Goal: Check status: Check status

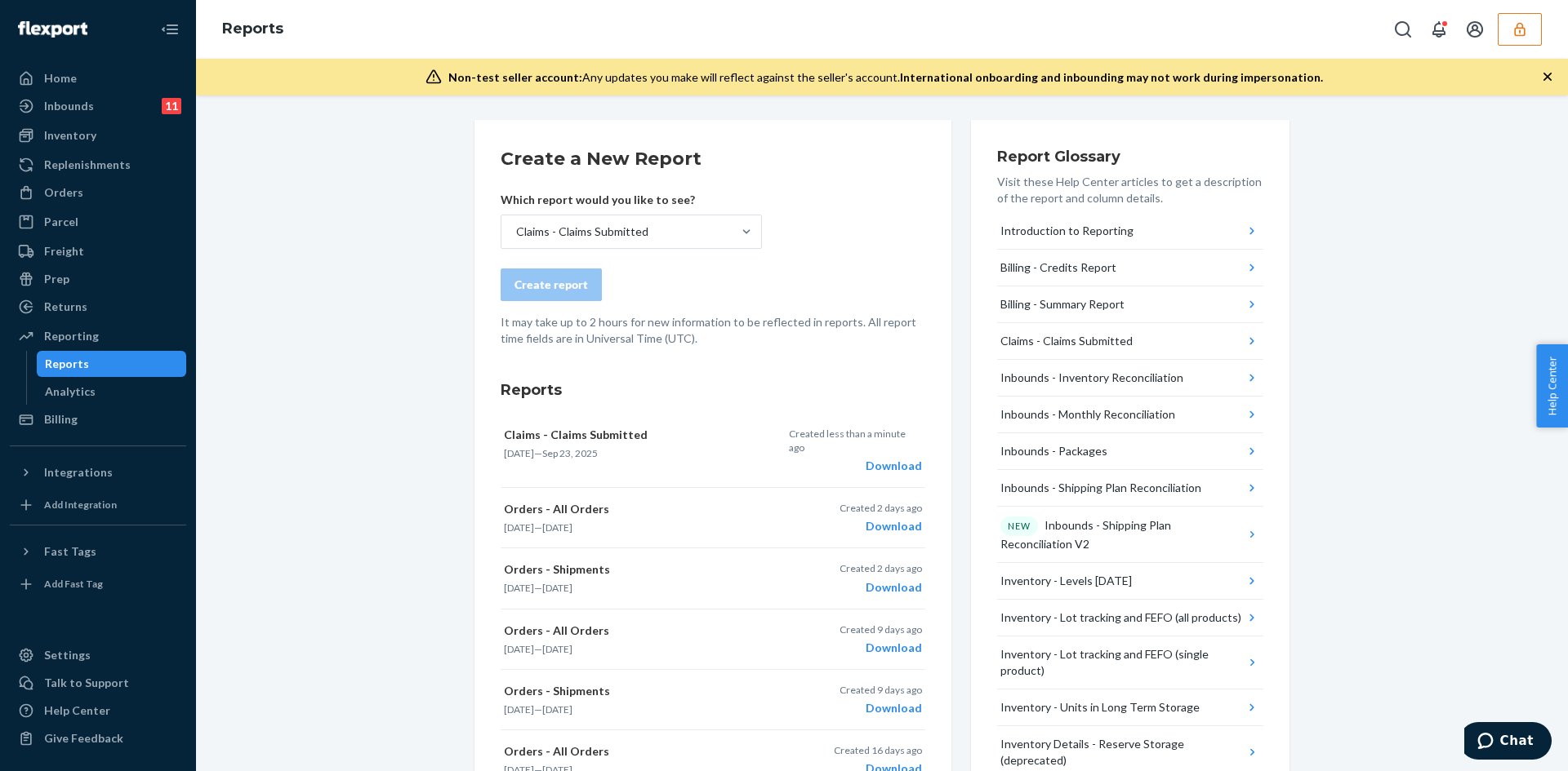
click at [1512, 38] on button "button" at bounding box center [1519, 30] width 44 height 33
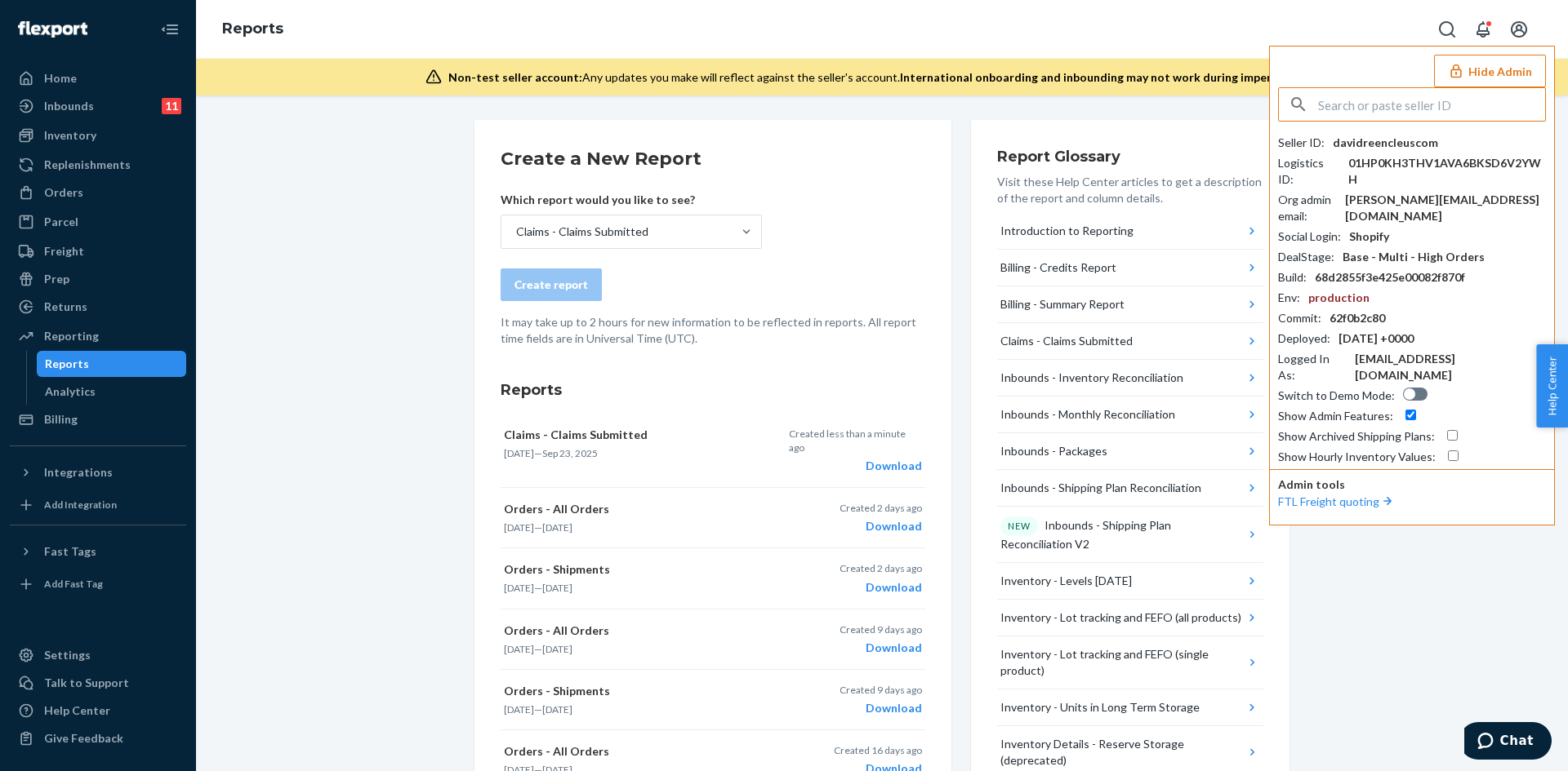
click at [1434, 108] on input "text" at bounding box center [1430, 104] width 227 height 33
type input "agrewal0093@gmail.com"
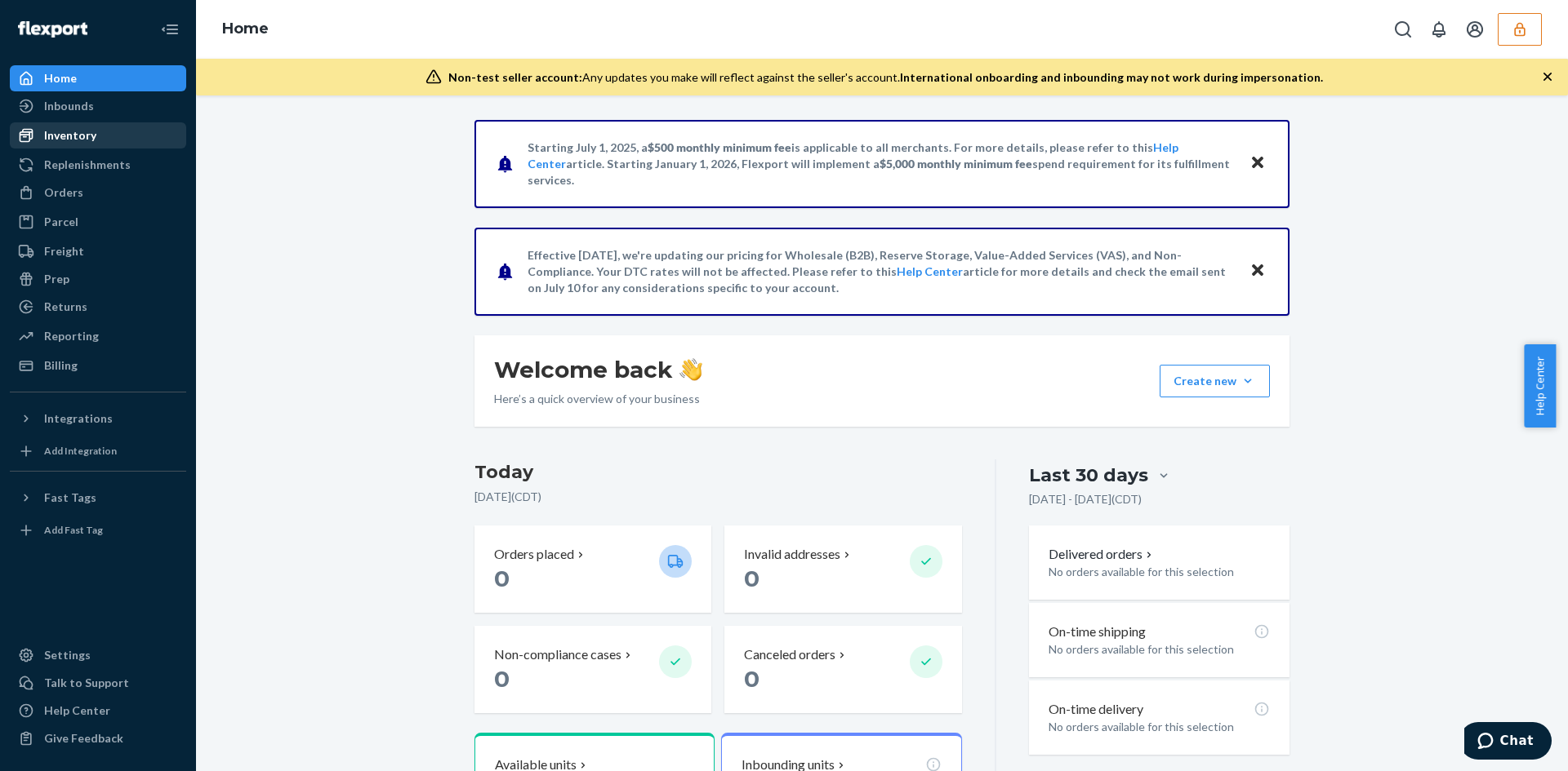
click at [63, 138] on div "Inventory" at bounding box center [70, 135] width 53 height 16
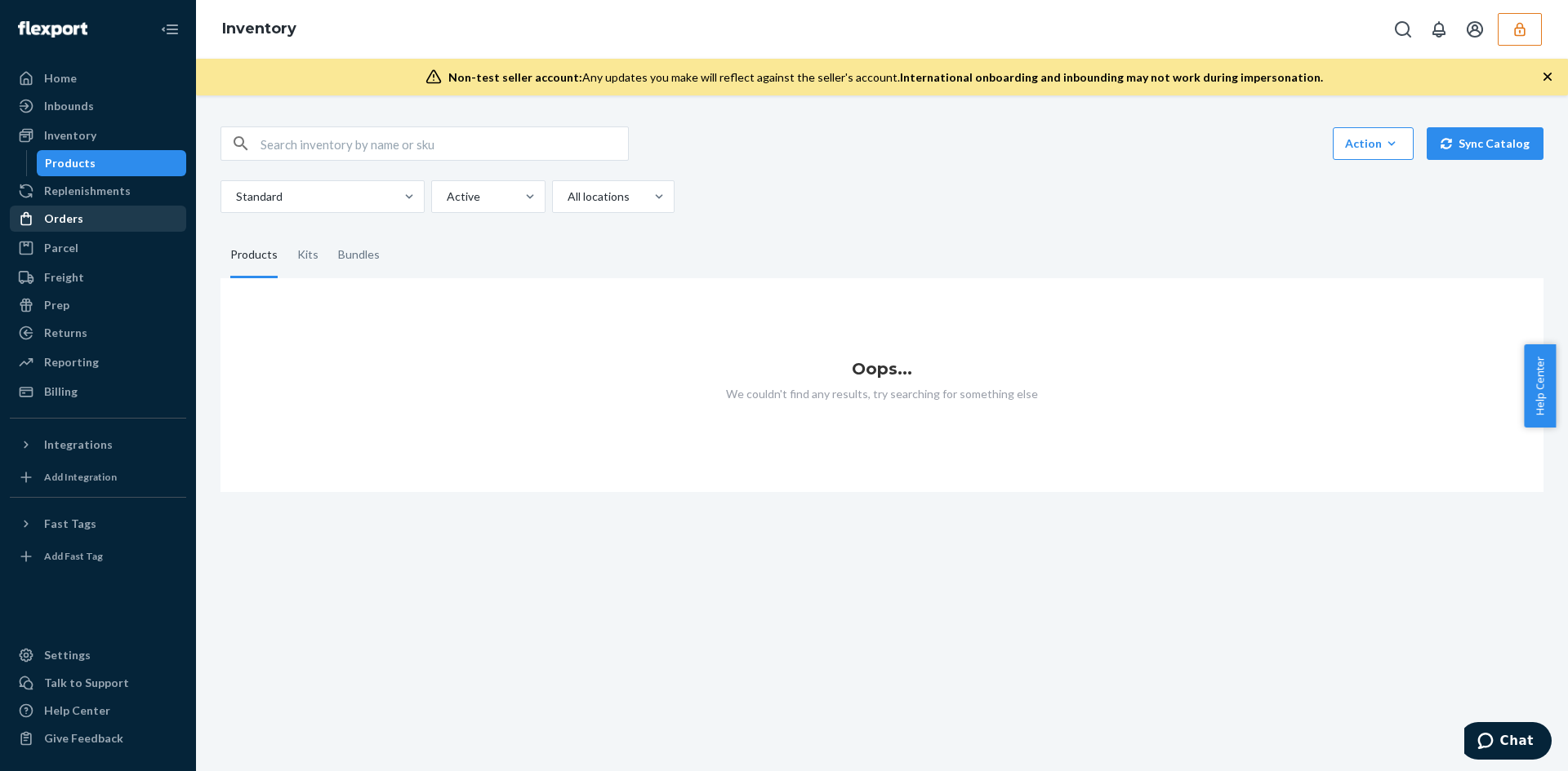
click at [67, 215] on div "Orders" at bounding box center [63, 218] width 39 height 16
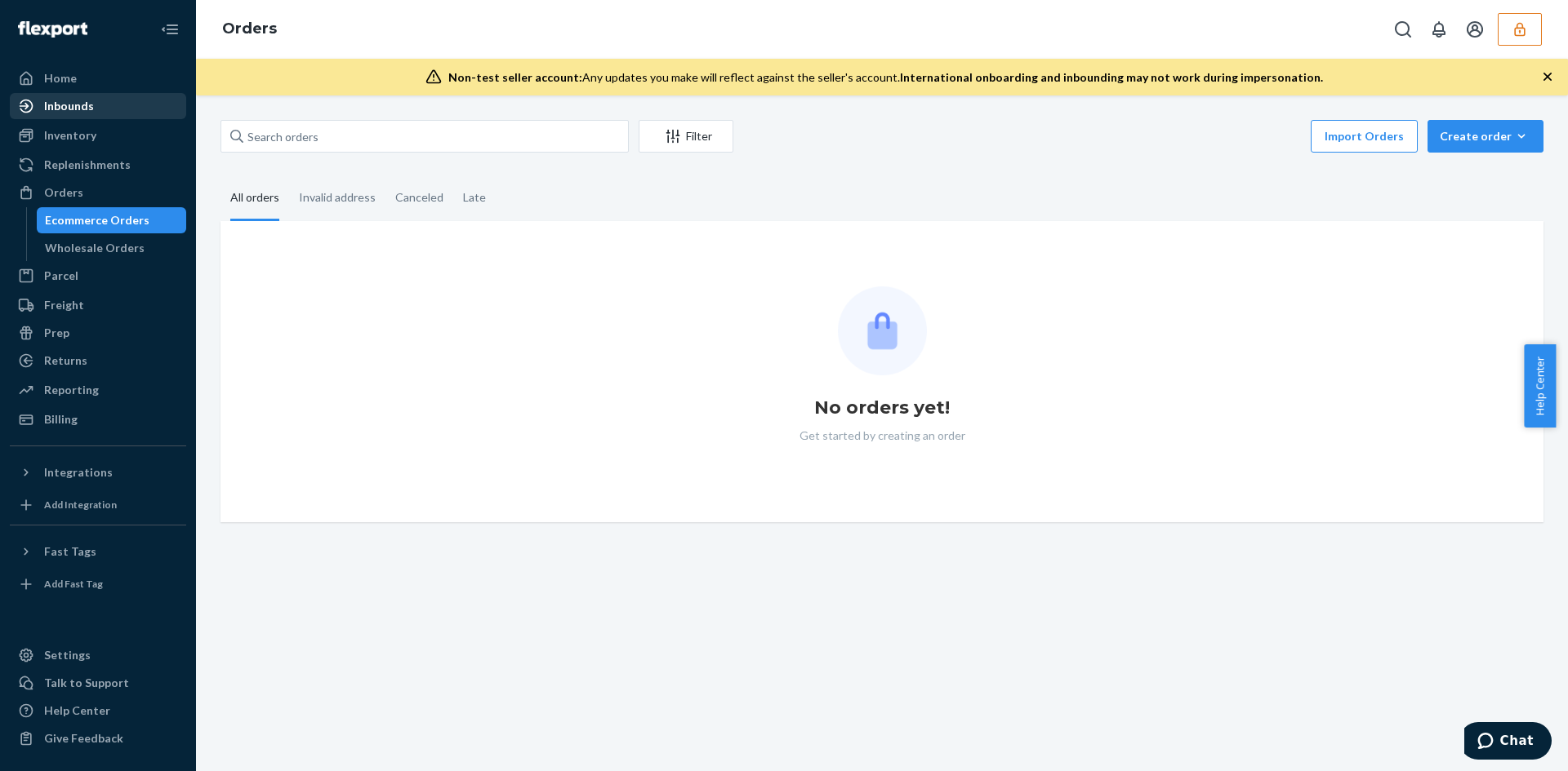
click at [55, 103] on div "Inbounds" at bounding box center [69, 105] width 50 height 16
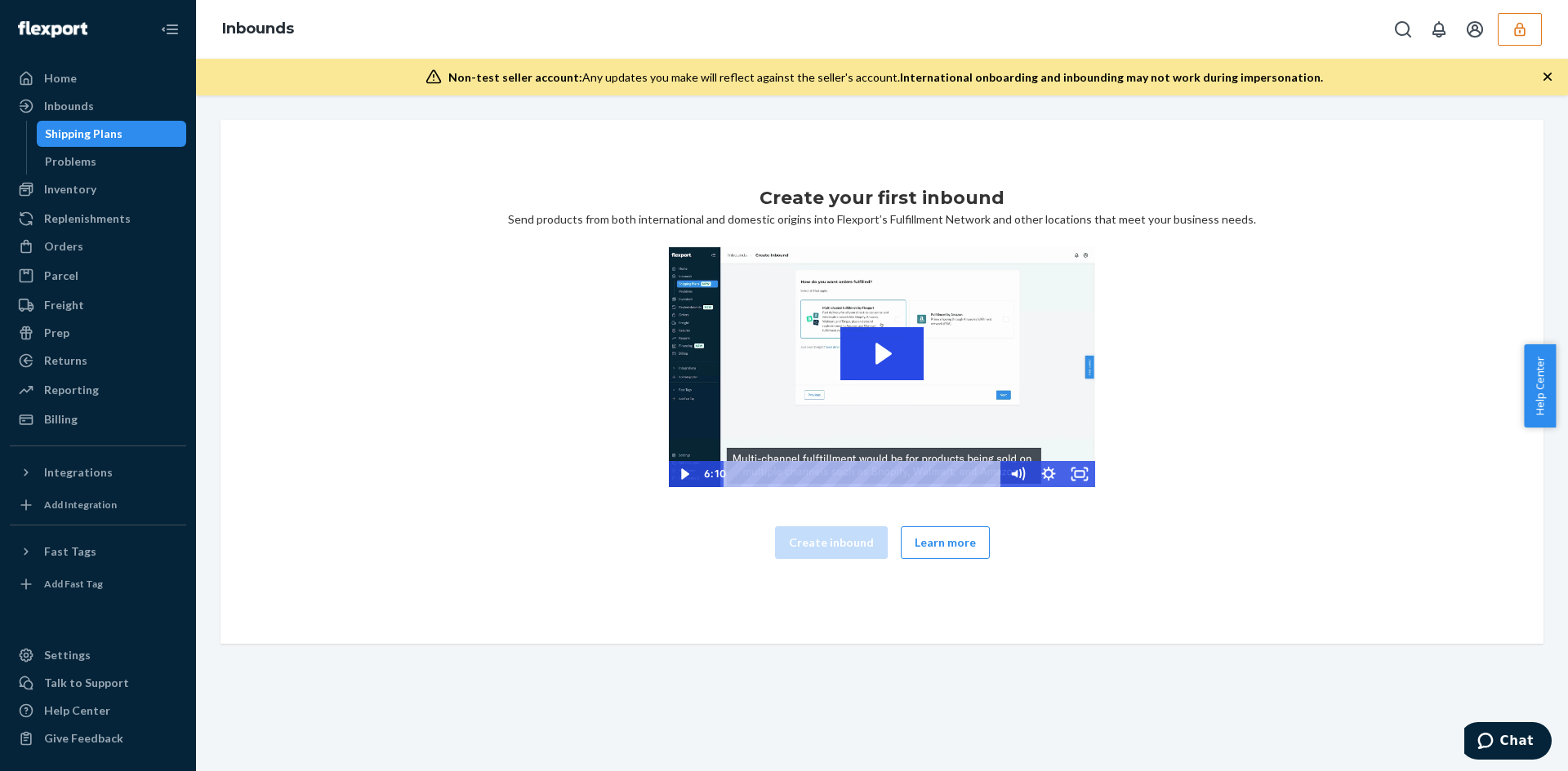
click at [1521, 33] on icon "button" at bounding box center [1519, 29] width 16 height 16
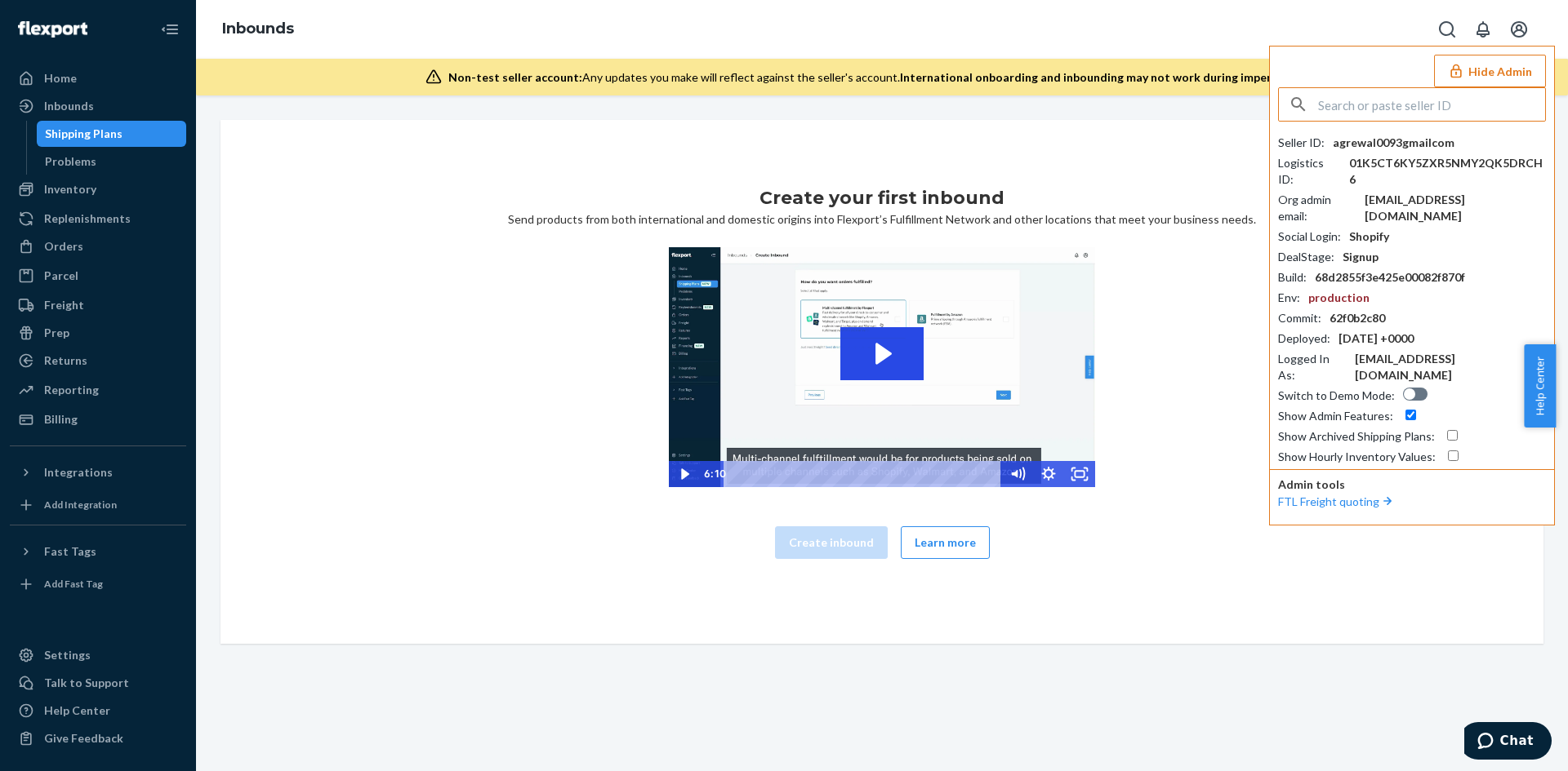
click at [1437, 105] on input "text" at bounding box center [1430, 104] width 227 height 33
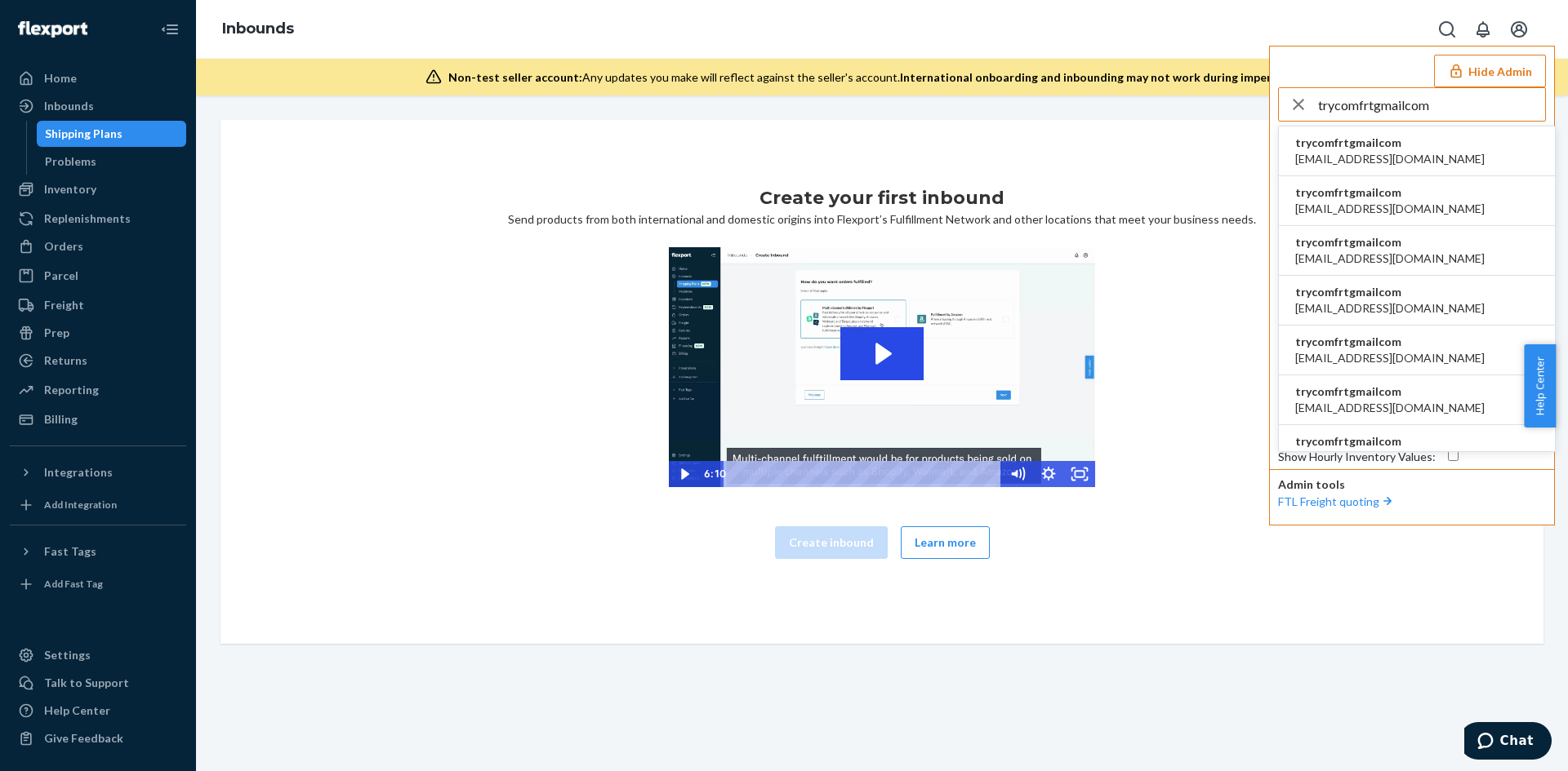
type input "trycomfrtgmailcom"
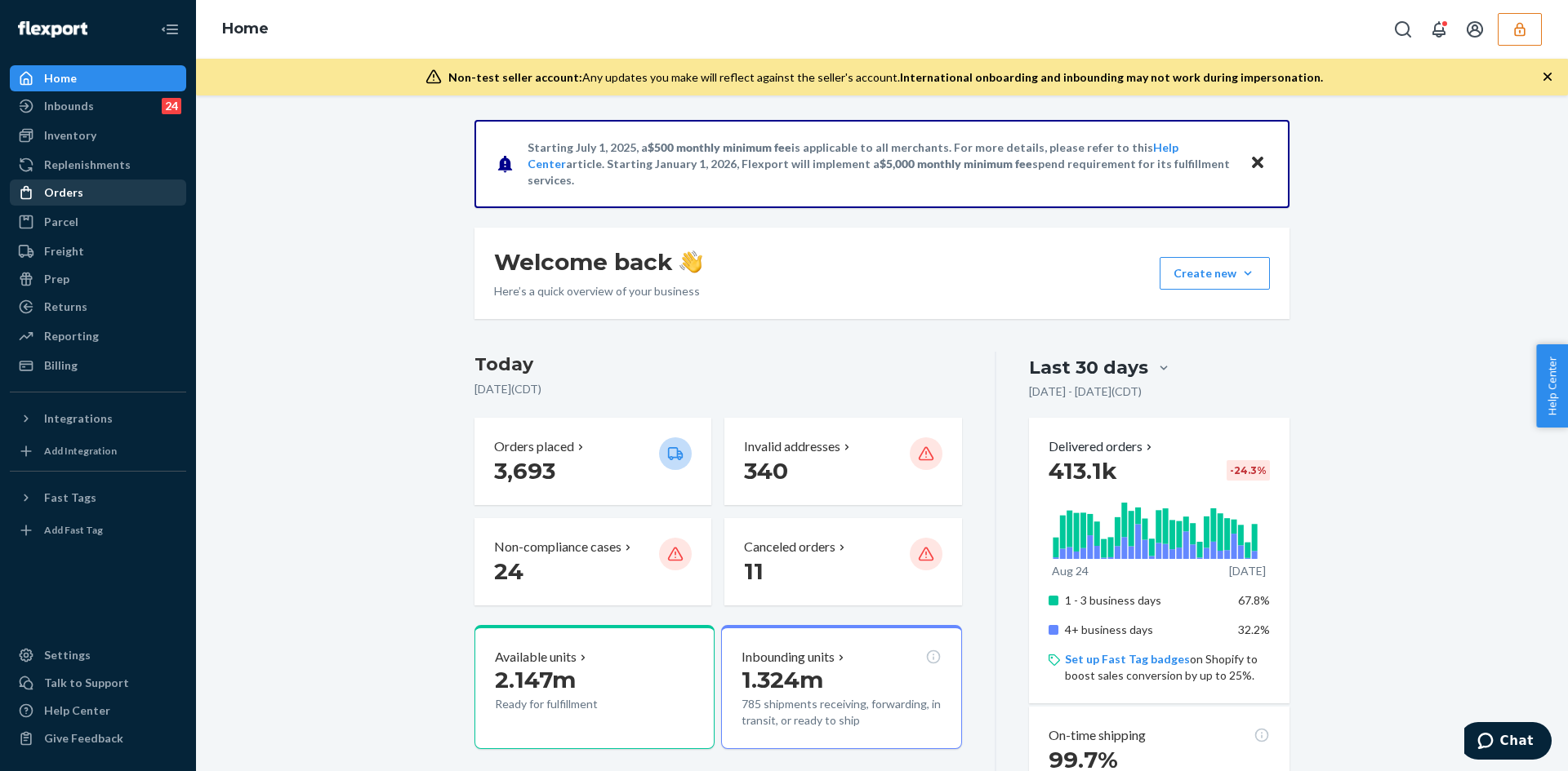
click at [88, 188] on div "Orders" at bounding box center [98, 192] width 173 height 23
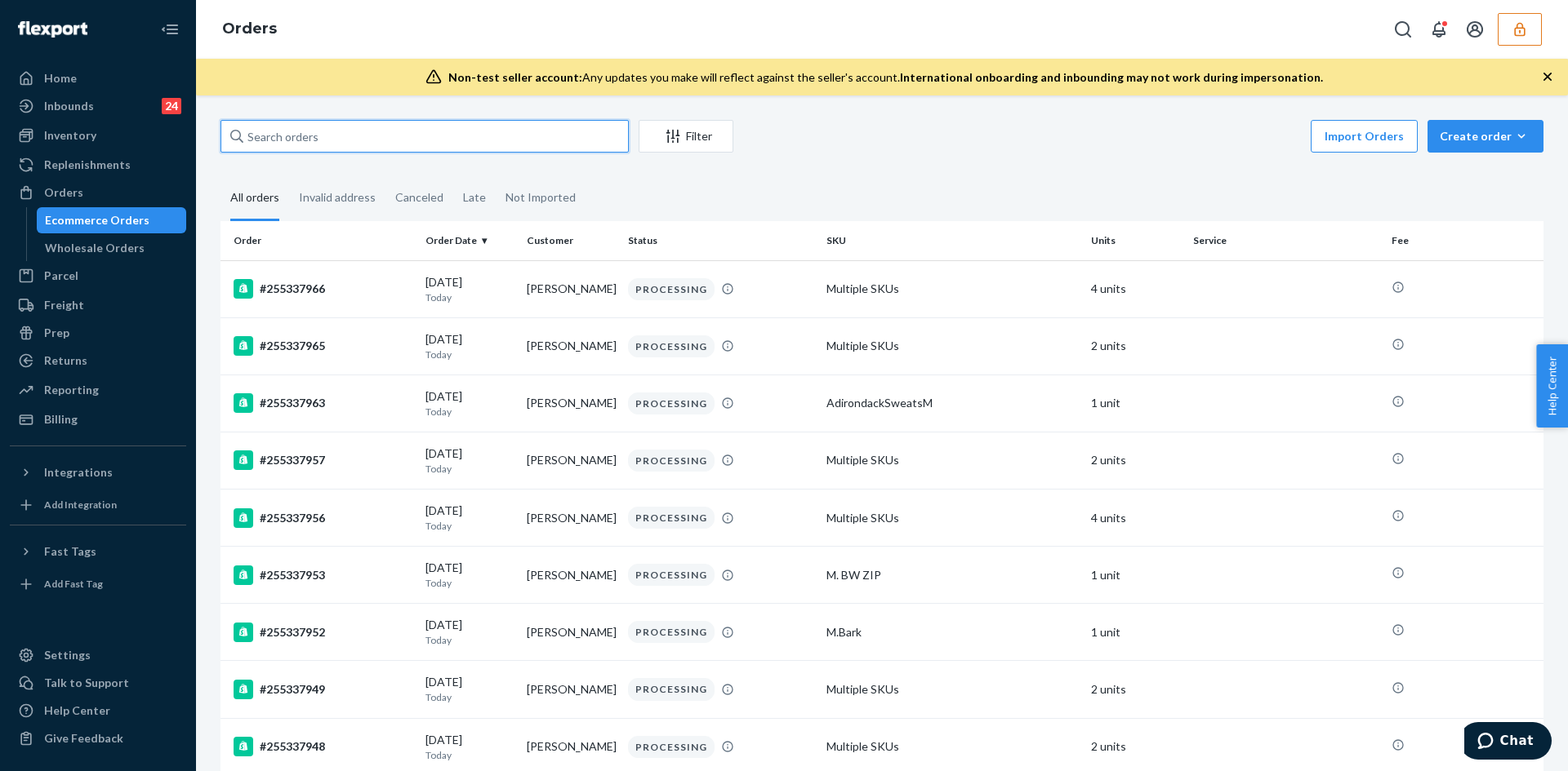
click at [294, 140] on input "text" at bounding box center [424, 136] width 409 height 33
paste input "##255244564"
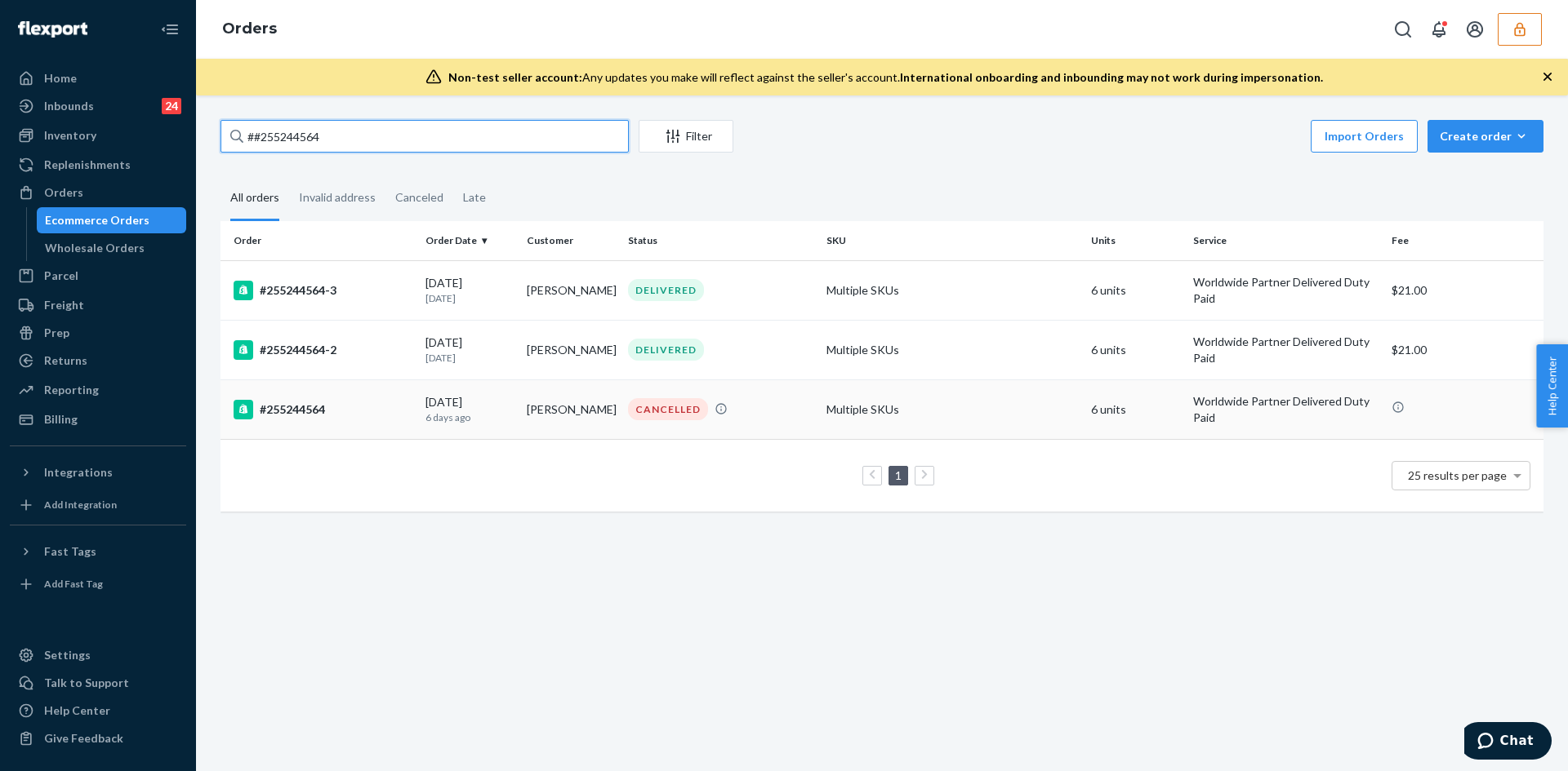
type input "##255244564"
click at [954, 410] on td "Multiple SKUs" at bounding box center [952, 409] width 265 height 59
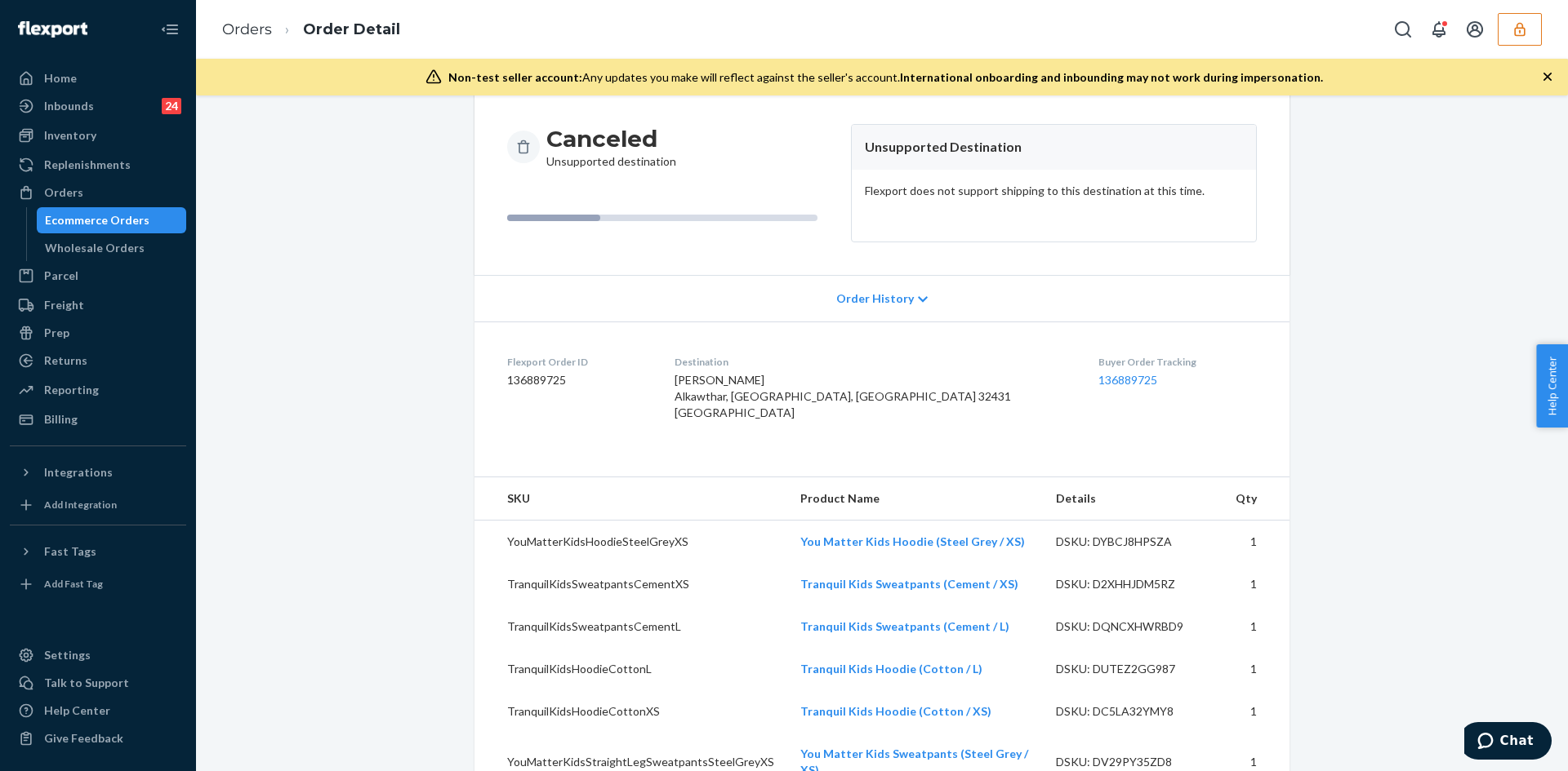
scroll to position [185, 0]
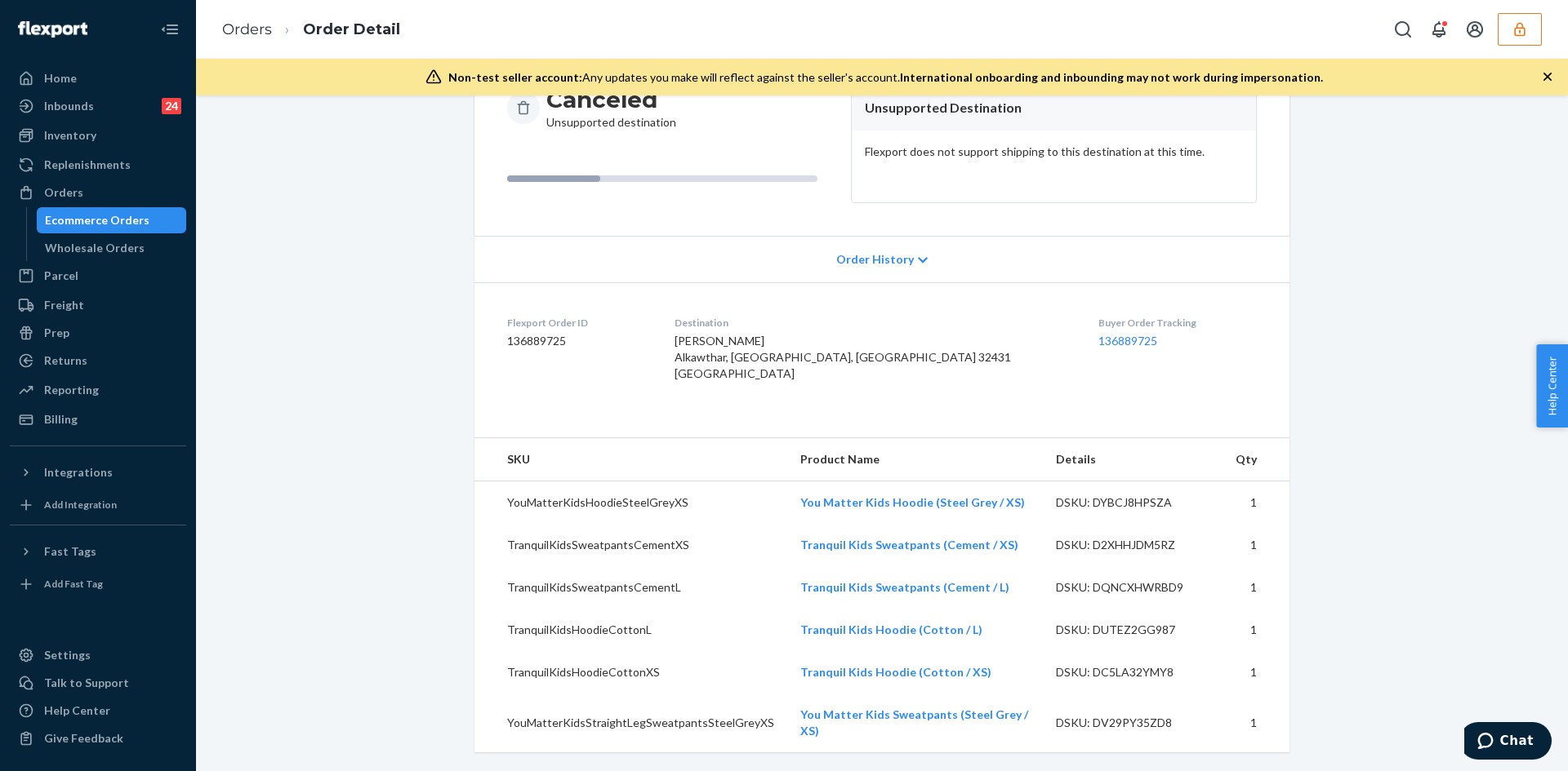
click at [539, 341] on dd "136889725" at bounding box center [578, 341] width 142 height 16
copy dd "136889725"
click at [232, 24] on link "Orders" at bounding box center [247, 29] width 50 height 18
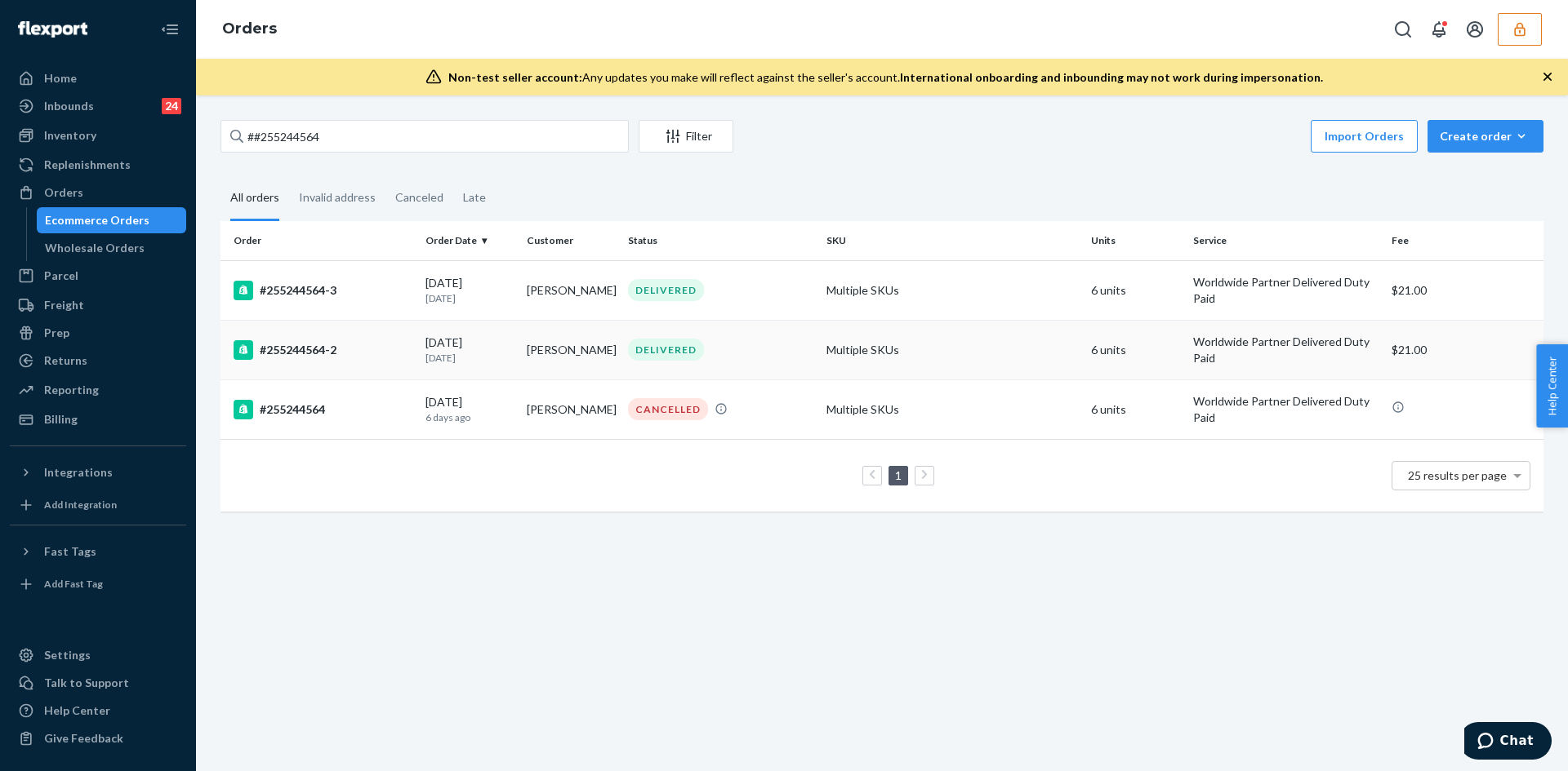
click at [734, 348] on div "DELIVERED" at bounding box center [720, 349] width 192 height 22
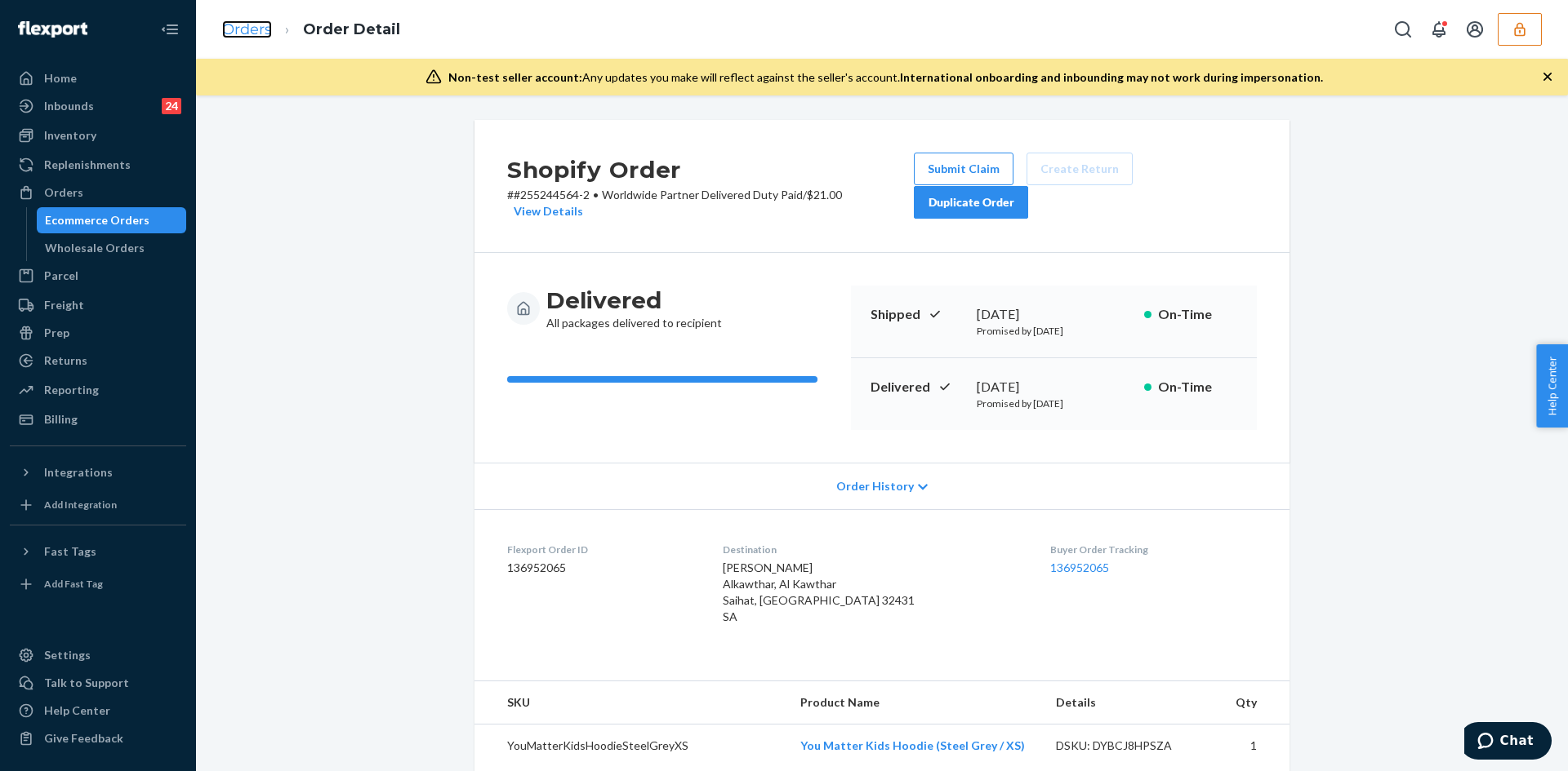
click at [254, 29] on link "Orders" at bounding box center [247, 29] width 50 height 18
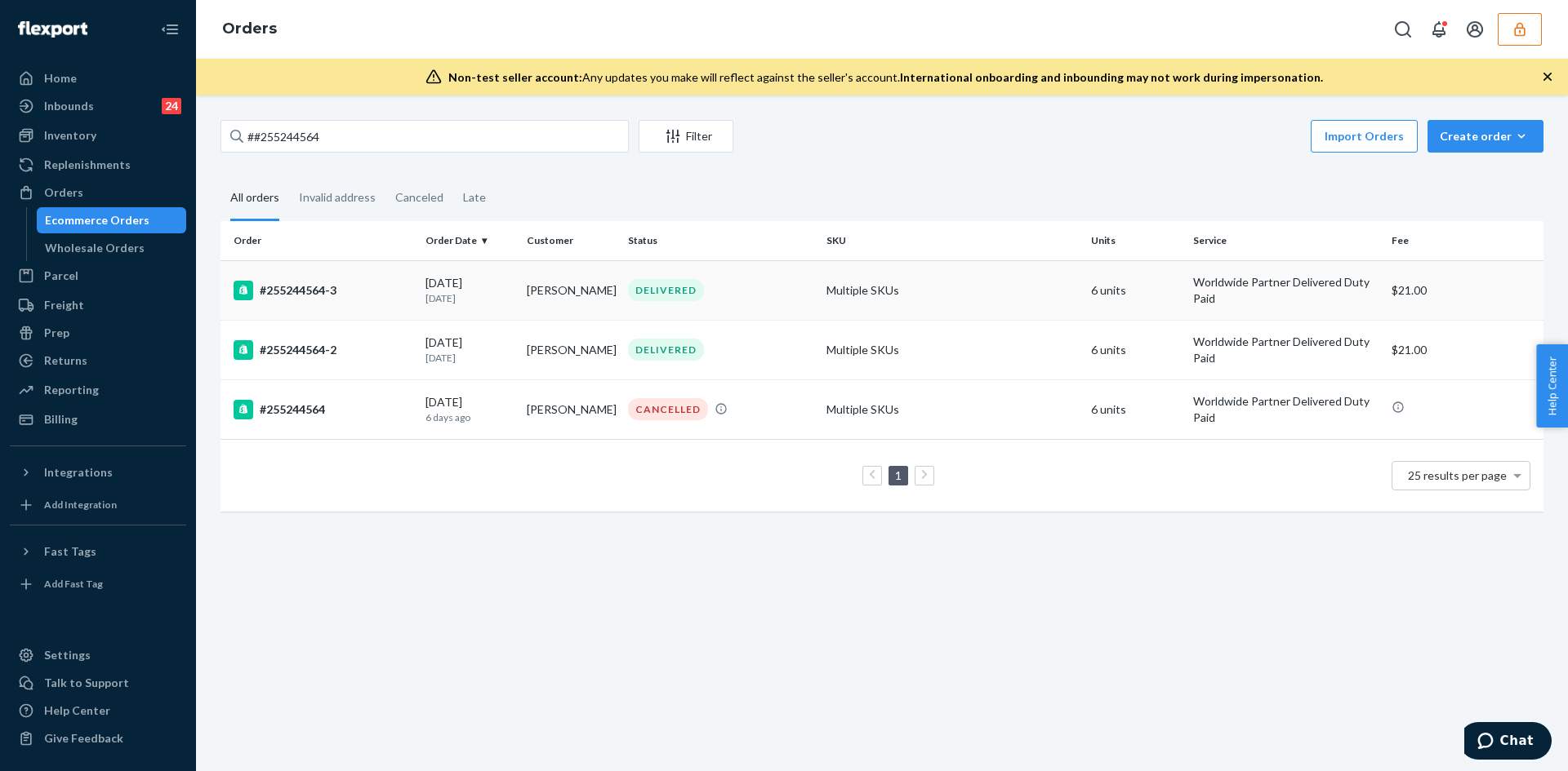
click at [407, 287] on div "#255244564-3" at bounding box center [322, 291] width 179 height 19
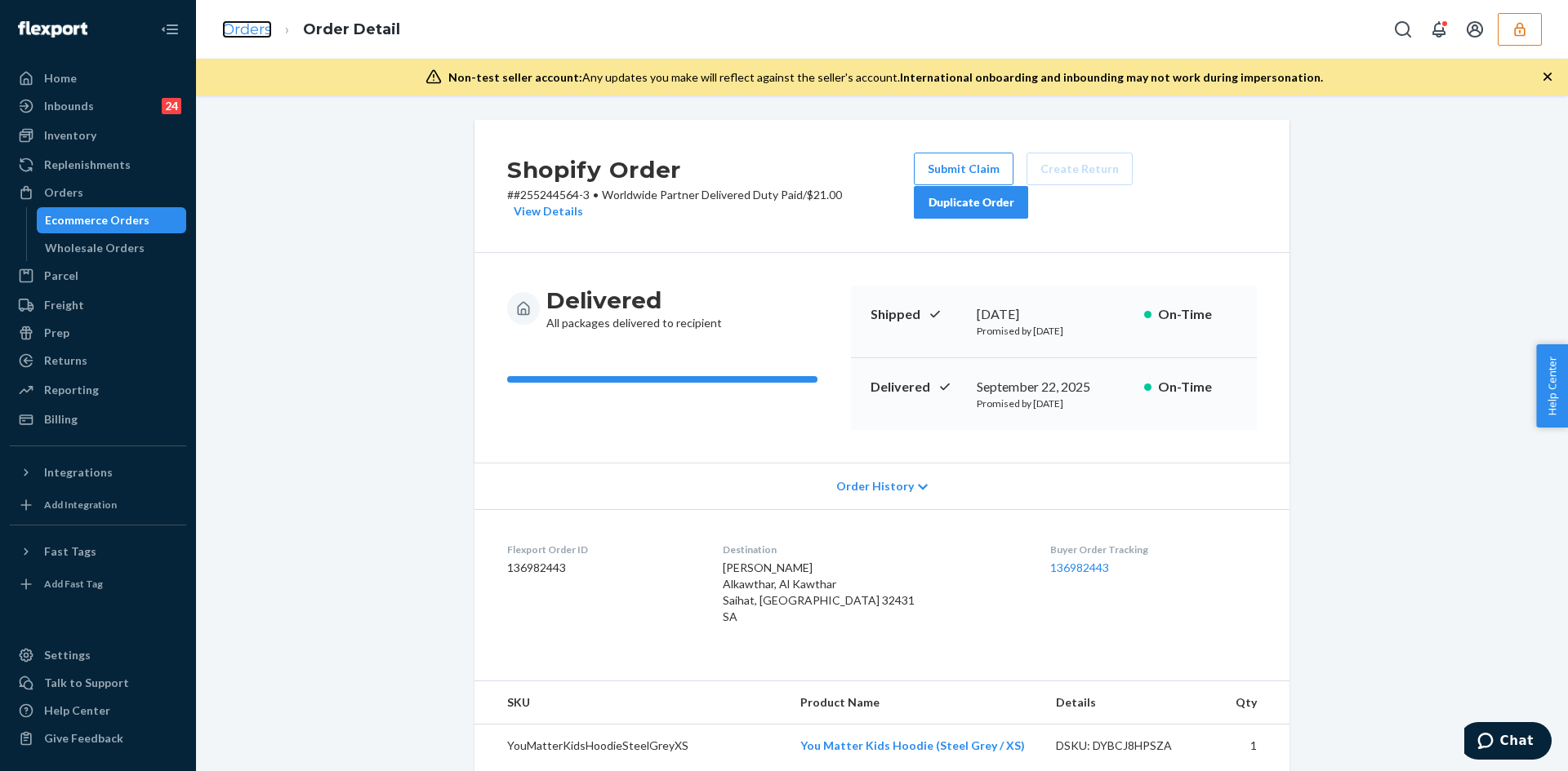
click at [264, 36] on link "Orders" at bounding box center [247, 29] width 50 height 18
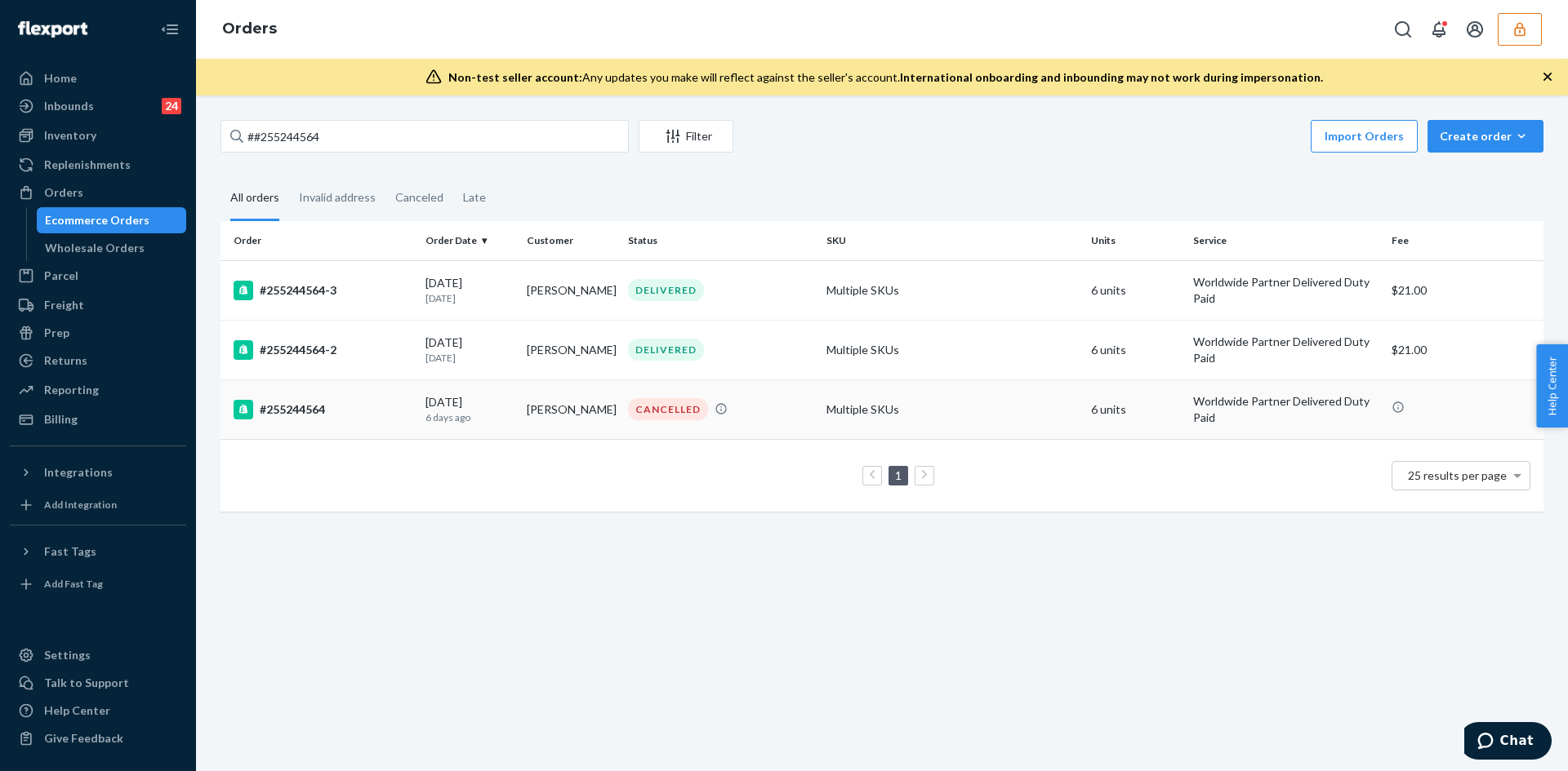
click at [753, 400] on div "CANCELLED" at bounding box center [720, 408] width 192 height 22
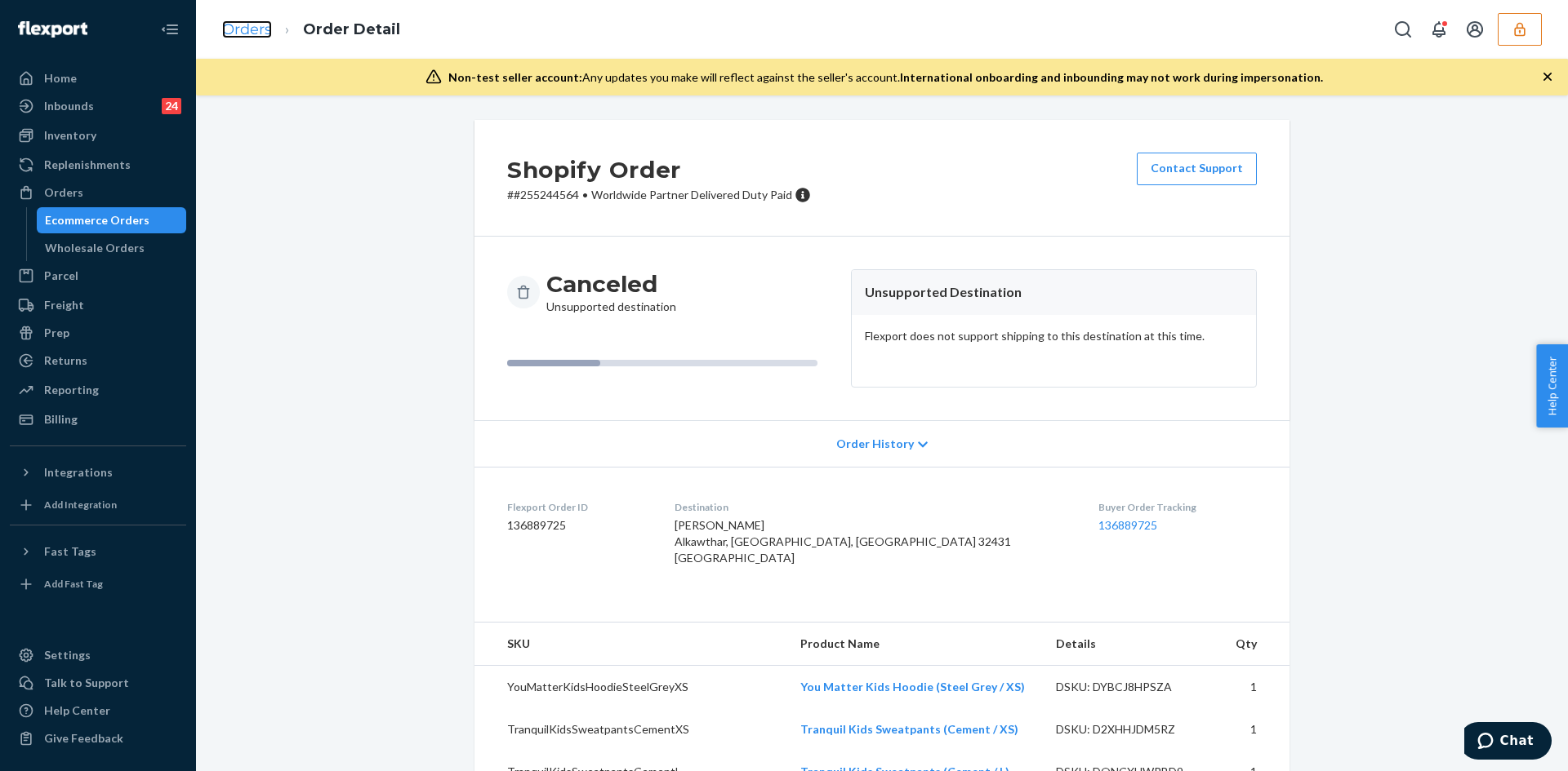
click at [265, 31] on link "Orders" at bounding box center [247, 29] width 50 height 18
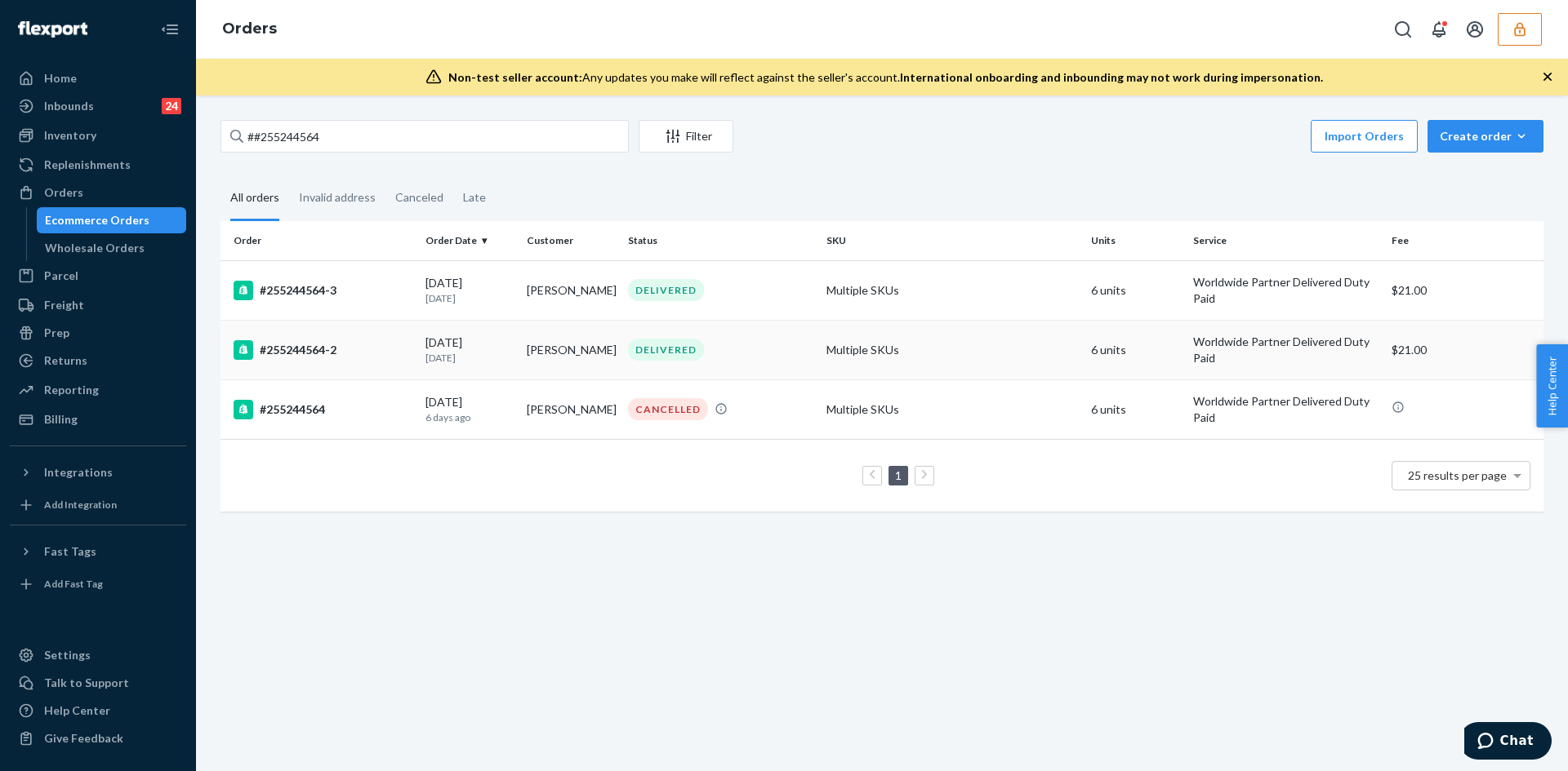
click at [737, 343] on div "DELIVERED" at bounding box center [720, 349] width 192 height 22
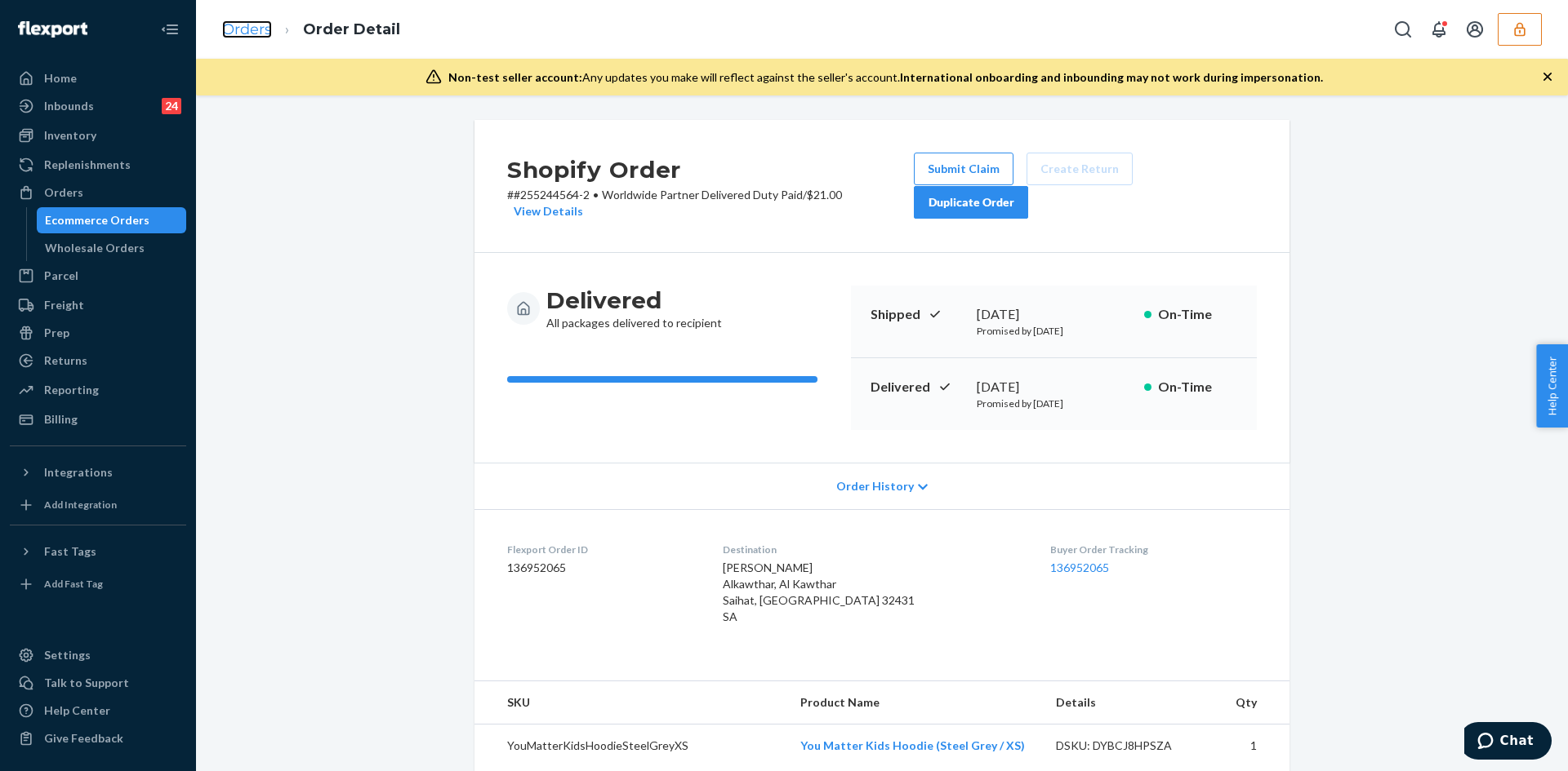
click at [258, 33] on link "Orders" at bounding box center [247, 29] width 50 height 18
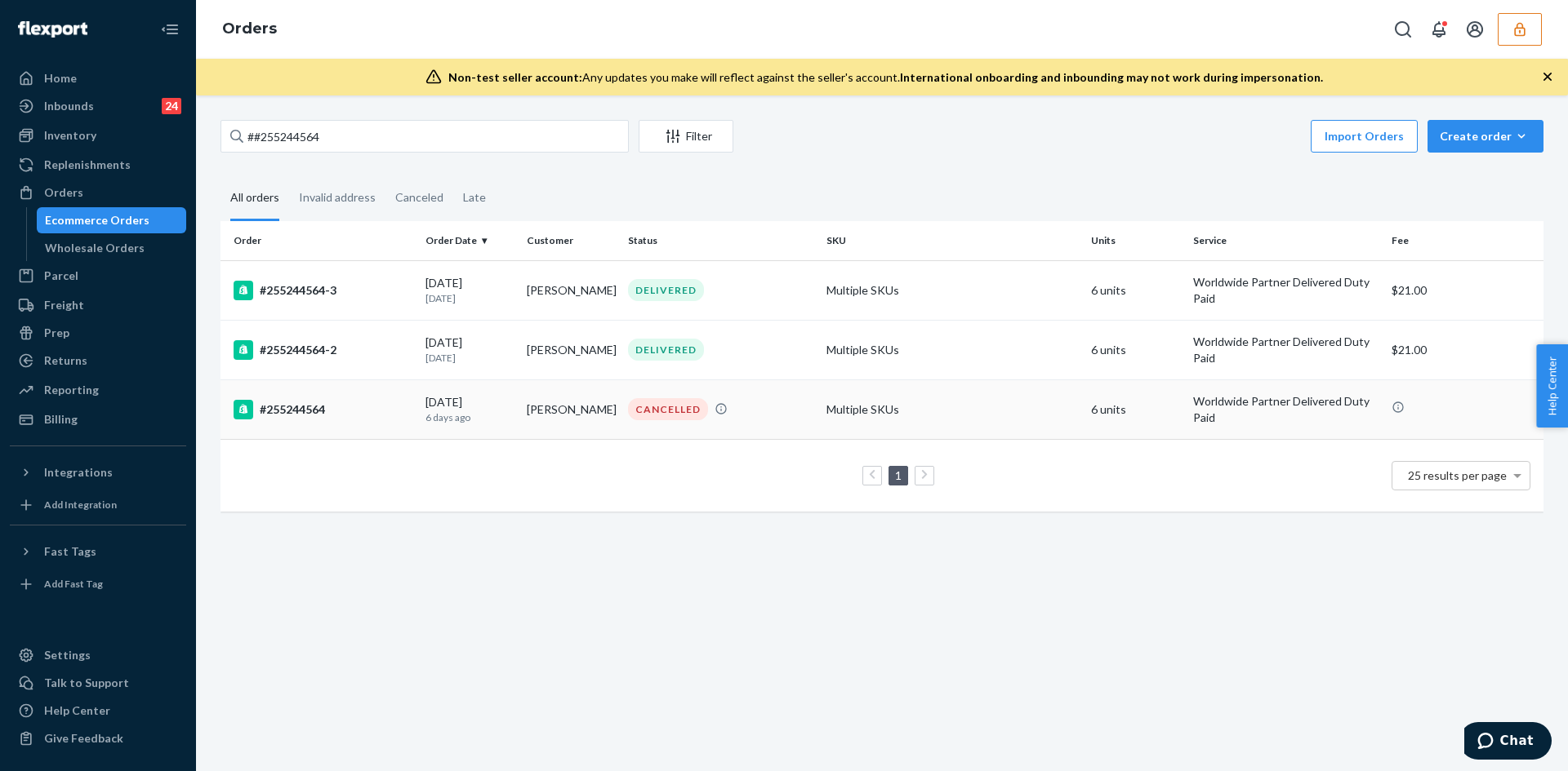
click at [642, 384] on td "CANCELLED" at bounding box center [719, 409] width 198 height 59
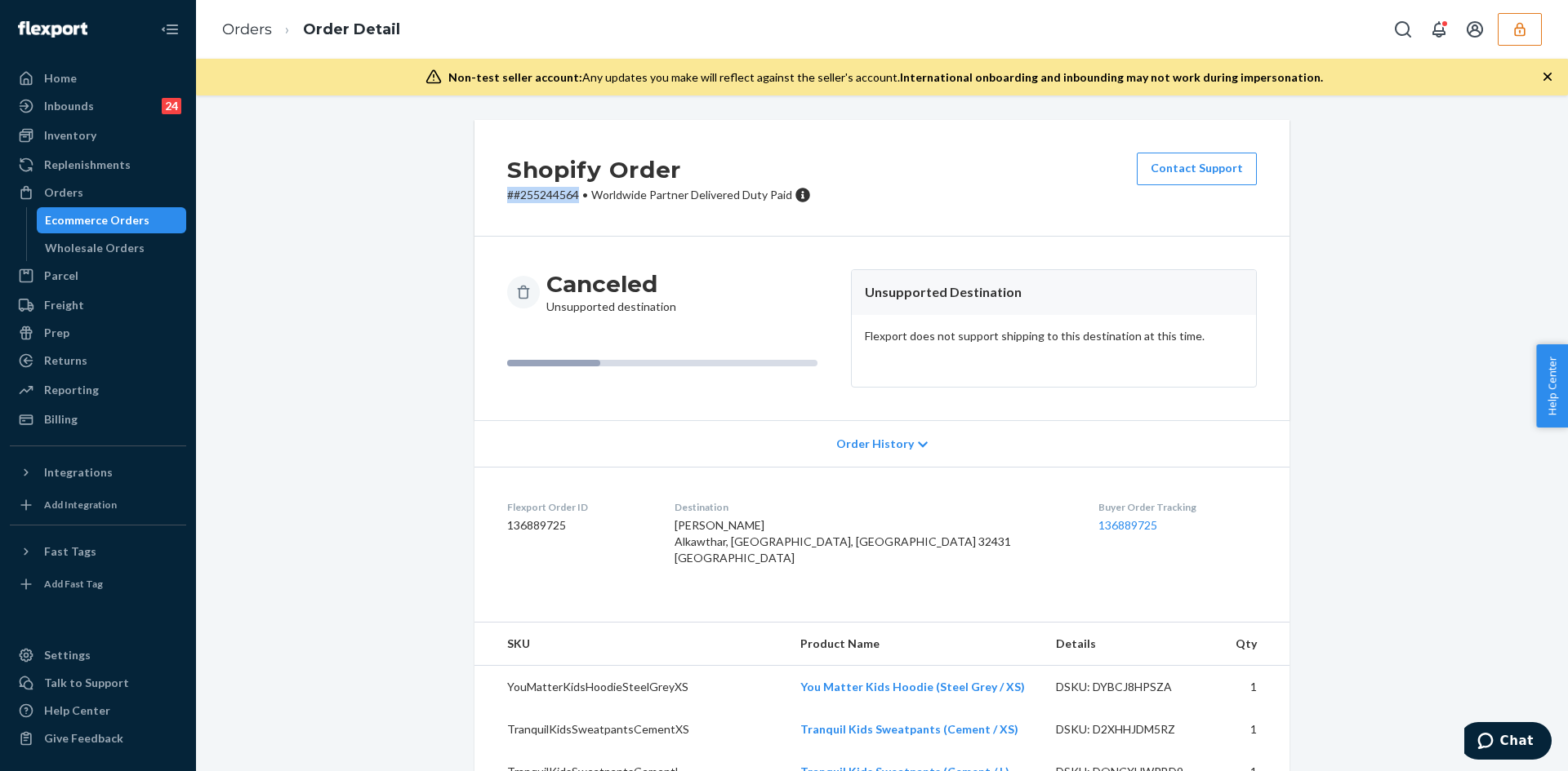
drag, startPoint x: 499, startPoint y: 195, endPoint x: 573, endPoint y: 193, distance: 74.0
click at [573, 193] on div "Shopify Order # #255244564 • Worldwide Partner Delivered Duty Paid Contact Supp…" at bounding box center [882, 178] width 815 height 117
copy p "# #255244564"
click at [251, 33] on link "Orders" at bounding box center [247, 29] width 50 height 18
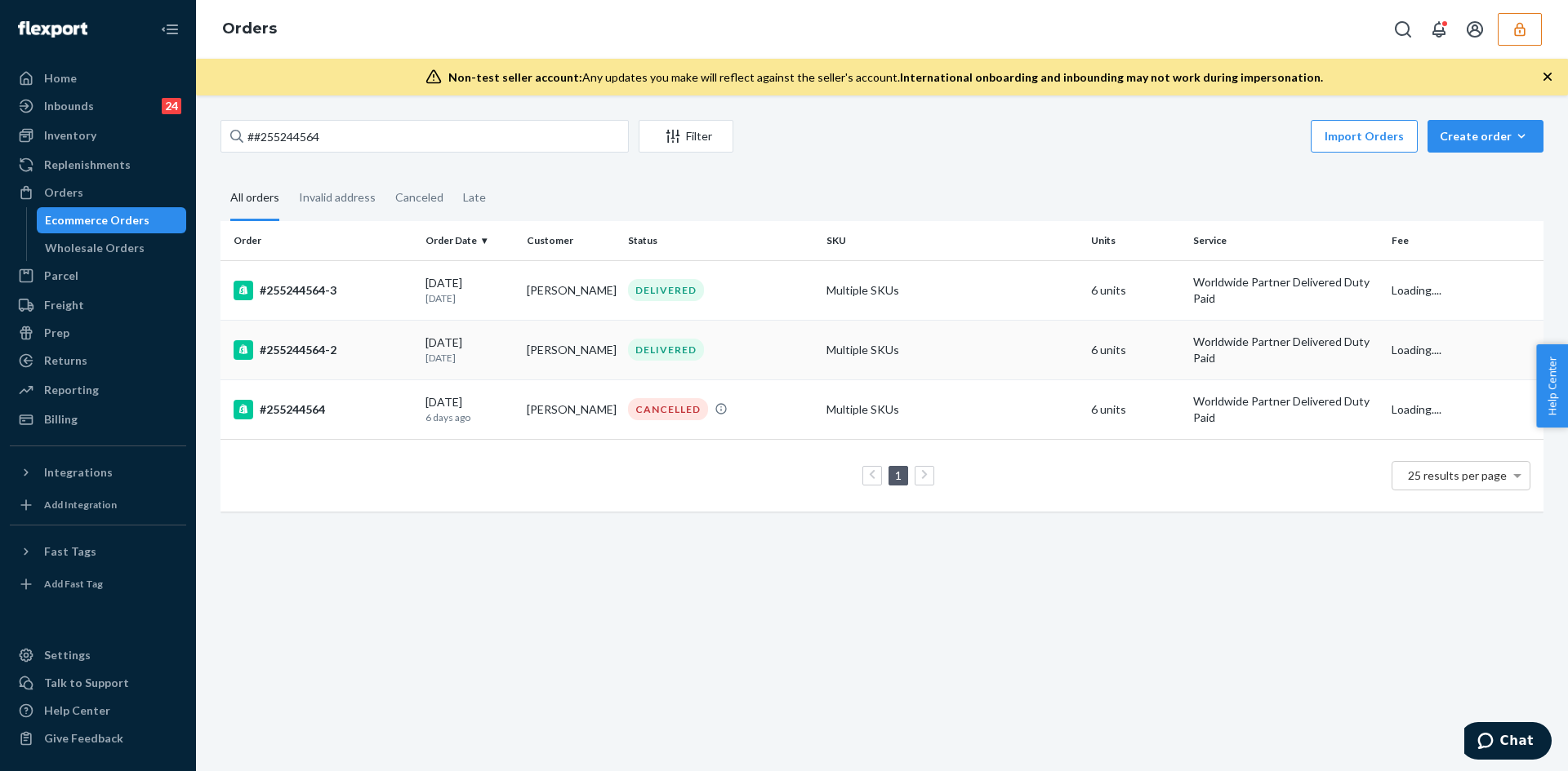
click at [376, 349] on div "#255244564-2" at bounding box center [322, 350] width 179 height 19
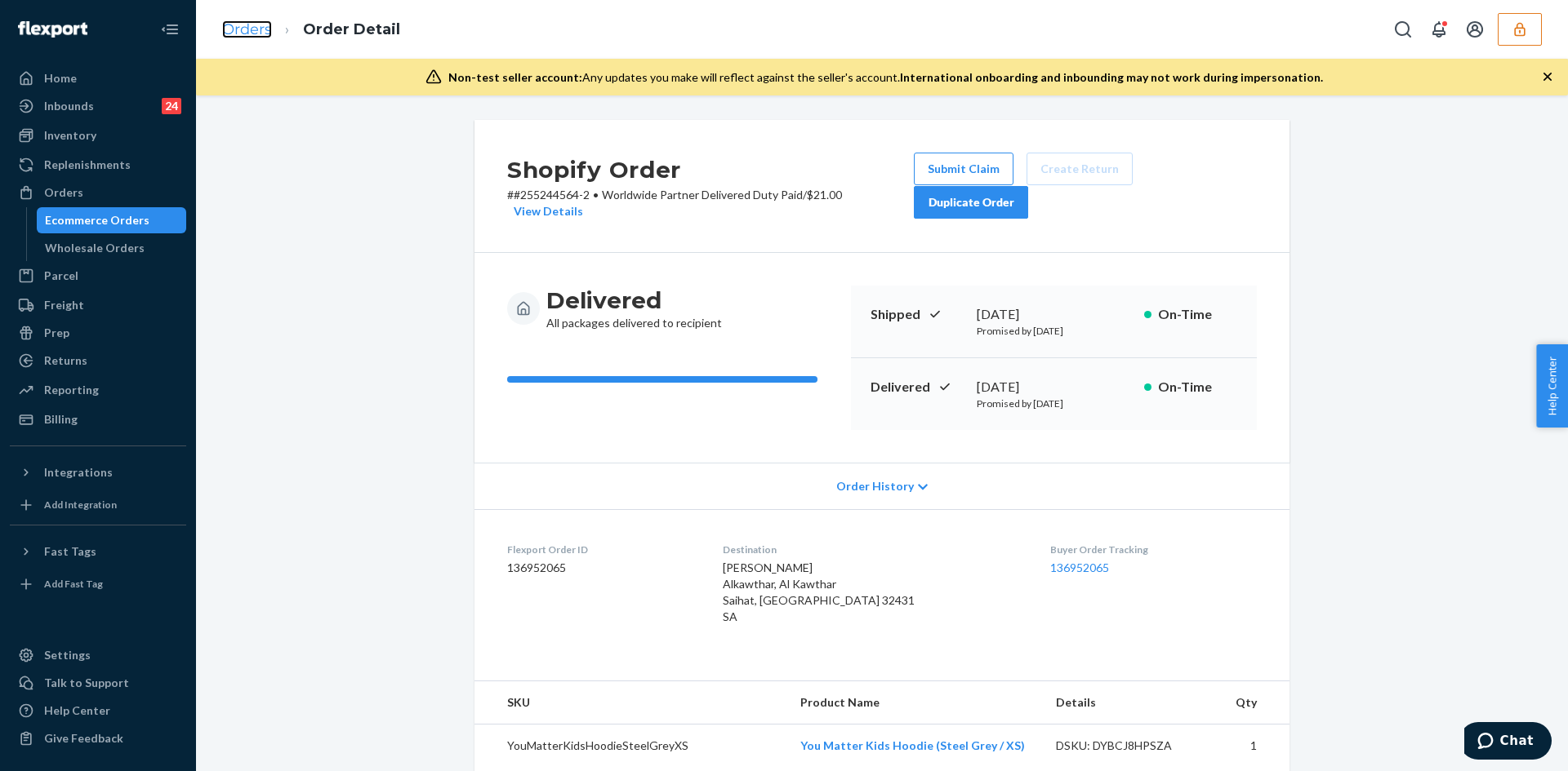
click at [269, 33] on link "Orders" at bounding box center [247, 29] width 50 height 18
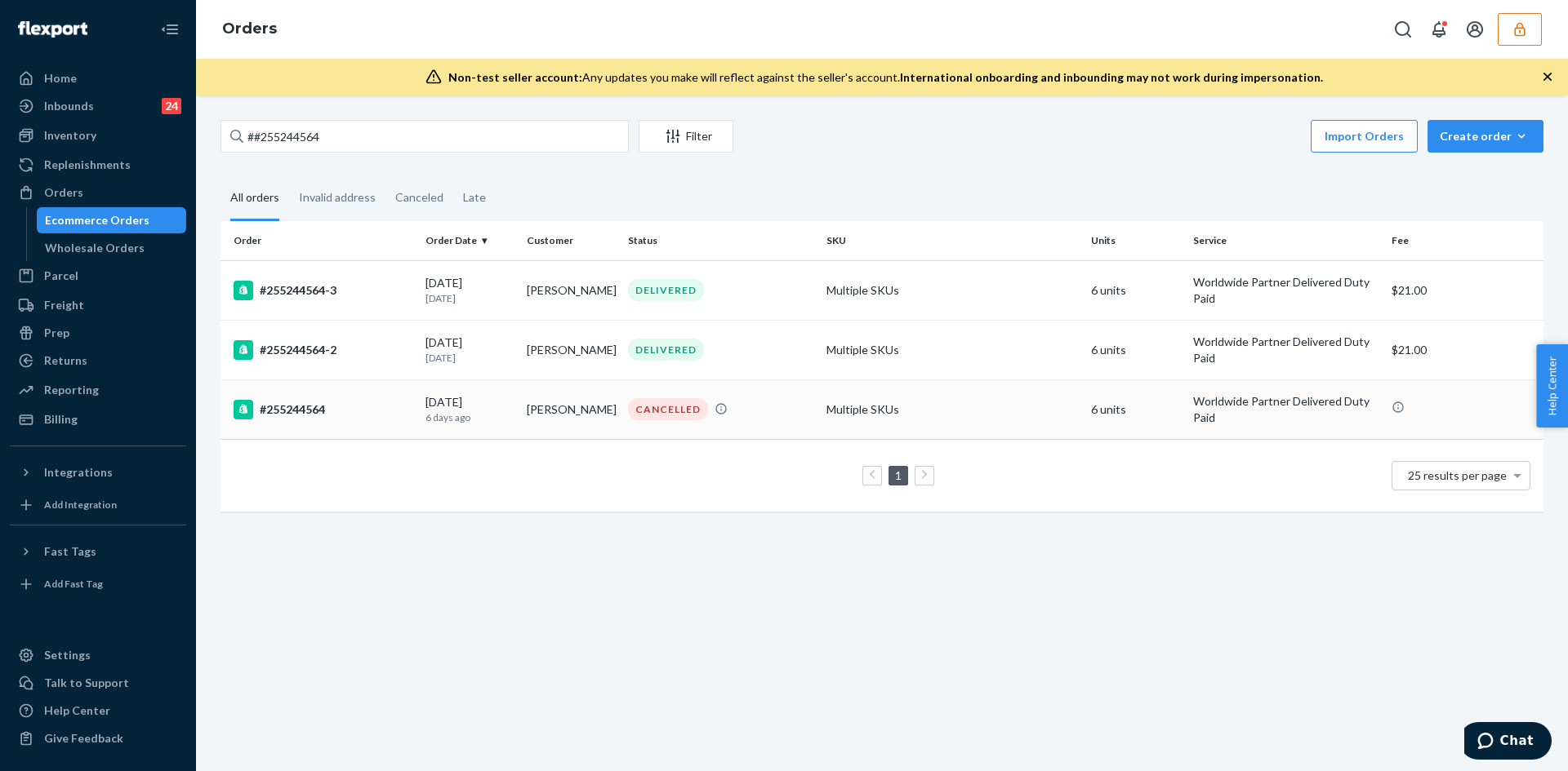
click at [776, 408] on div "CANCELLED" at bounding box center [720, 408] width 192 height 22
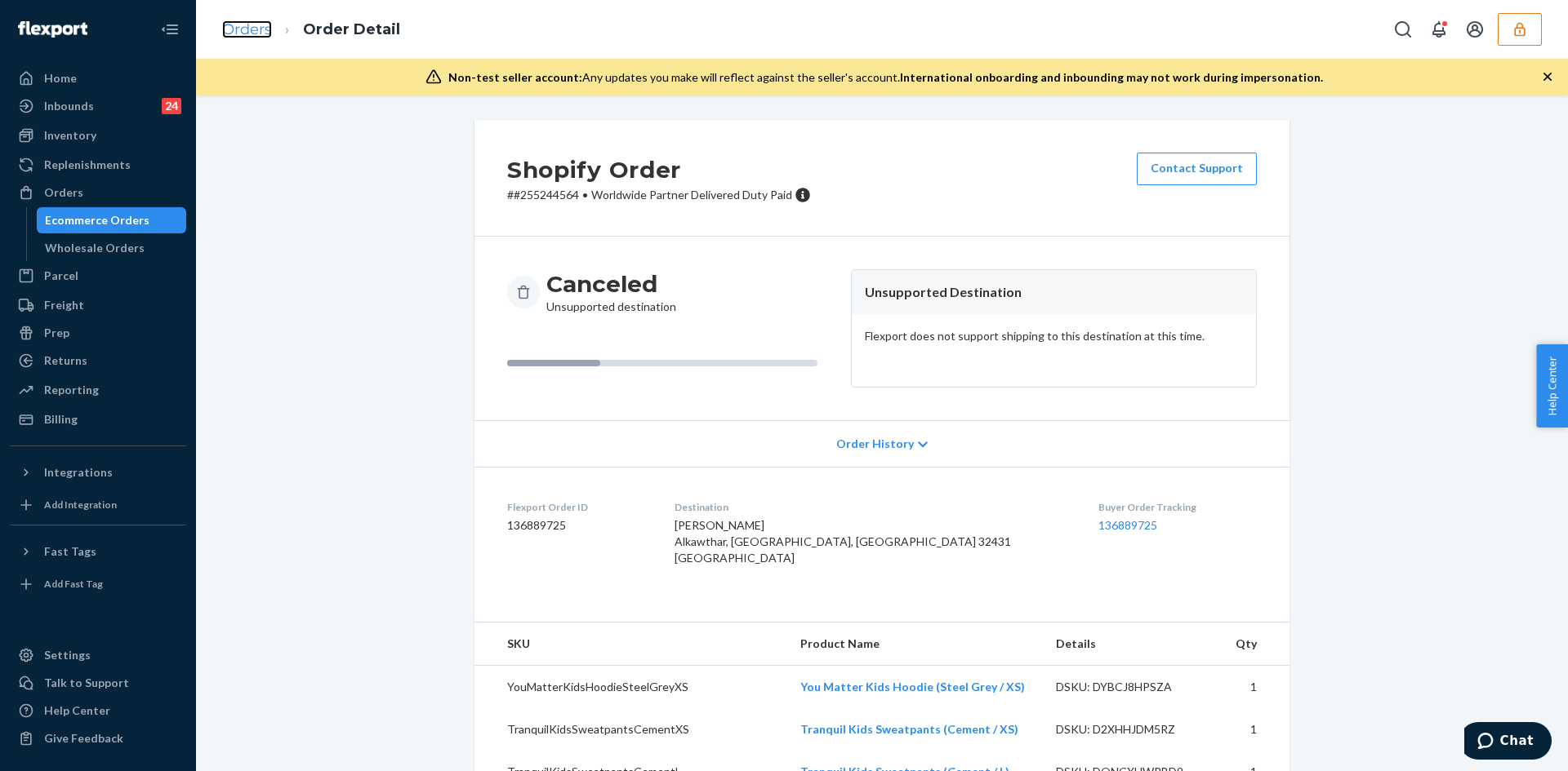
click at [237, 25] on link "Orders" at bounding box center [247, 29] width 50 height 18
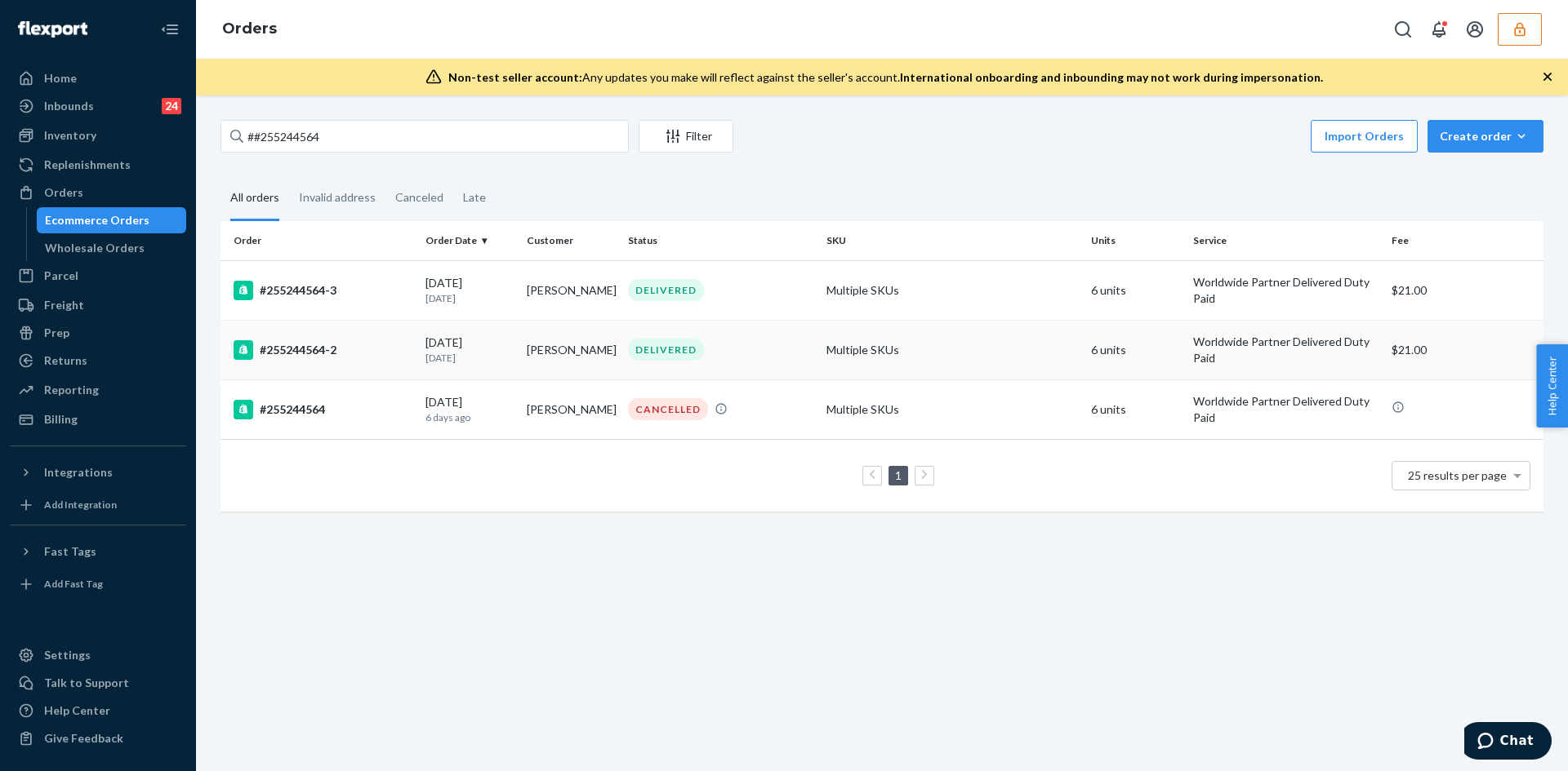
click at [631, 357] on div "DELIVERED" at bounding box center [665, 349] width 76 height 22
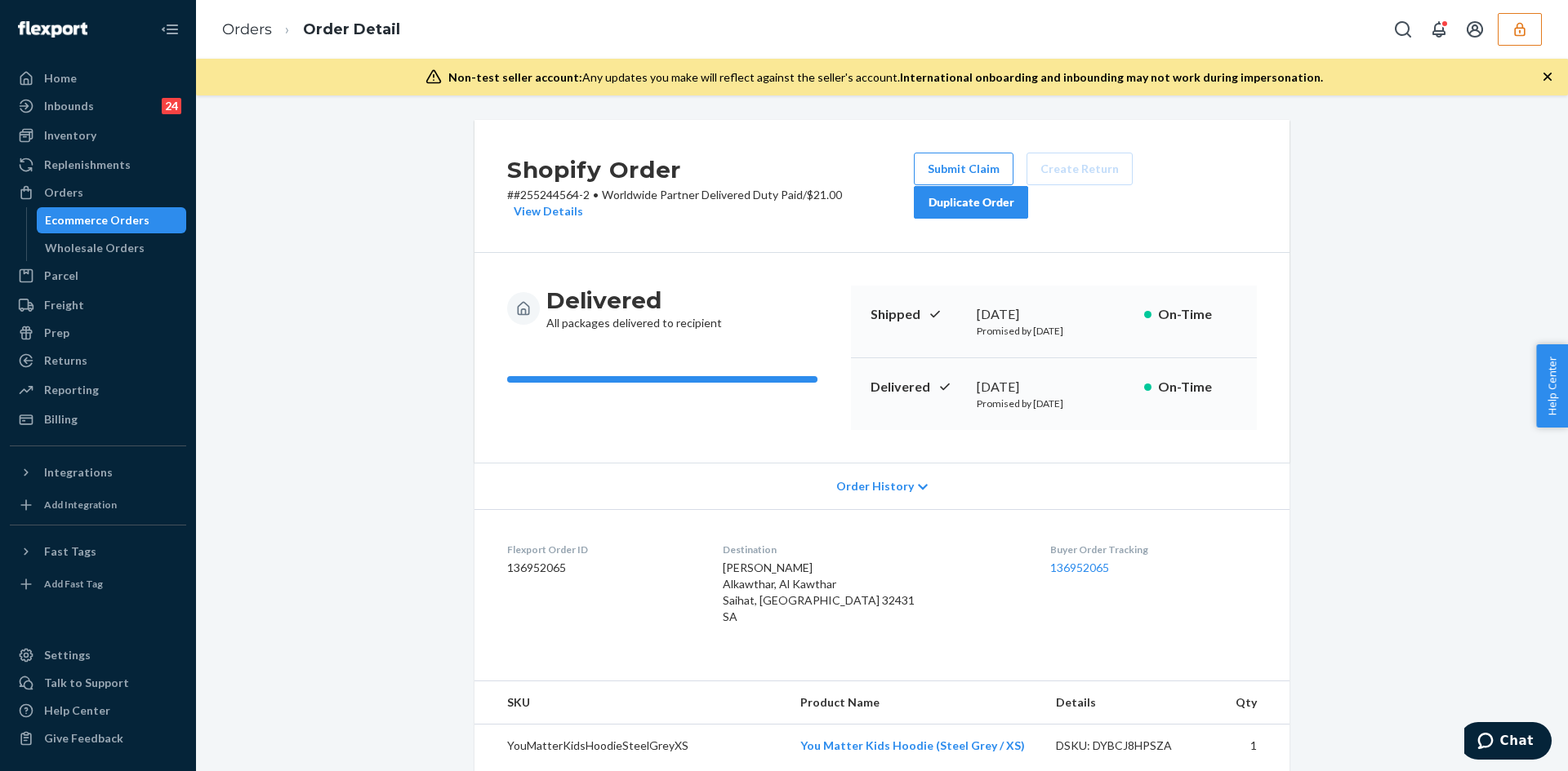
click at [1518, 27] on icon "button" at bounding box center [1519, 29] width 16 height 16
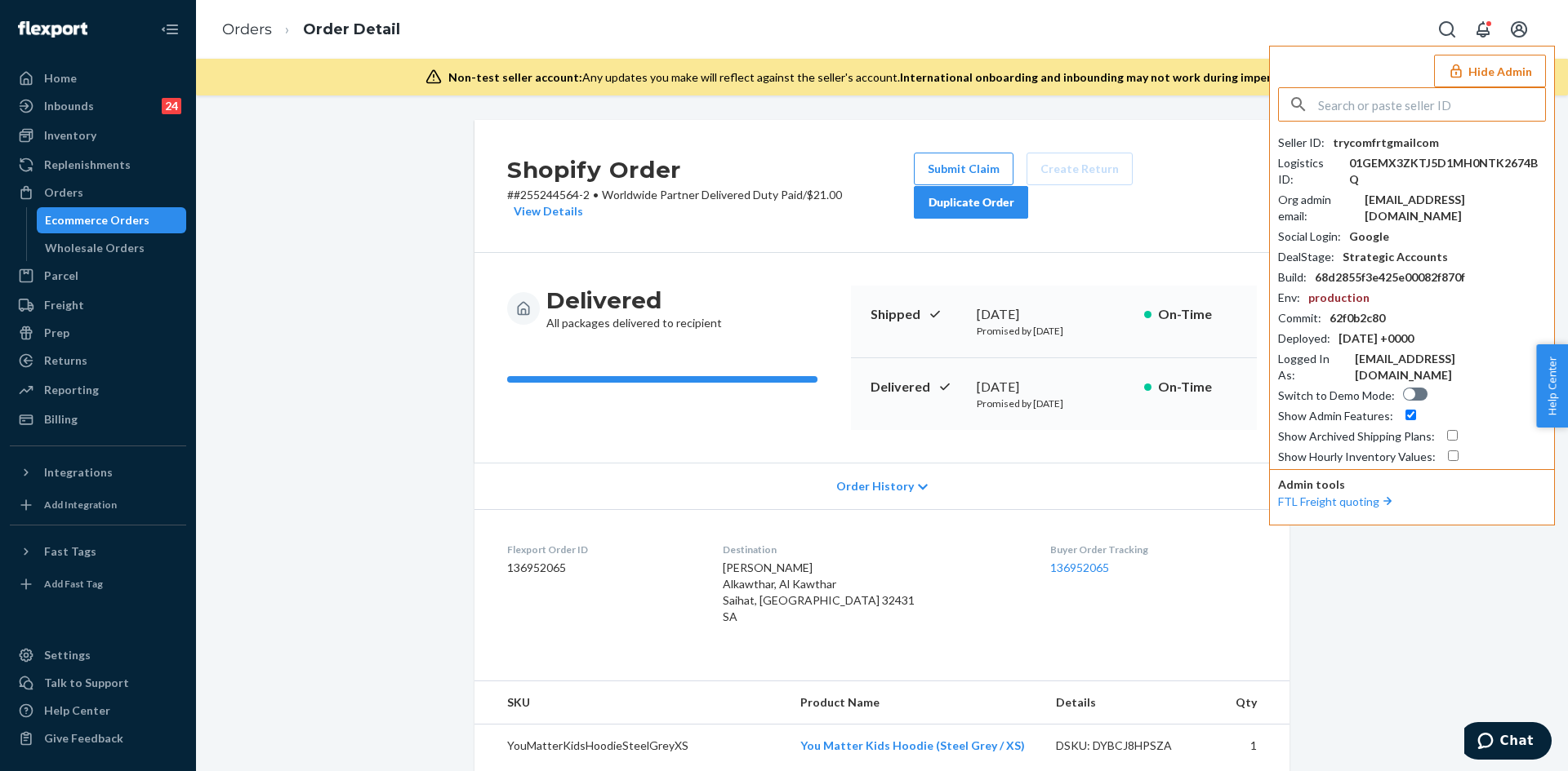
click at [1420, 93] on input "text" at bounding box center [1430, 104] width 227 height 33
type input "mcproducts23@gmail.com"
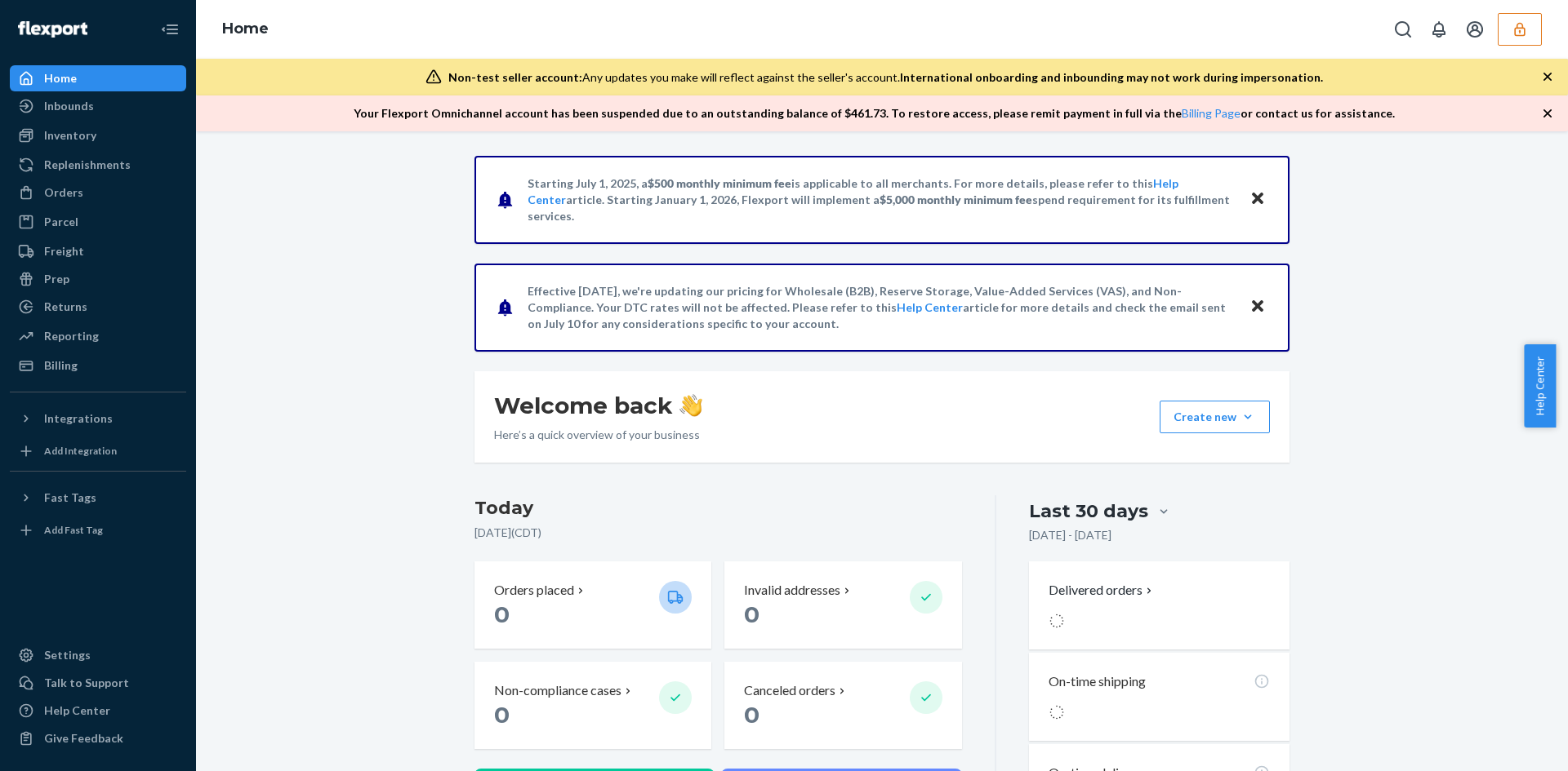
click at [1503, 31] on button "button" at bounding box center [1519, 30] width 44 height 33
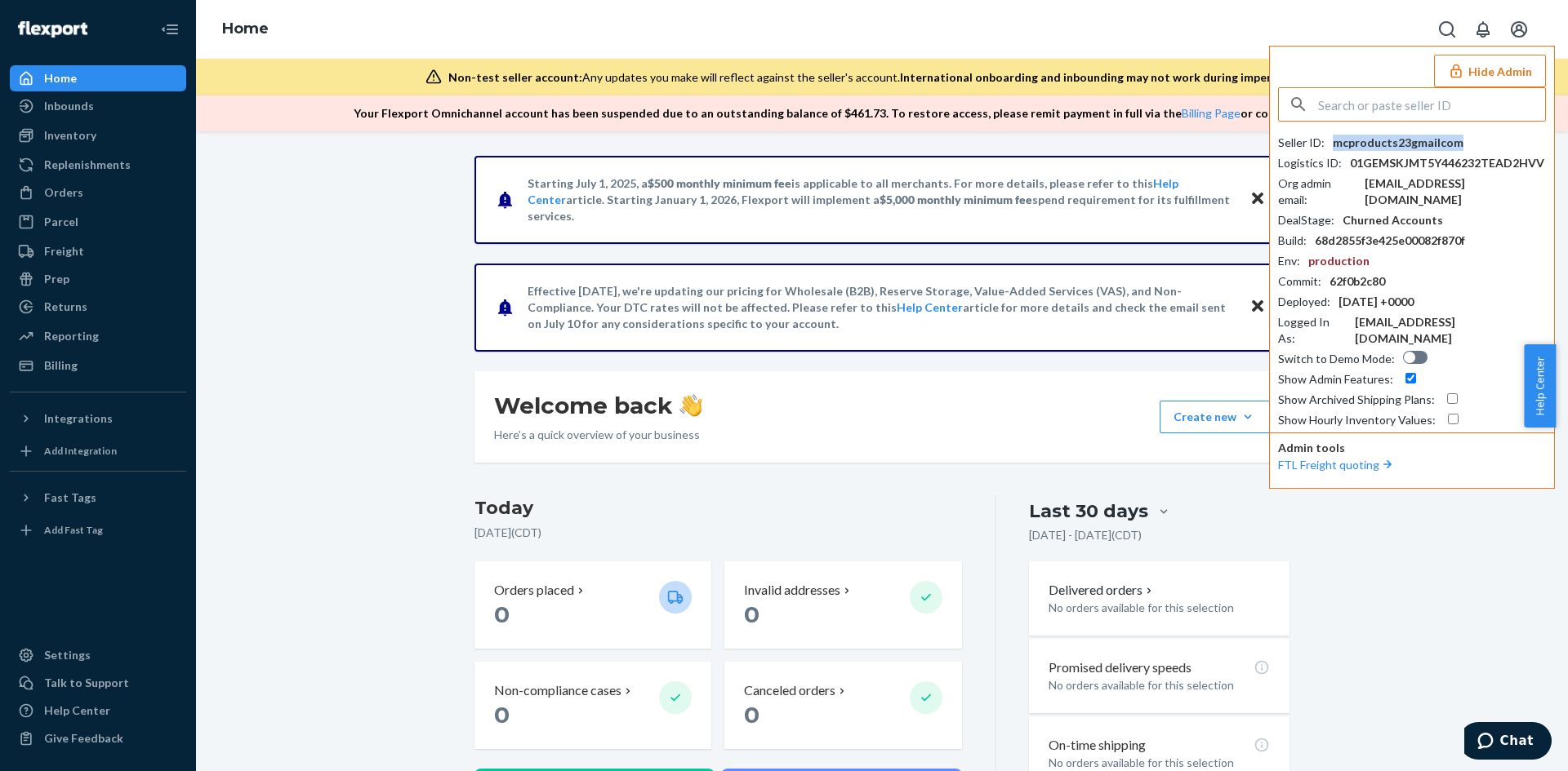
click at [1420, 142] on div "mcproducts23gmailcom" at bounding box center [1398, 143] width 131 height 16
click at [74, 369] on div "Billing" at bounding box center [60, 365] width 33 height 16
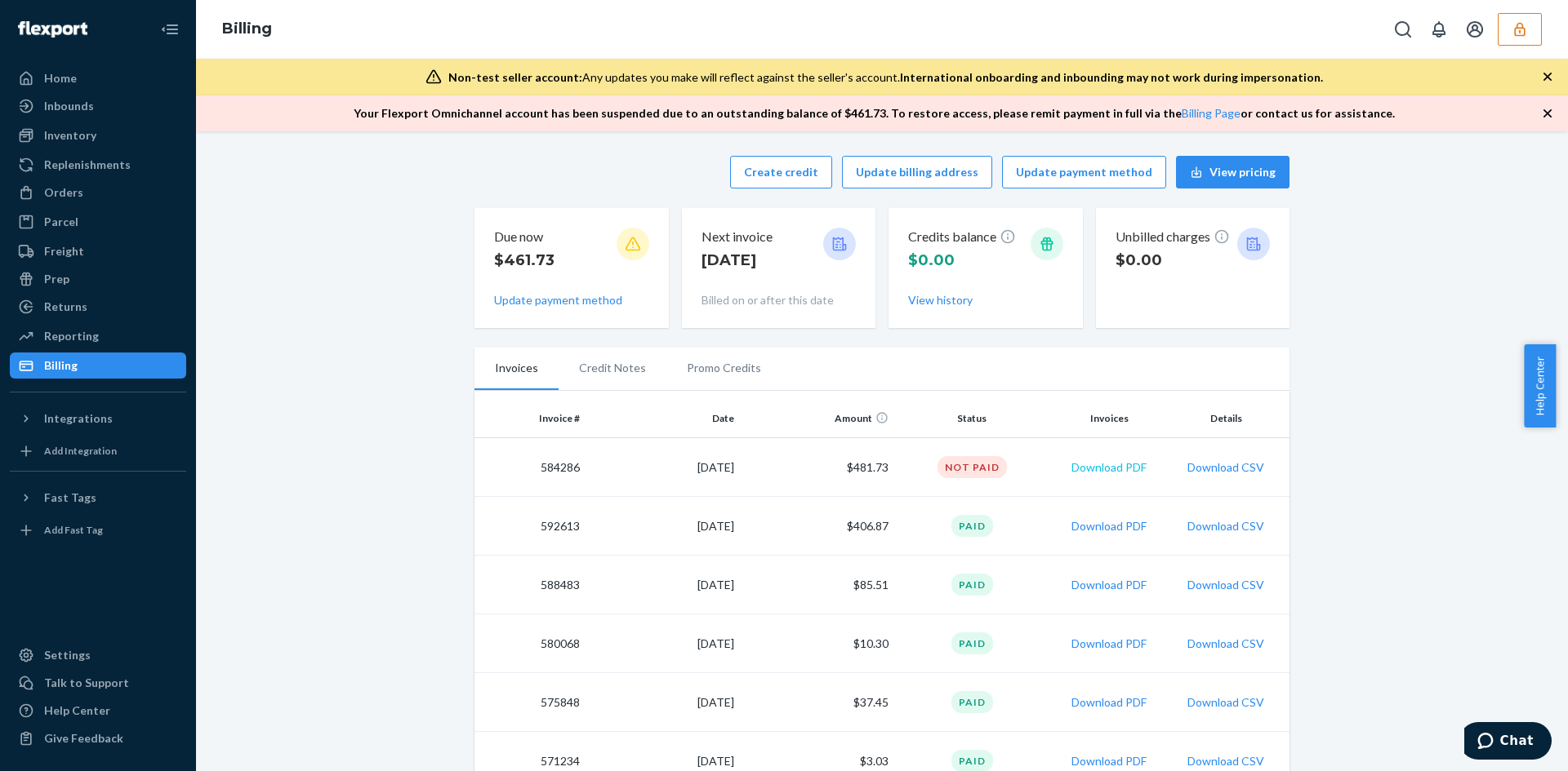
click at [1093, 471] on button "Download PDF" at bounding box center [1109, 467] width 76 height 16
click at [1509, 37] on button "button" at bounding box center [1519, 30] width 44 height 33
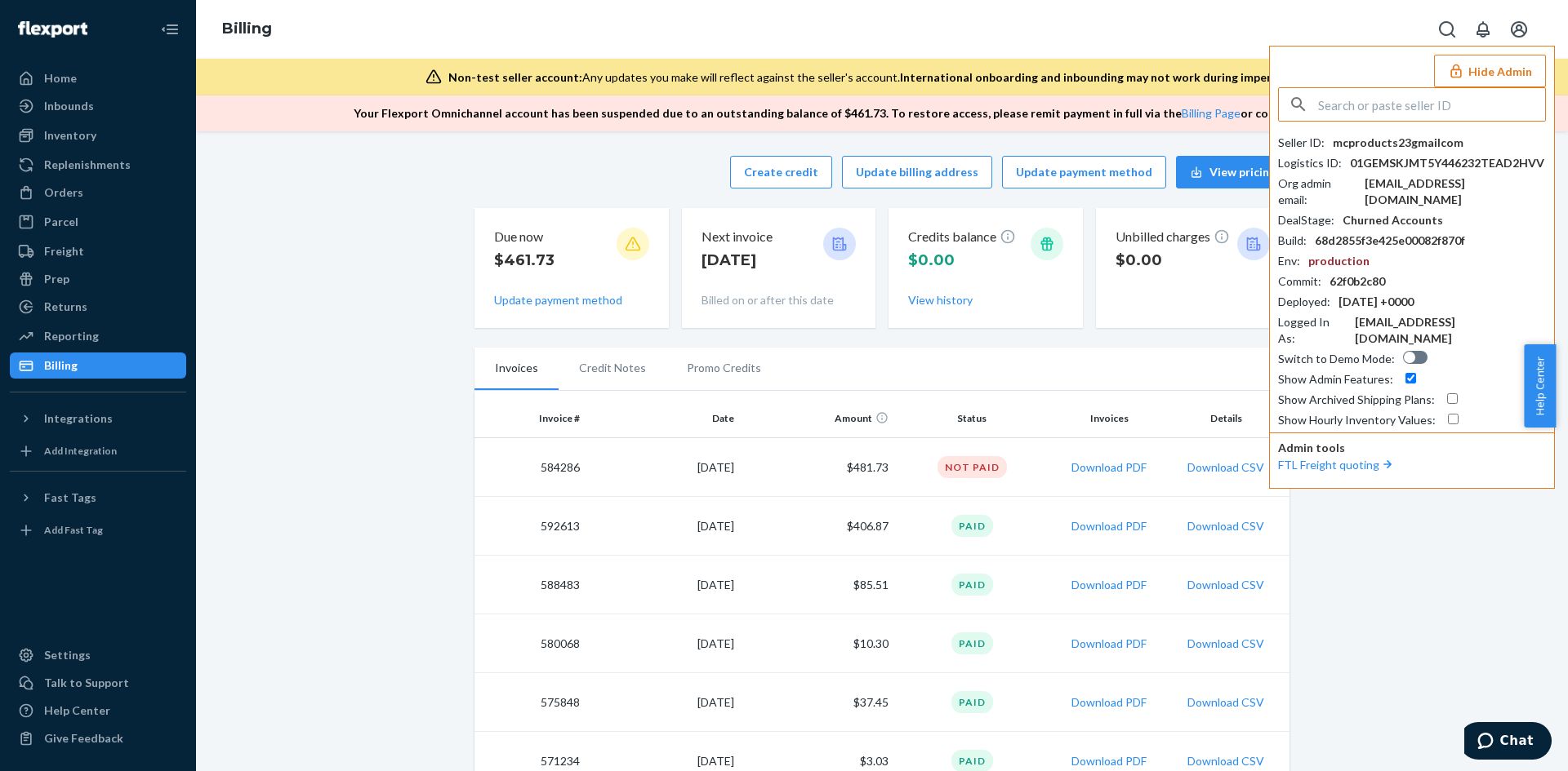
click at [1406, 110] on input "text" at bounding box center [1430, 104] width 227 height 33
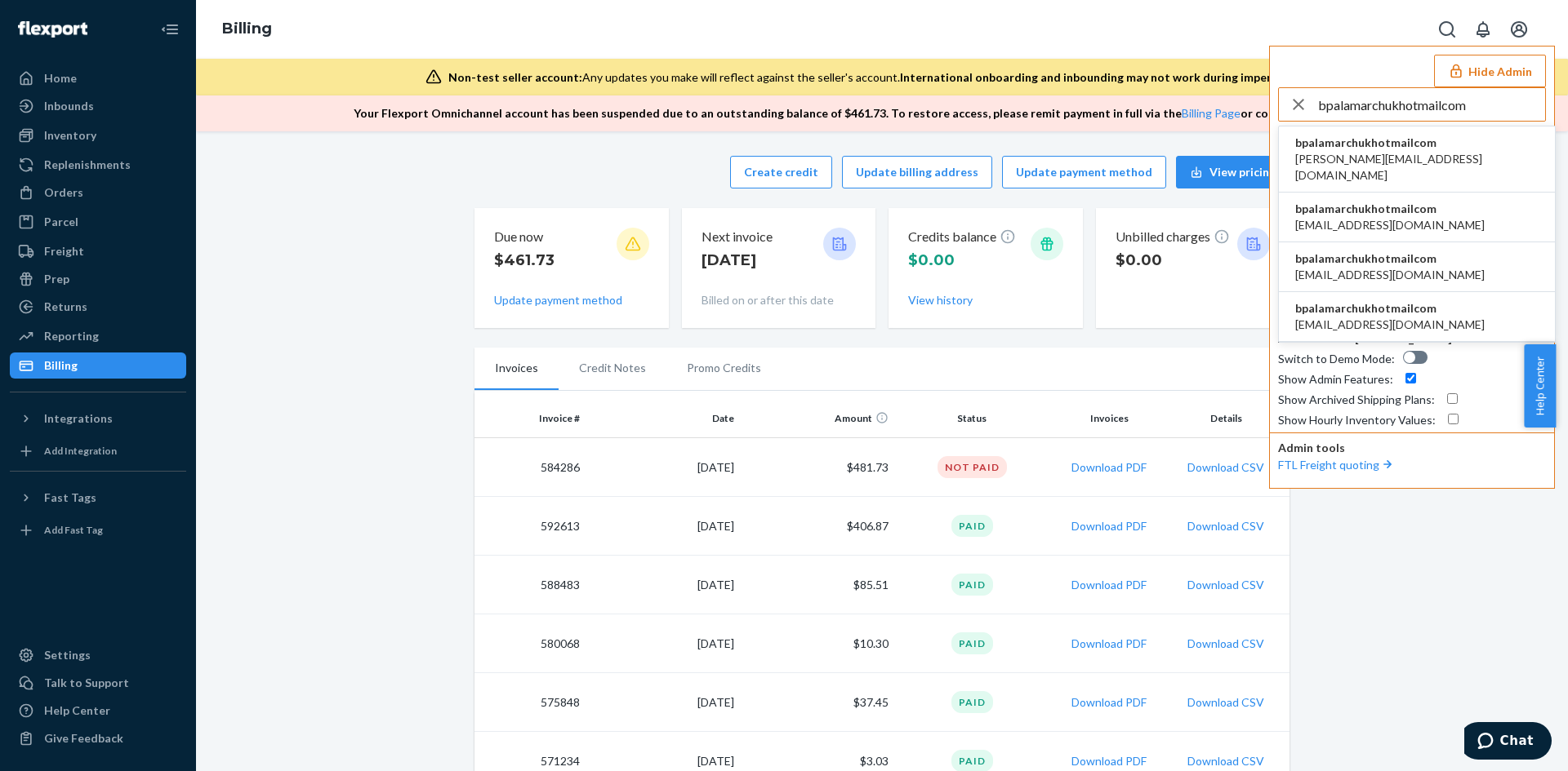
type input "bpalamarchukhotmailcom"
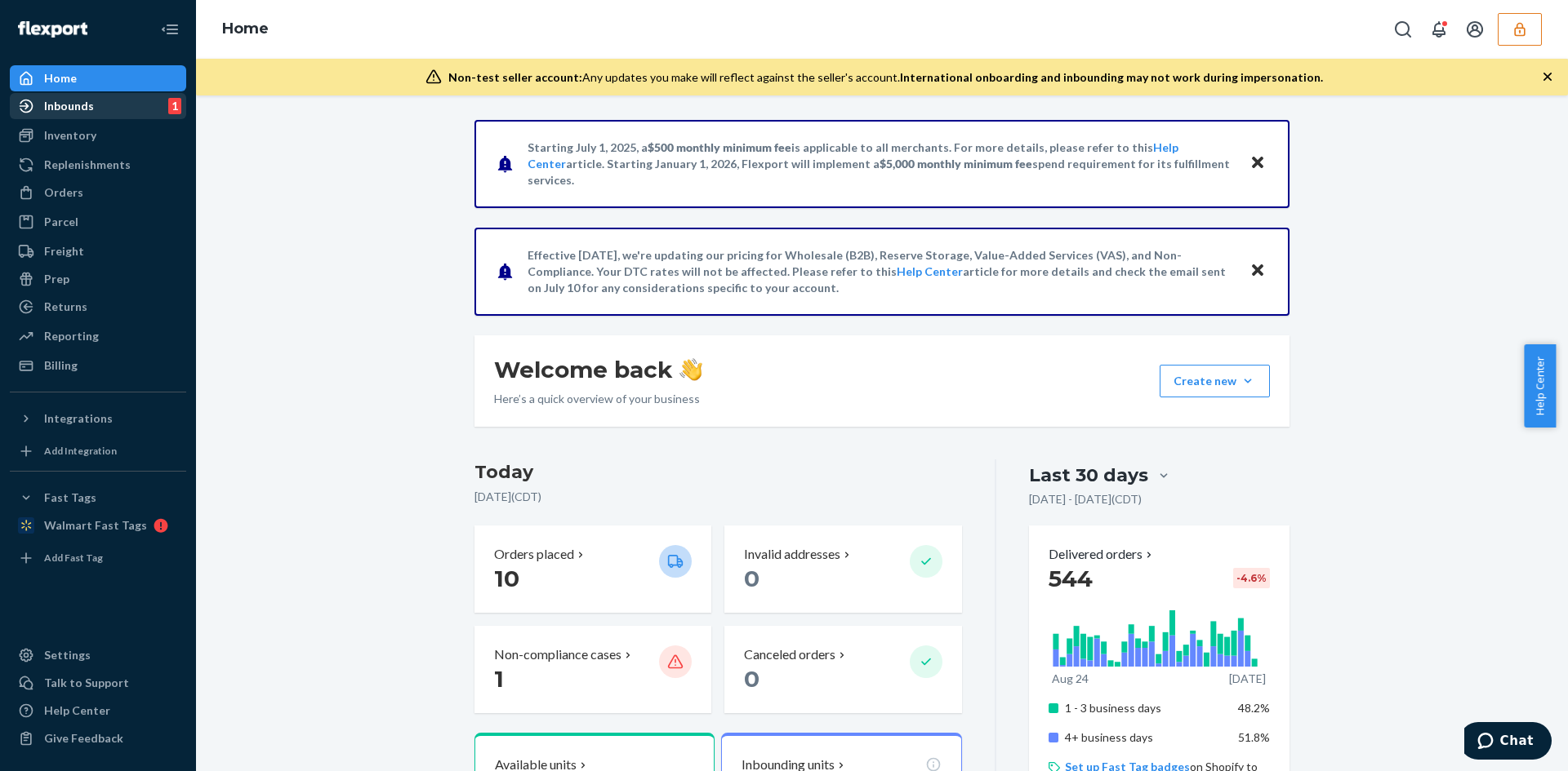
click at [62, 112] on div "Inbounds" at bounding box center [69, 105] width 50 height 16
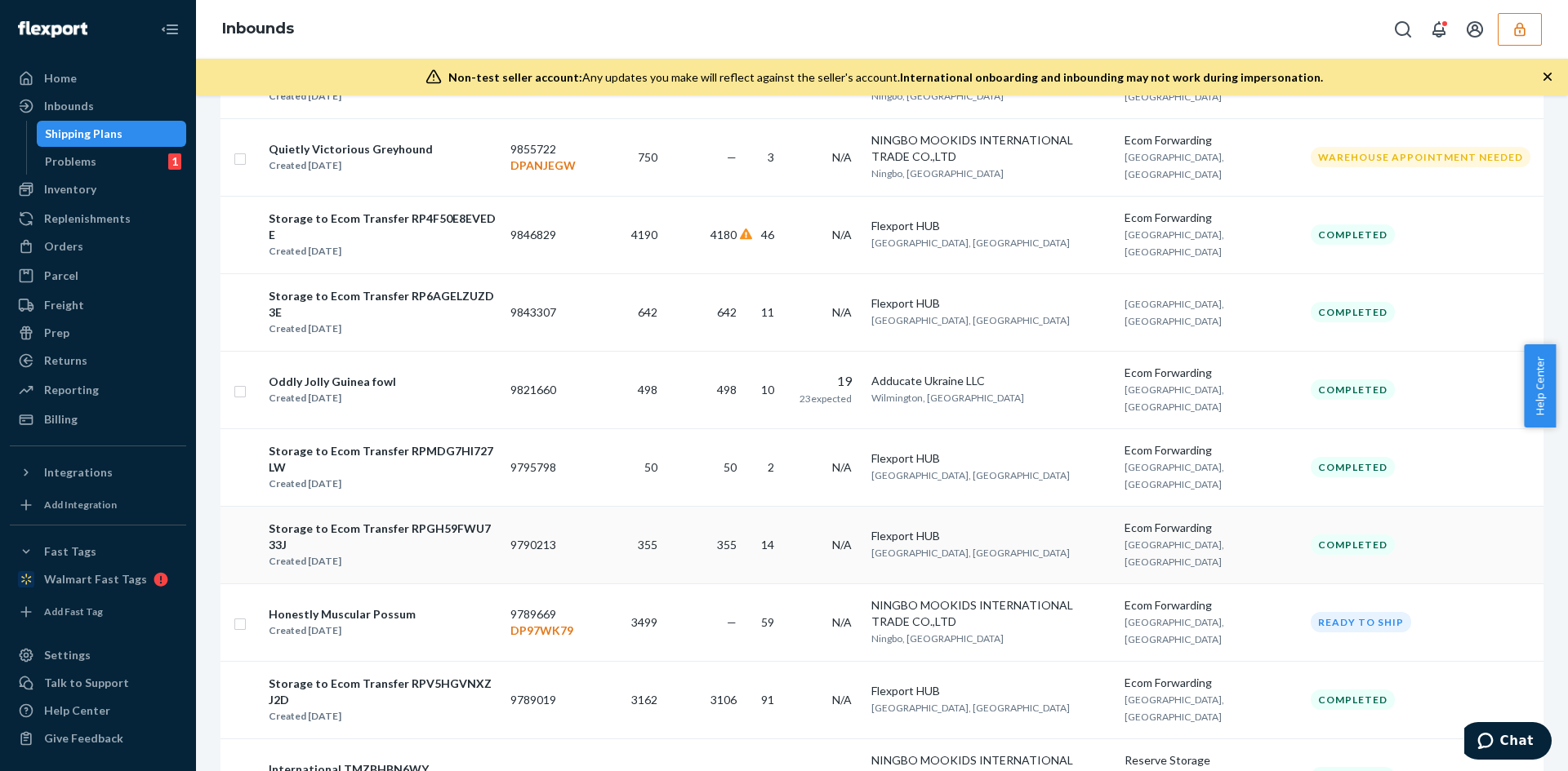
scroll to position [815, 0]
click at [489, 760] on div "International TMZBHBN6WY Created [DATE]" at bounding box center [383, 778] width 230 height 34
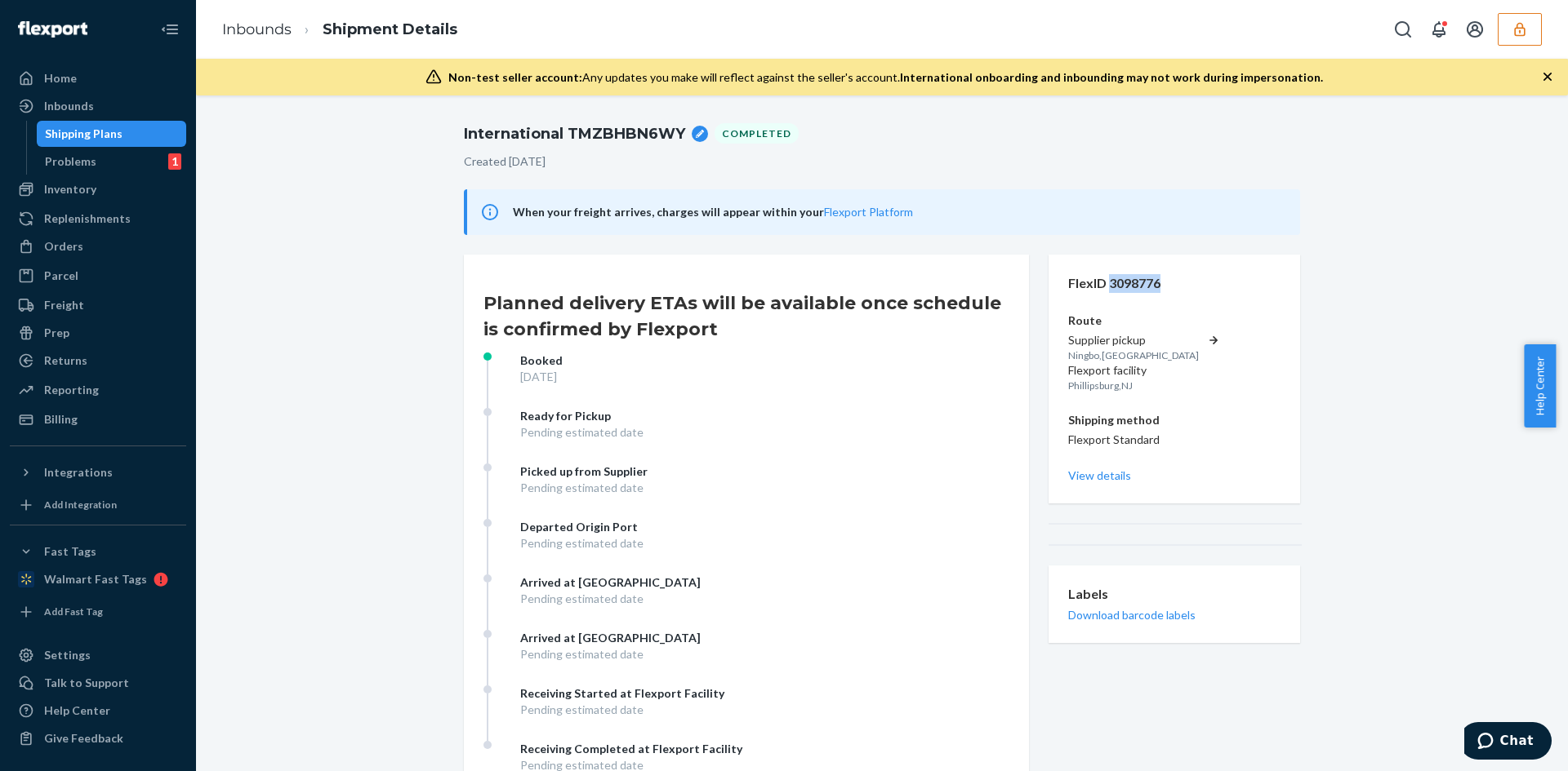
drag, startPoint x: 1102, startPoint y: 283, endPoint x: 1181, endPoint y: 279, distance: 79.1
click at [1181, 279] on p "FlexID 3098776" at bounding box center [1174, 284] width 212 height 19
copy p "3098776"
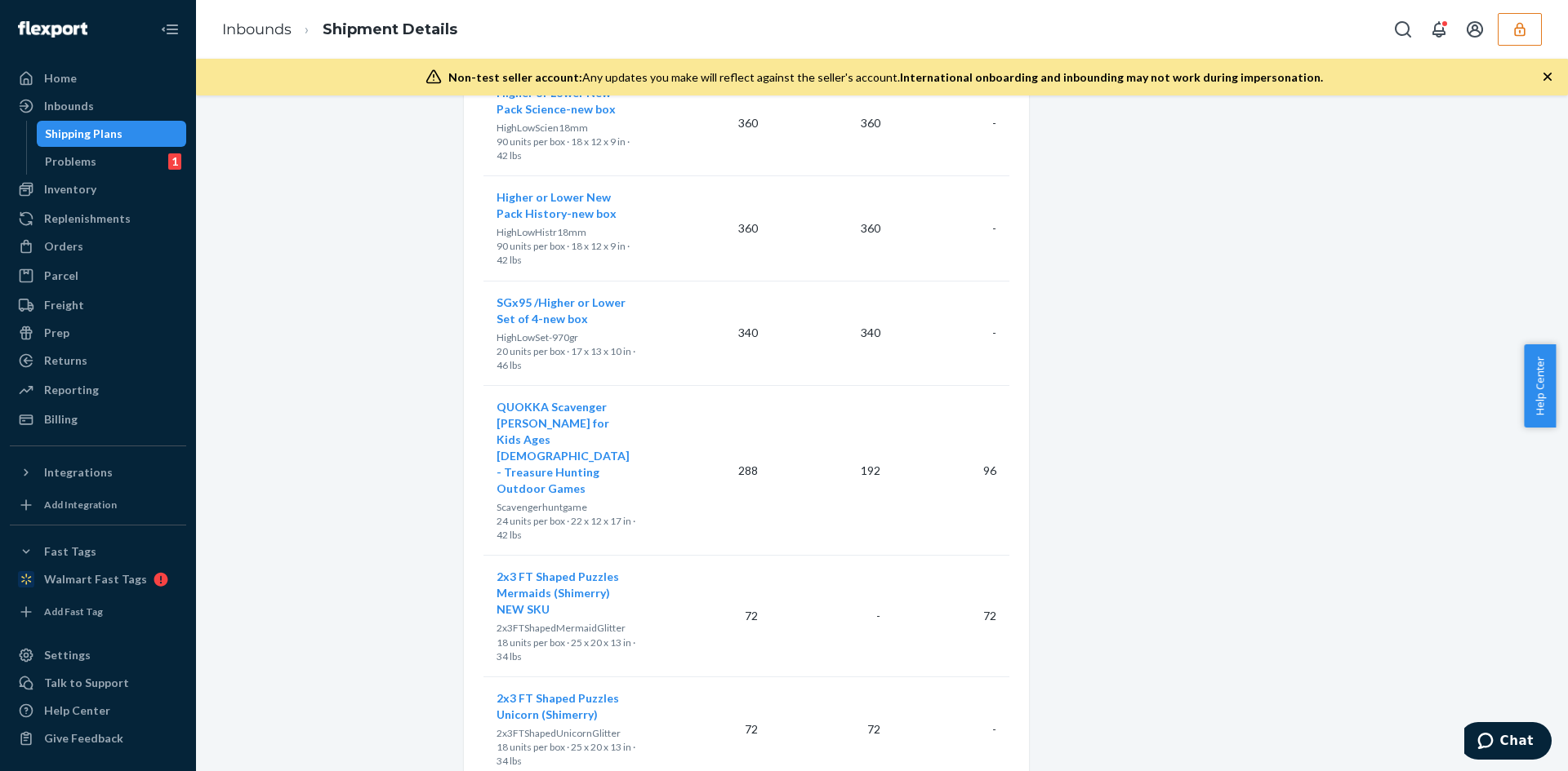
scroll to position [12408, 0]
click at [236, 26] on link "Inbounds" at bounding box center [256, 29] width 70 height 18
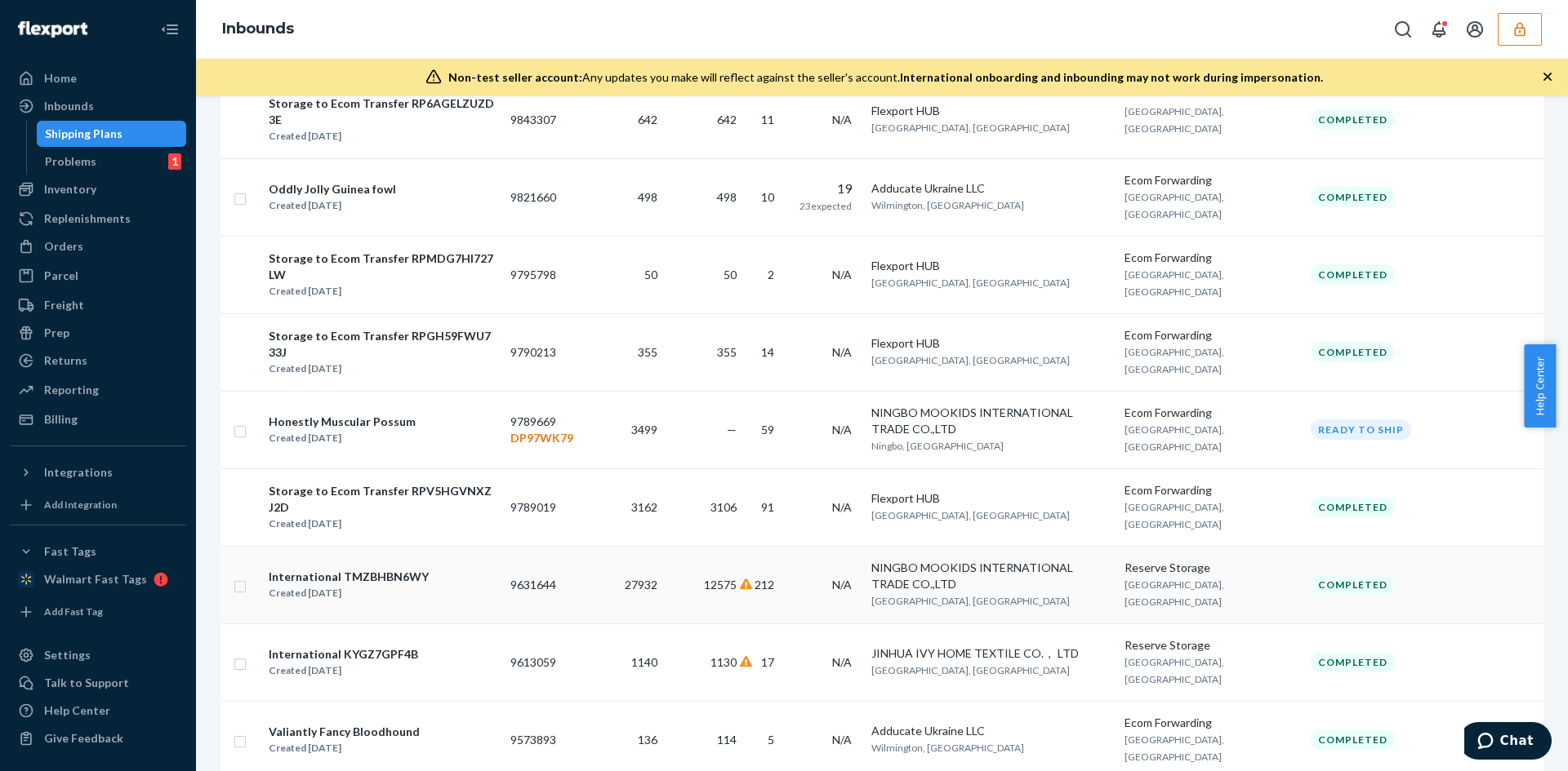
scroll to position [1005, 0]
click at [787, 547] on td "212" at bounding box center [765, 585] width 44 height 77
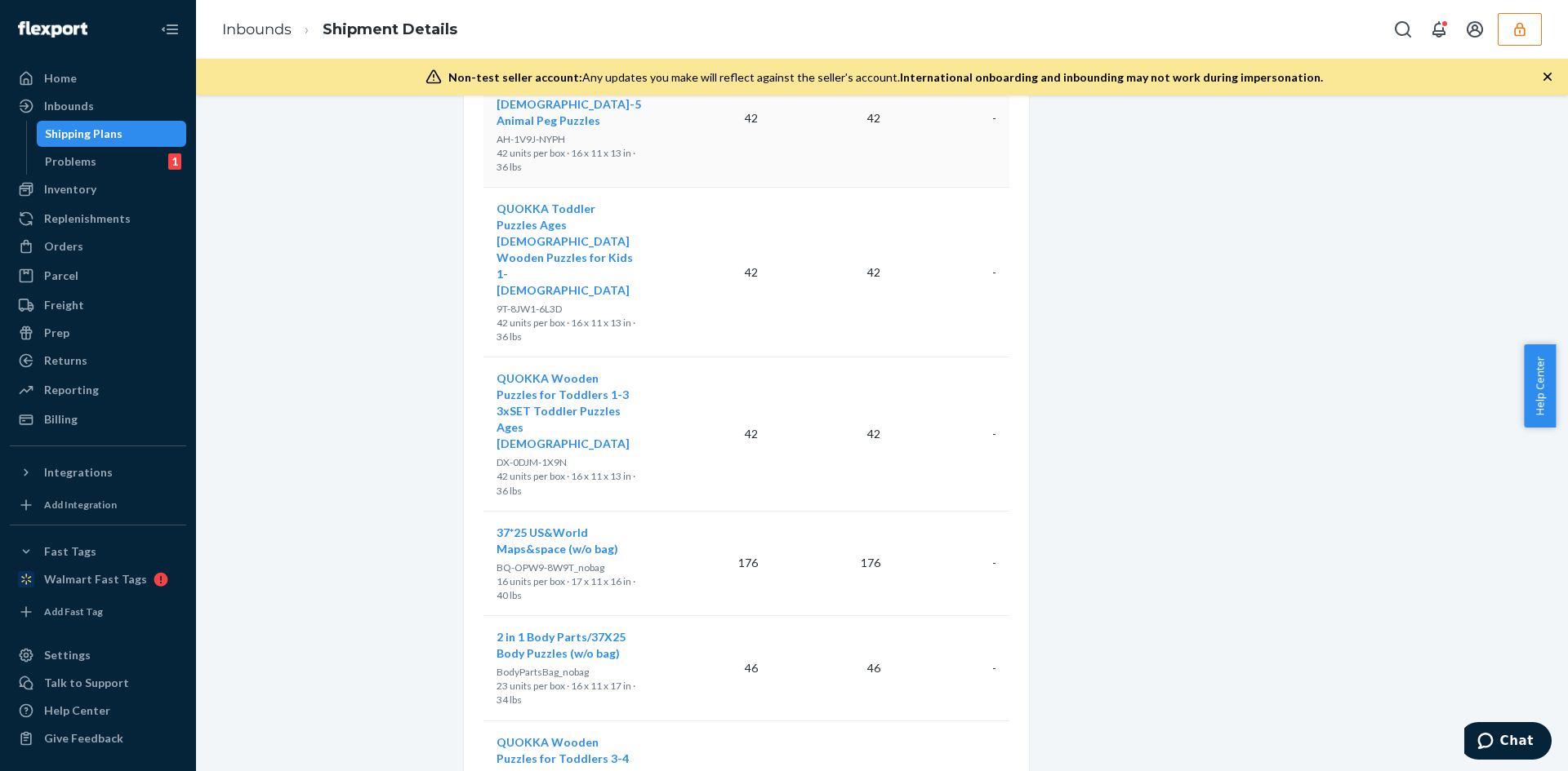
scroll to position [1059, 0]
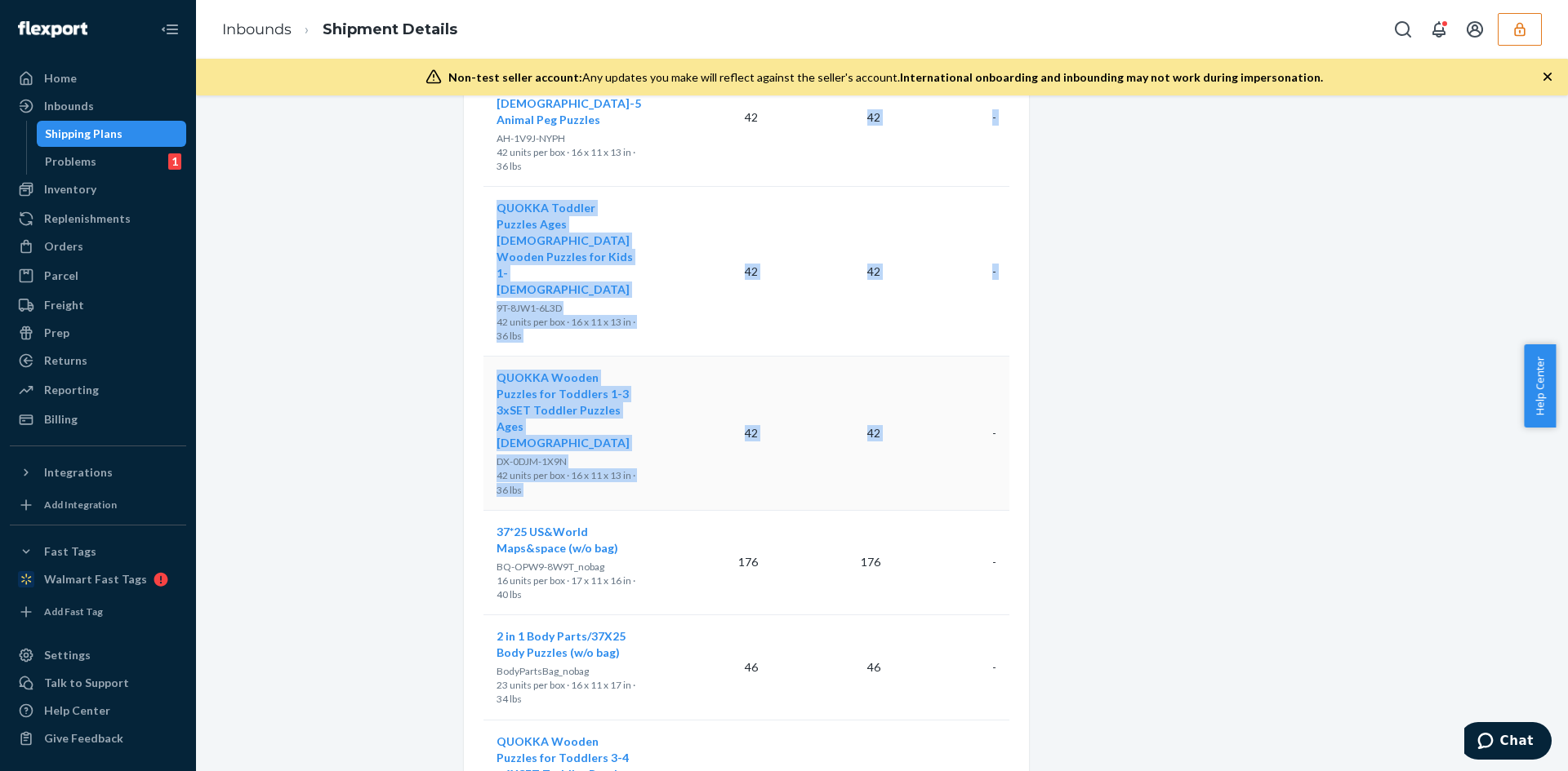
drag, startPoint x: 820, startPoint y: 110, endPoint x: 889, endPoint y: 337, distance: 237.3
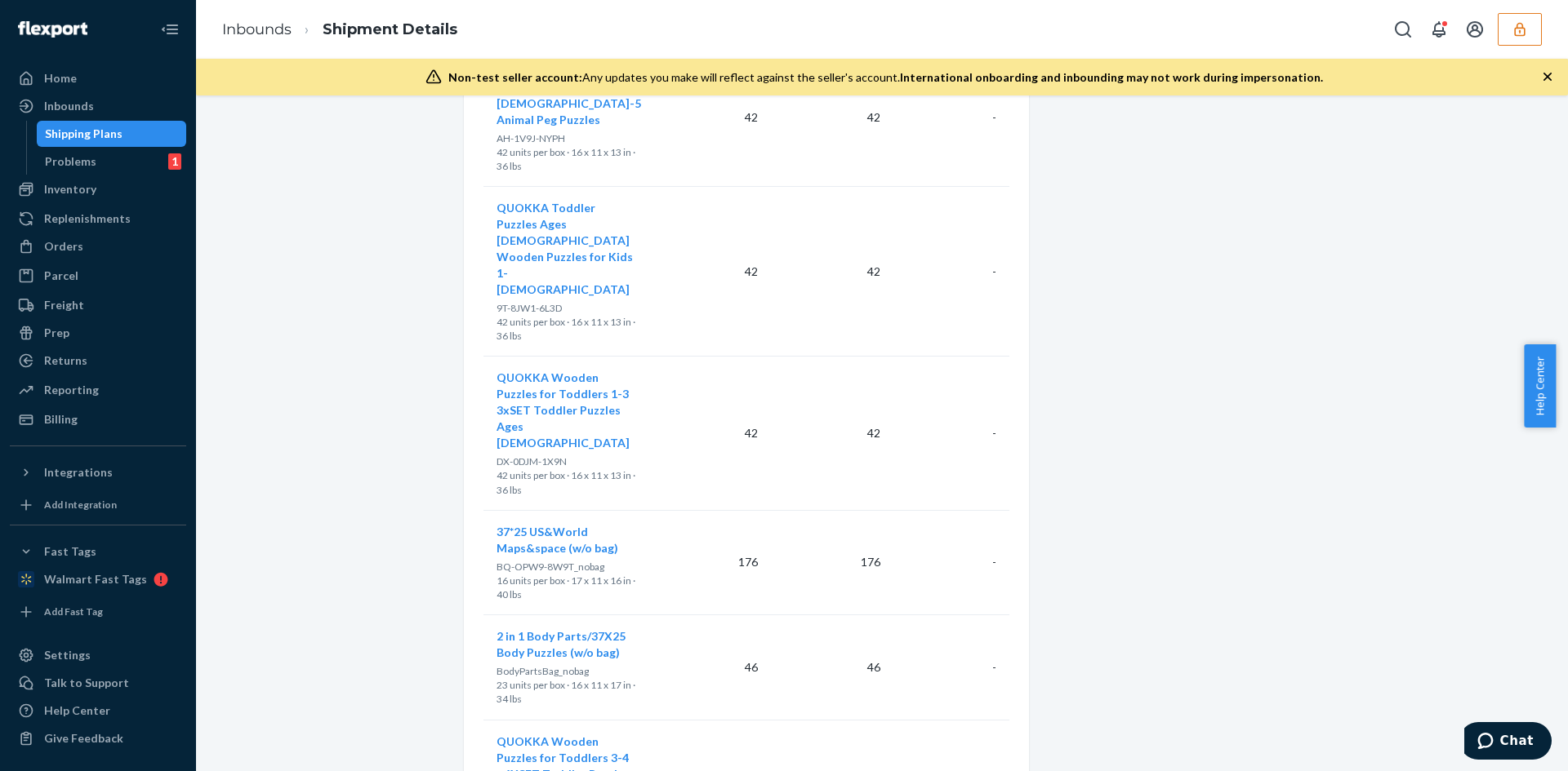
drag, startPoint x: 1066, startPoint y: 354, endPoint x: 1127, endPoint y: 360, distance: 61.3
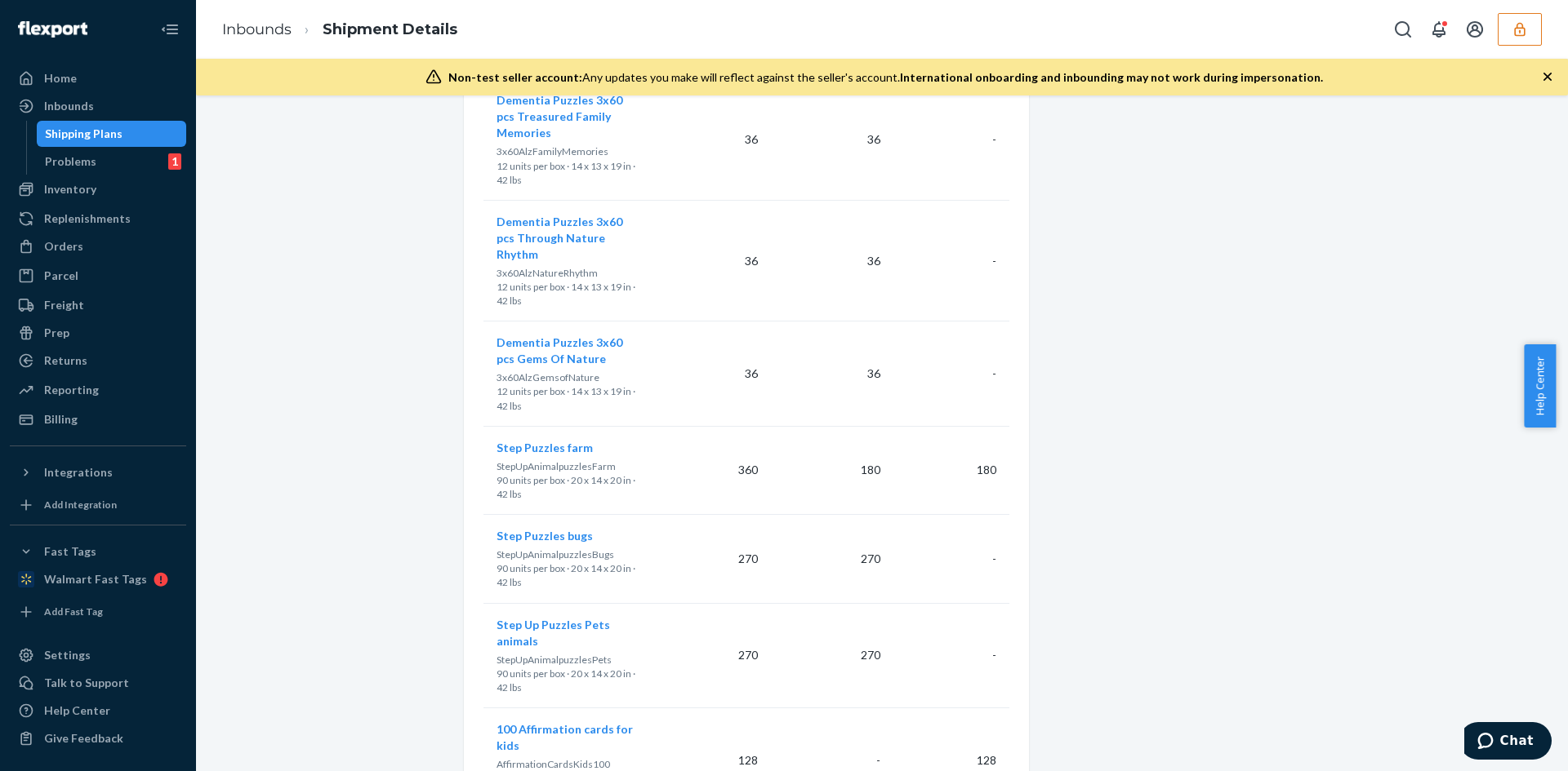
scroll to position [17061, 0]
click at [1509, 36] on button "button" at bounding box center [1519, 30] width 44 height 33
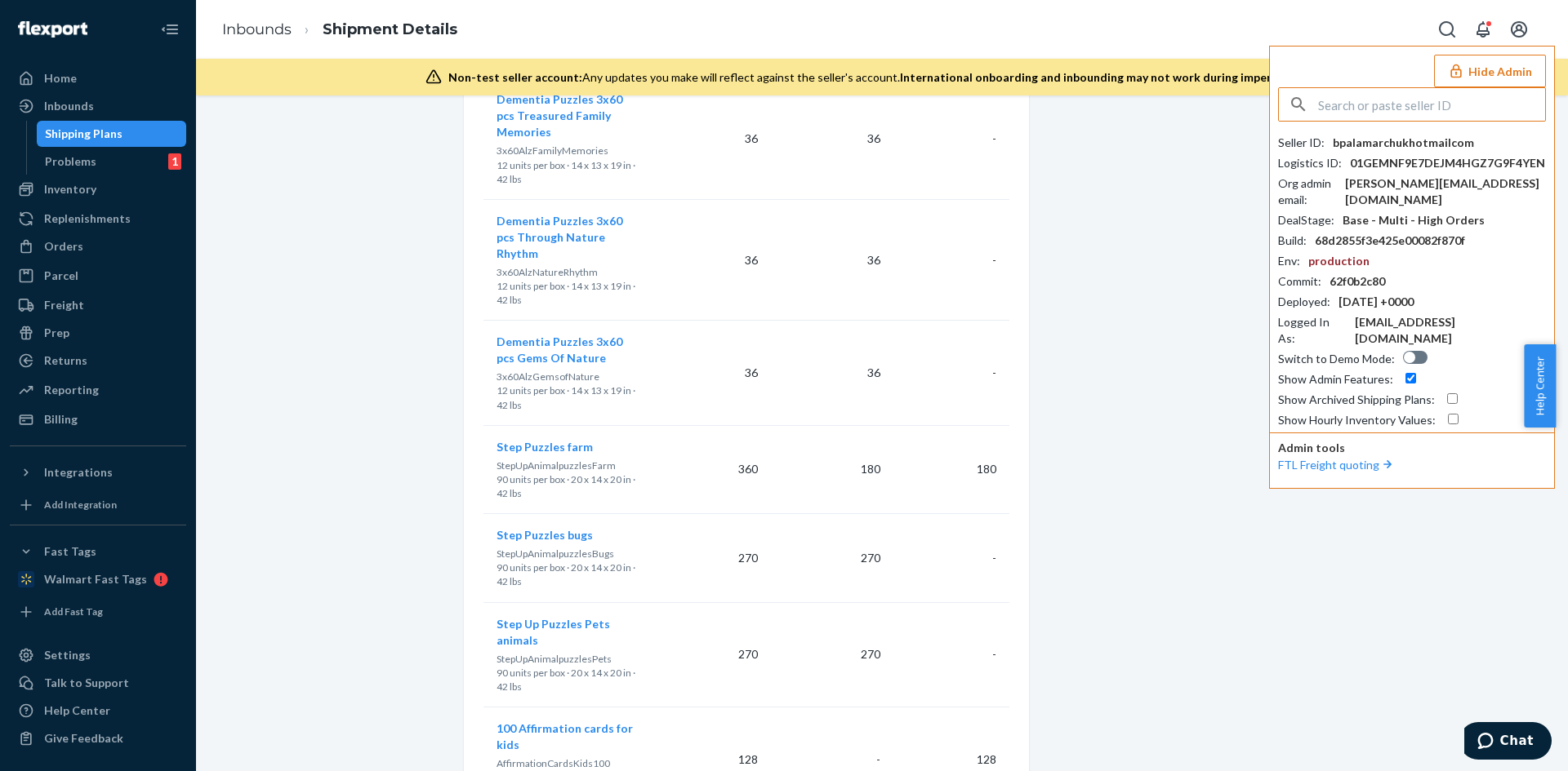
click at [1460, 96] on input "text" at bounding box center [1430, 104] width 227 height 33
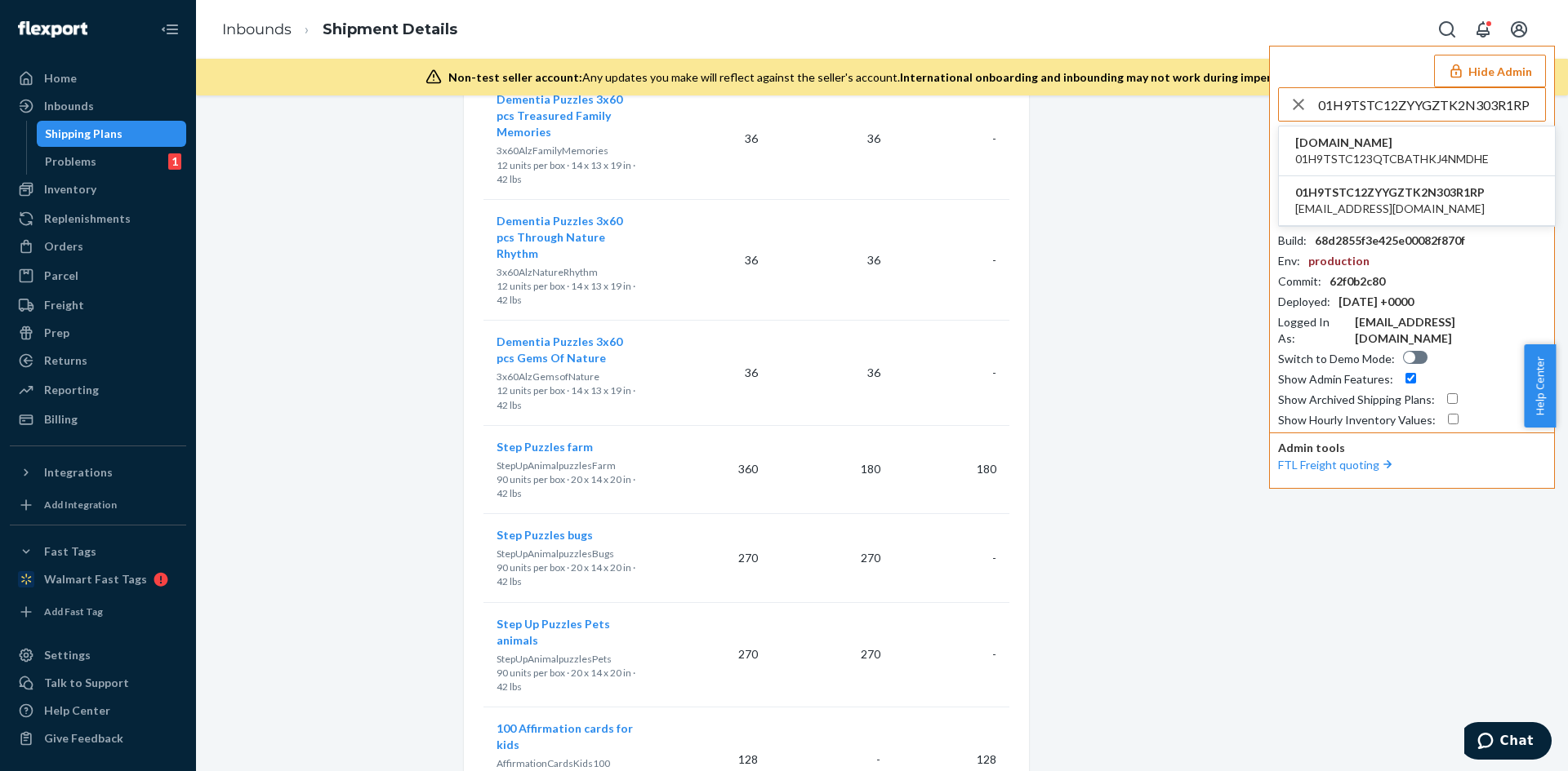
type input "01H9TSTC12ZYYGZTK2N303R1RP"
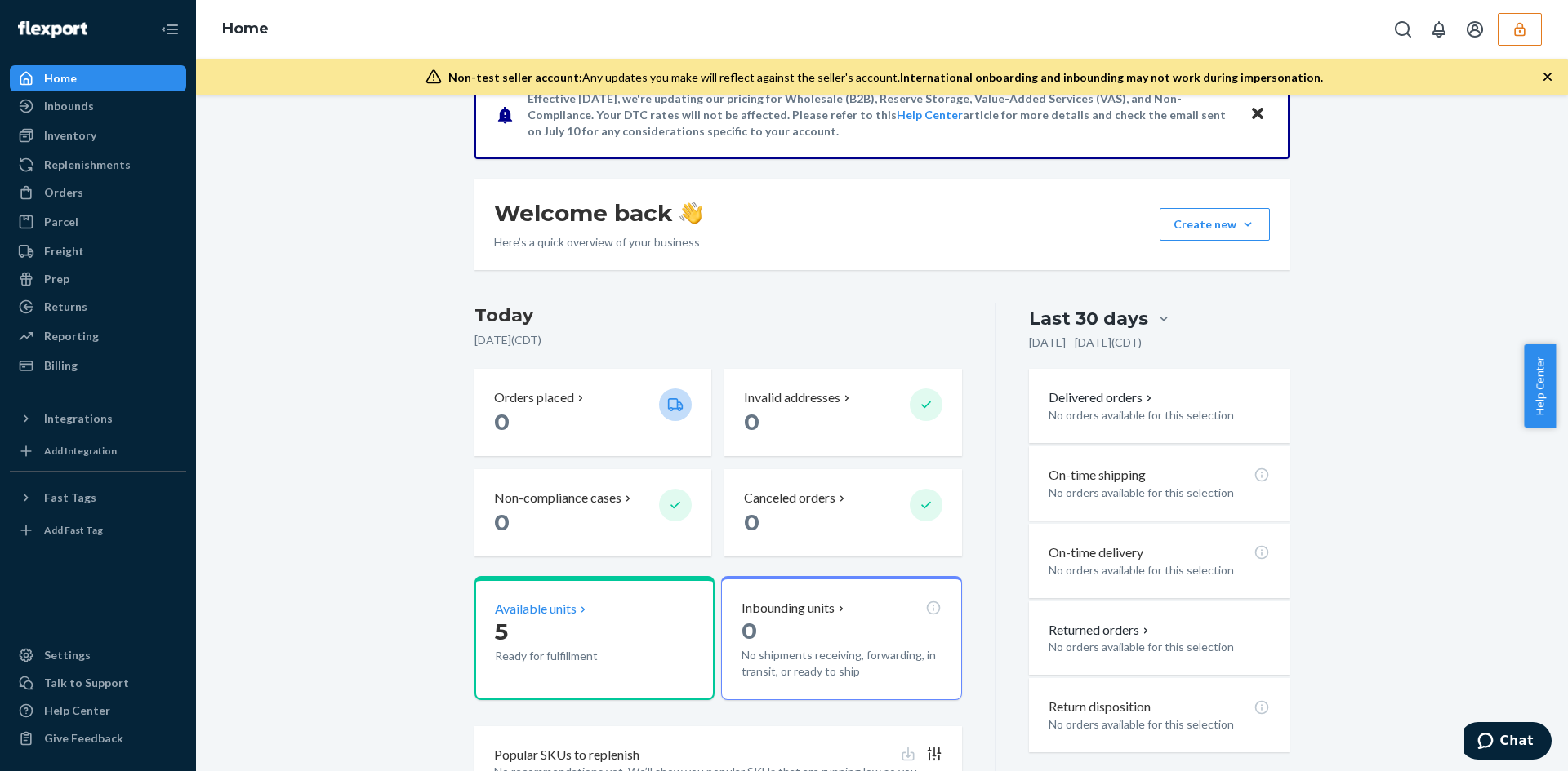
scroll to position [253, 0]
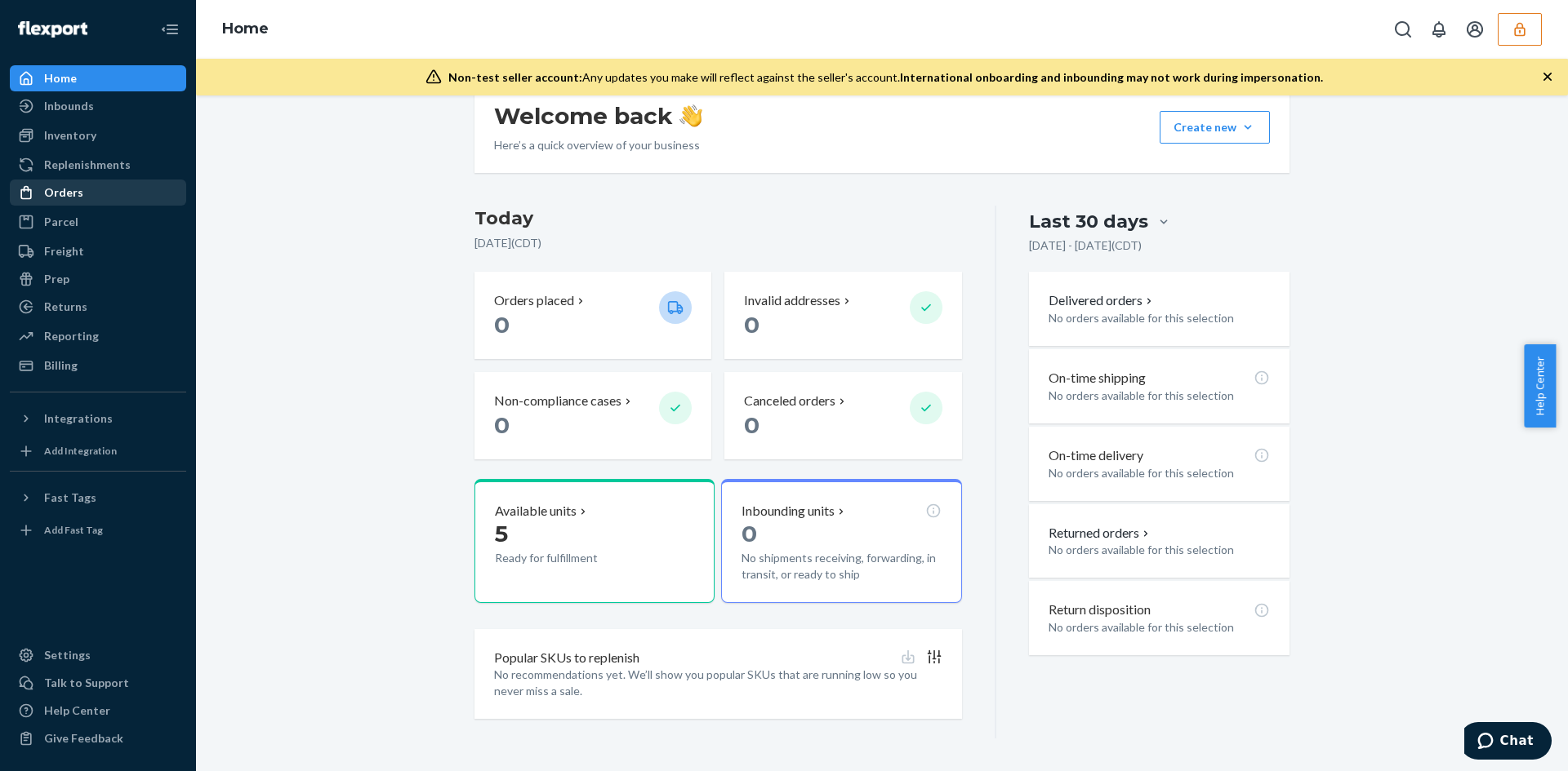
click at [70, 192] on div "Orders" at bounding box center [63, 192] width 39 height 16
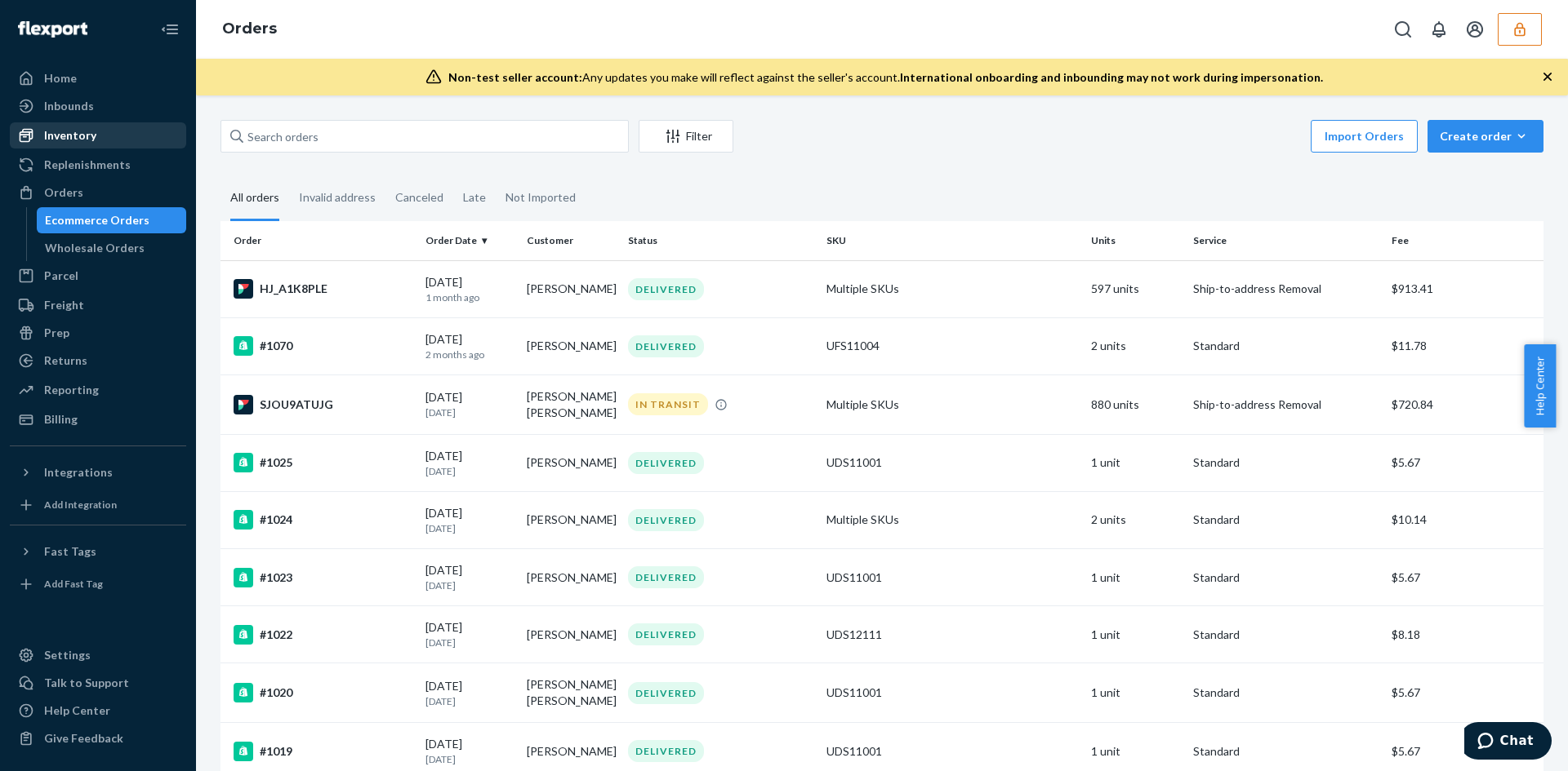
click at [74, 142] on div "Inventory" at bounding box center [70, 135] width 53 height 16
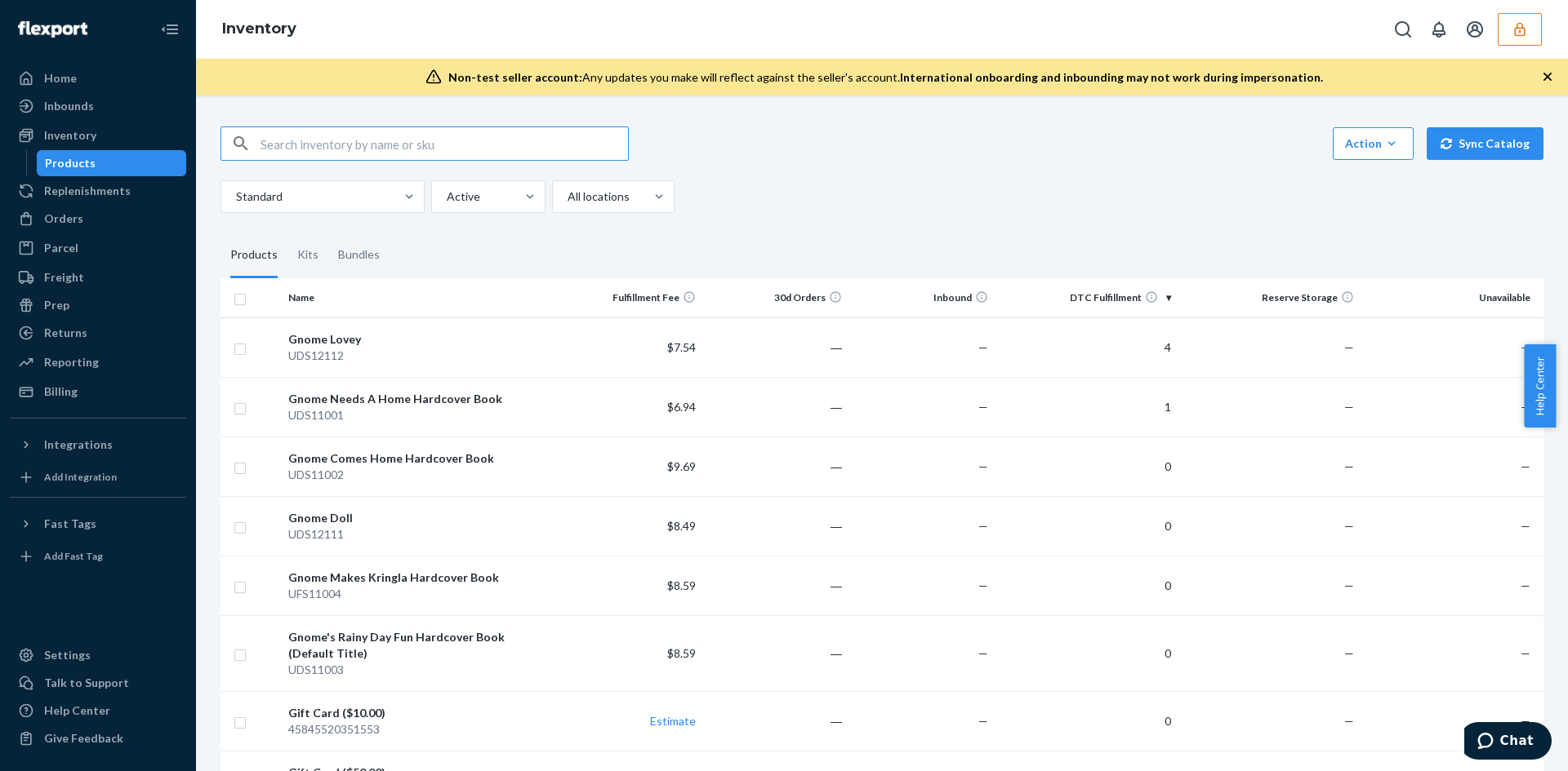
click at [1507, 35] on button "button" at bounding box center [1519, 30] width 44 height 33
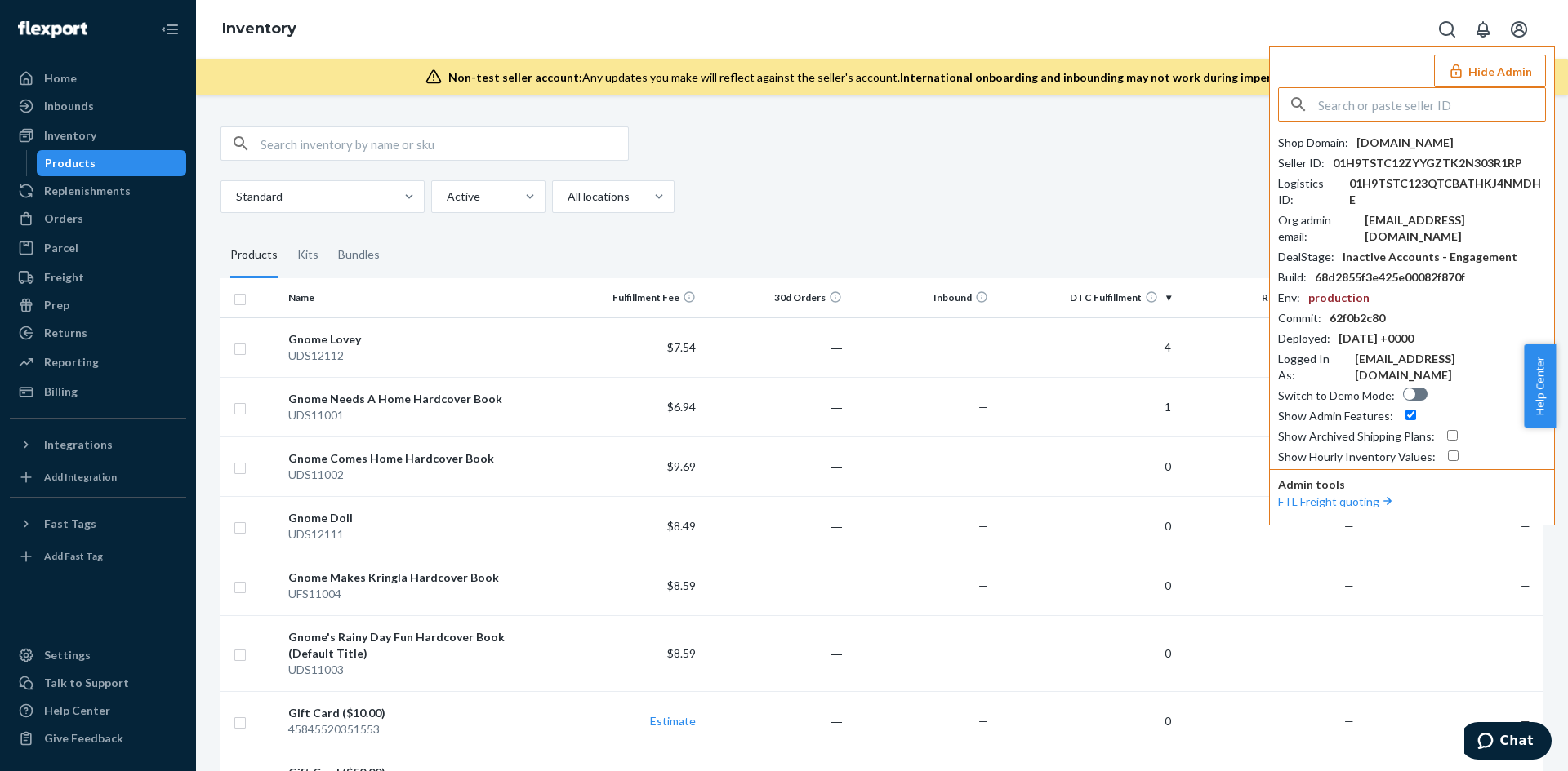
click at [1418, 101] on input "text" at bounding box center [1430, 104] width 227 height 33
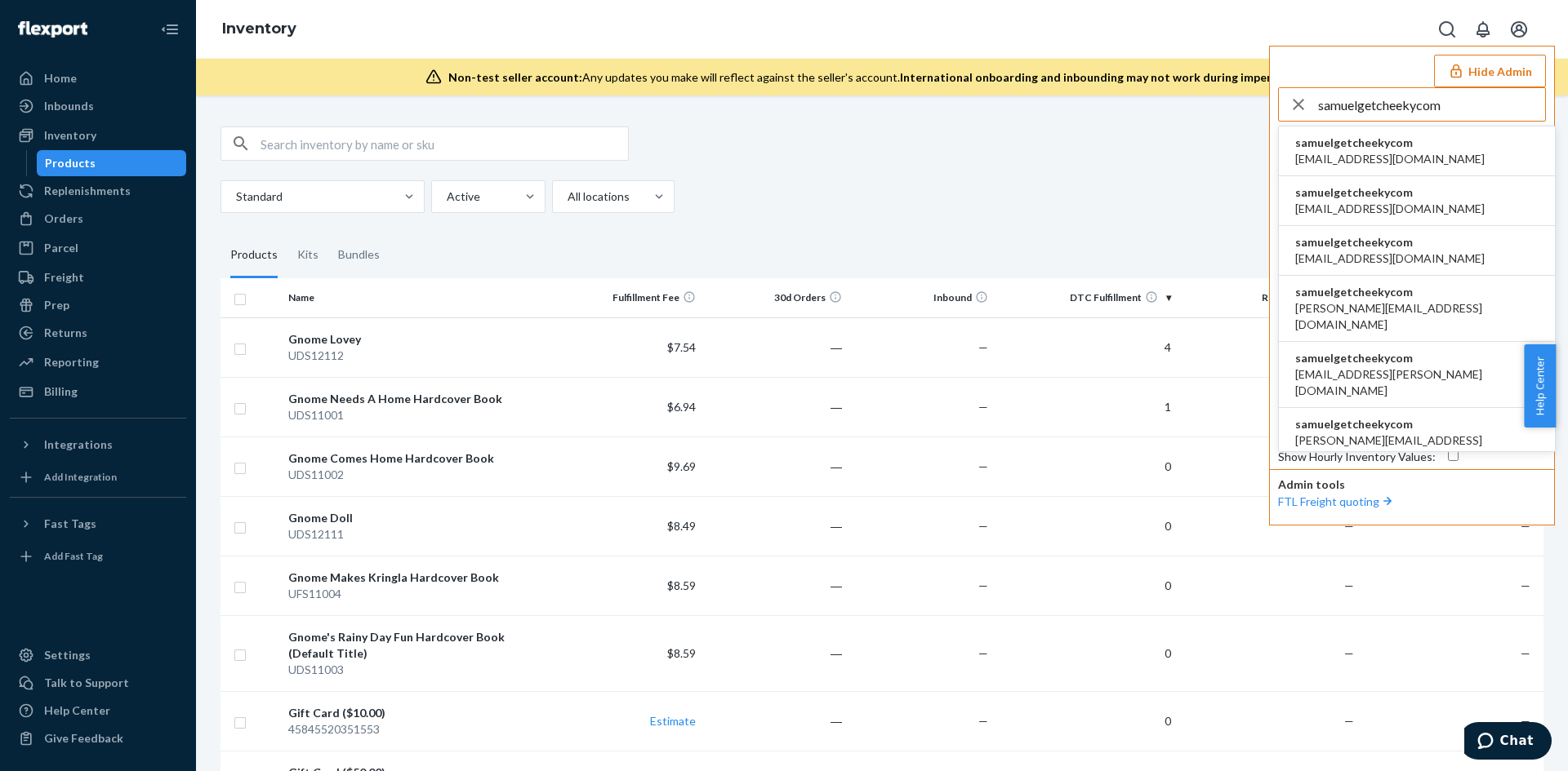
type input "samuelgetcheekycom"
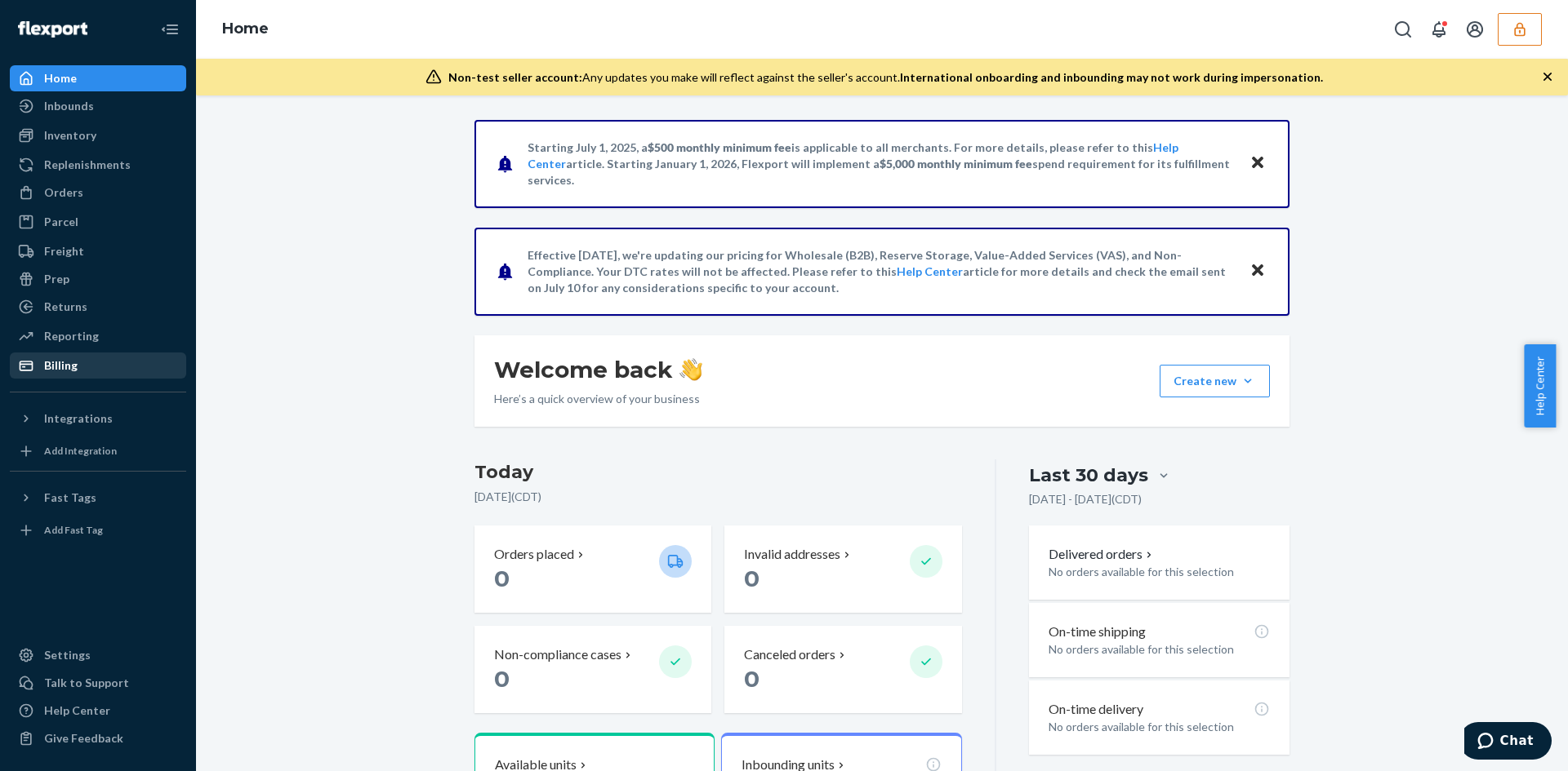
click at [70, 369] on div "Billing" at bounding box center [60, 365] width 33 height 16
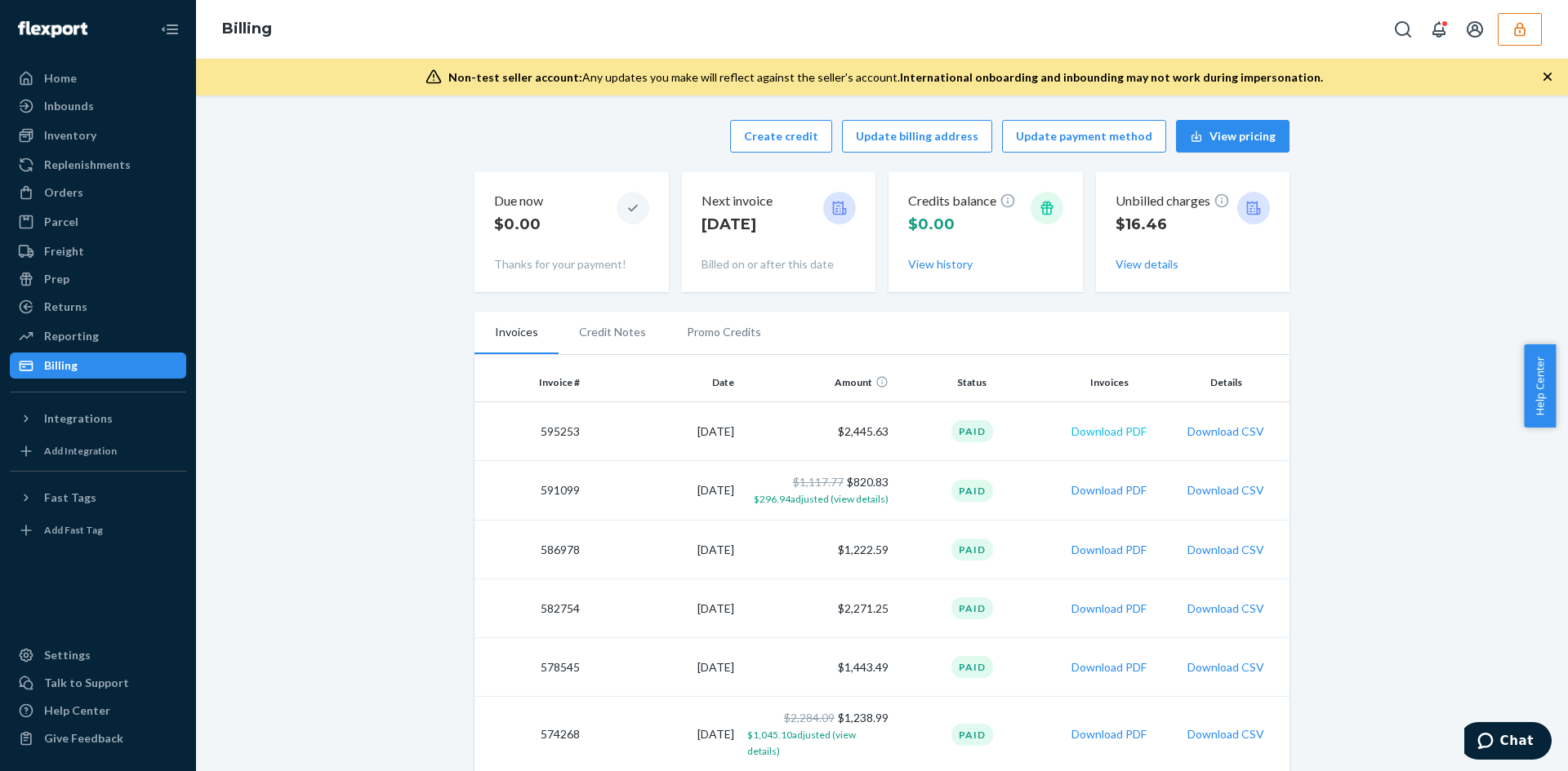
click at [1078, 432] on button "Download PDF" at bounding box center [1109, 431] width 76 height 16
click at [1198, 437] on button "Download CSV" at bounding box center [1226, 431] width 77 height 16
click at [70, 196] on div "Orders" at bounding box center [63, 192] width 39 height 16
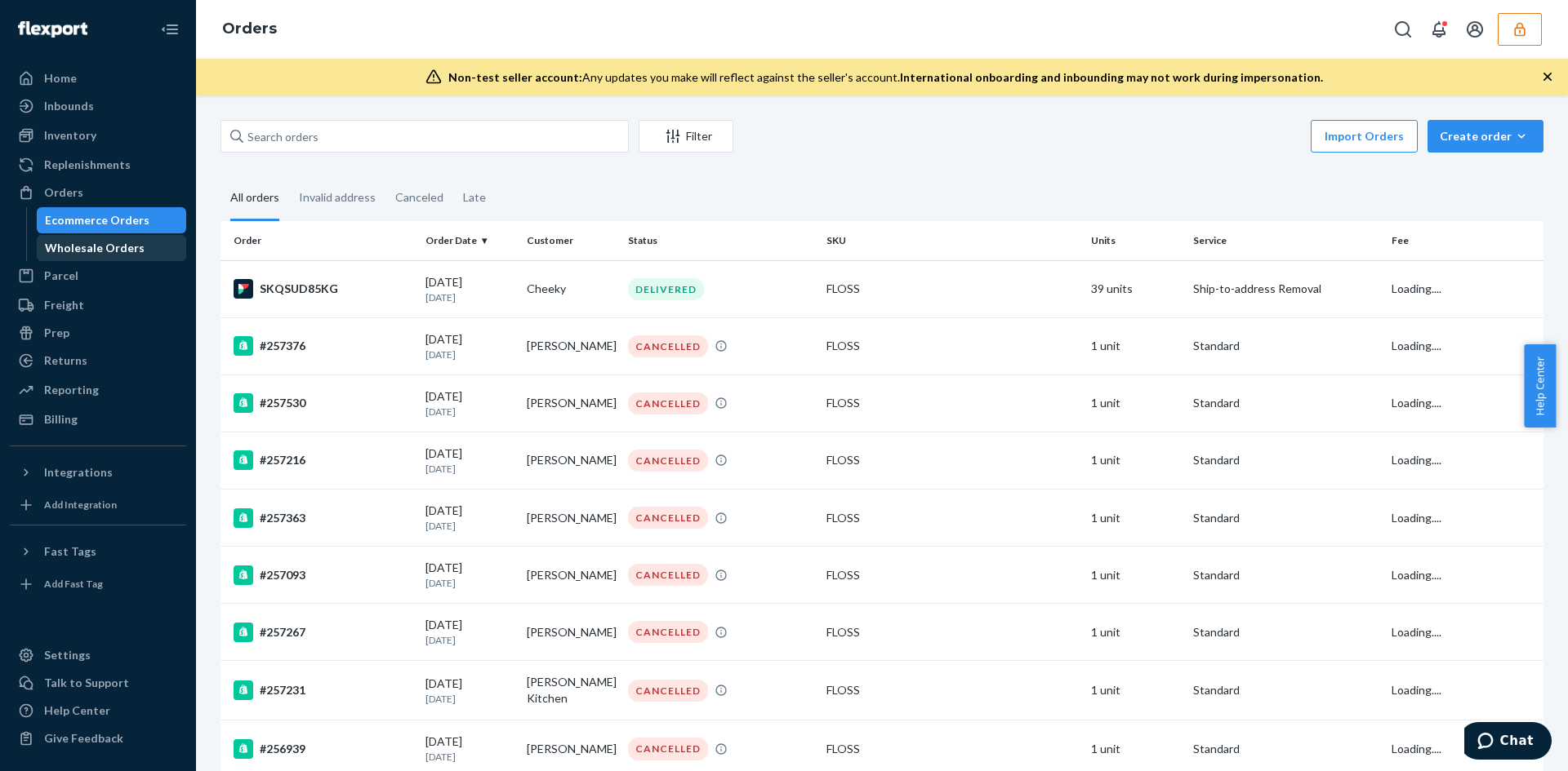
click at [86, 246] on div "Wholesale Orders" at bounding box center [95, 248] width 99 height 16
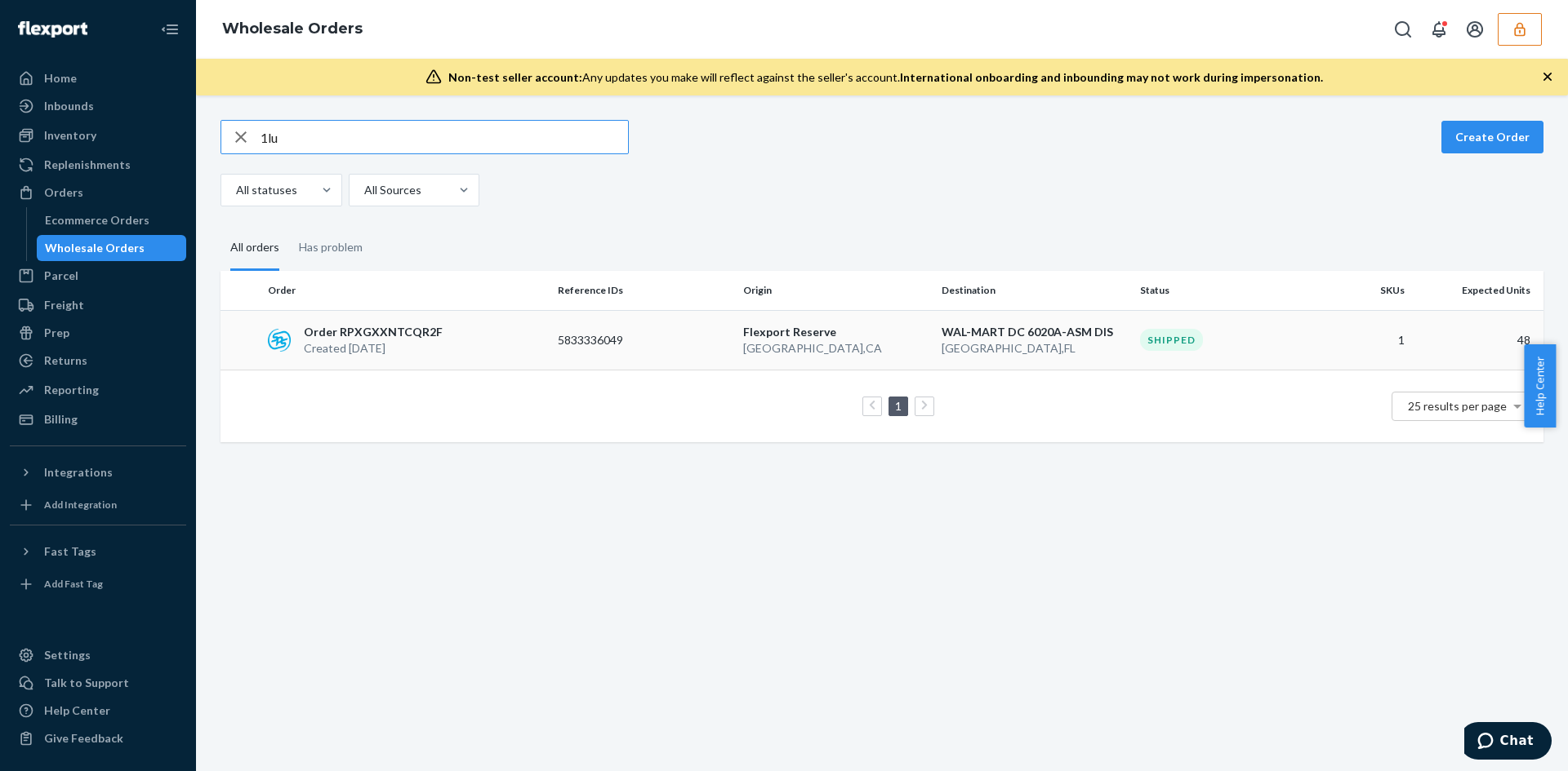
type input "1lu"
click at [494, 313] on td "Order RPXGXXNTCQR2F Created [DATE]" at bounding box center [406, 340] width 290 height 59
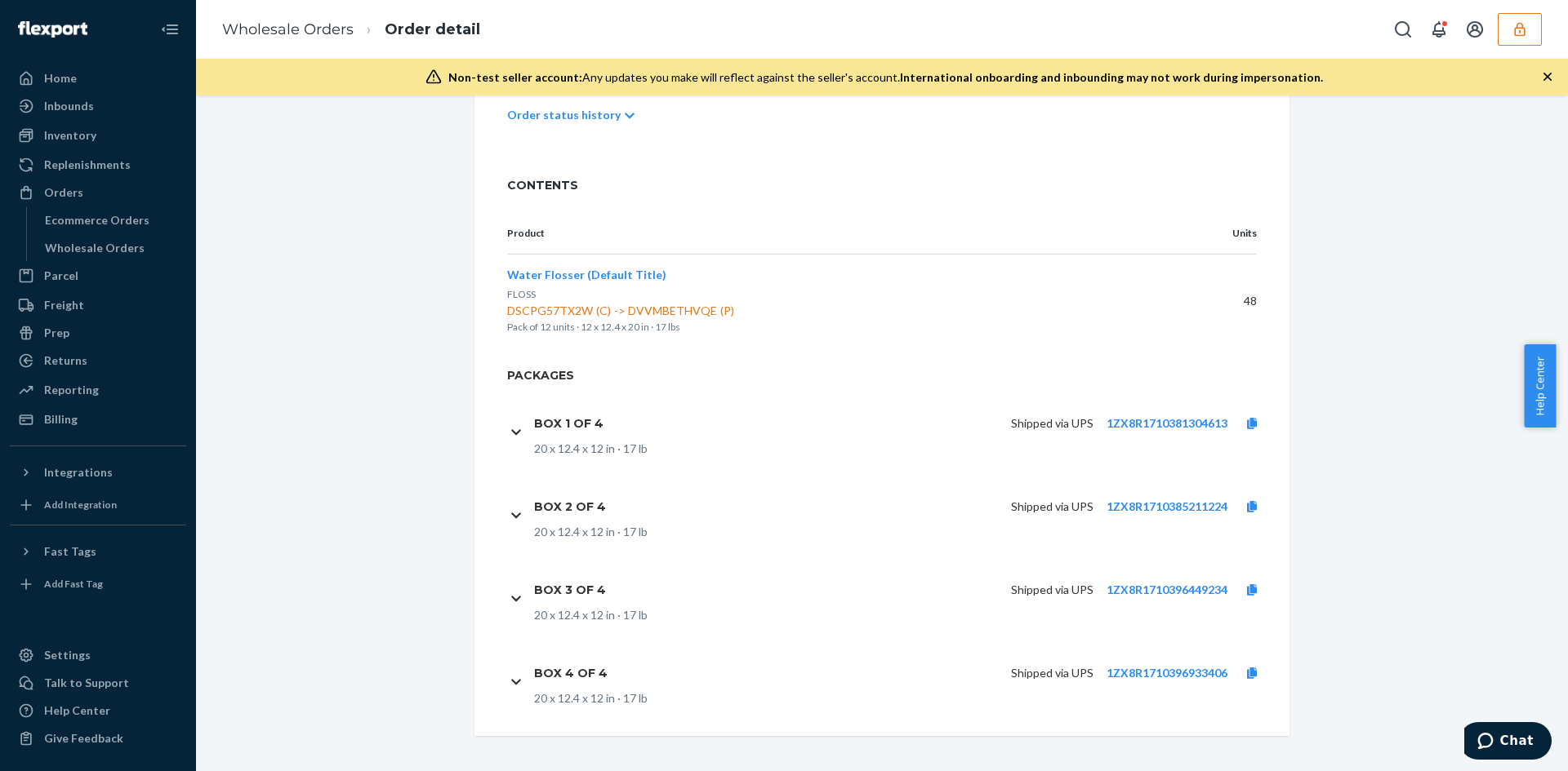
scroll to position [439, 0]
click at [1164, 425] on link "1ZX8R1710381304613" at bounding box center [1166, 420] width 121 height 14
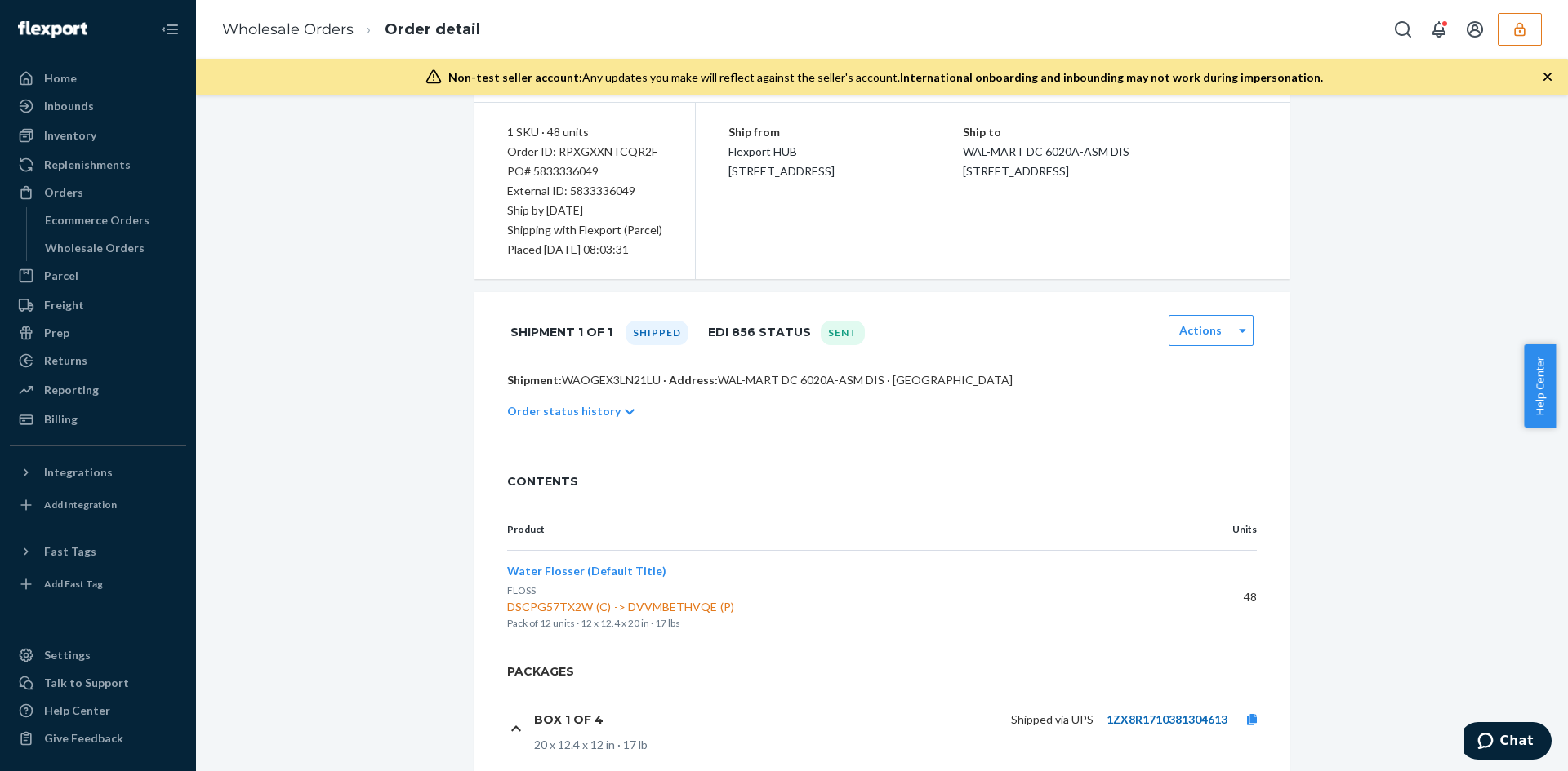
scroll to position [0, 0]
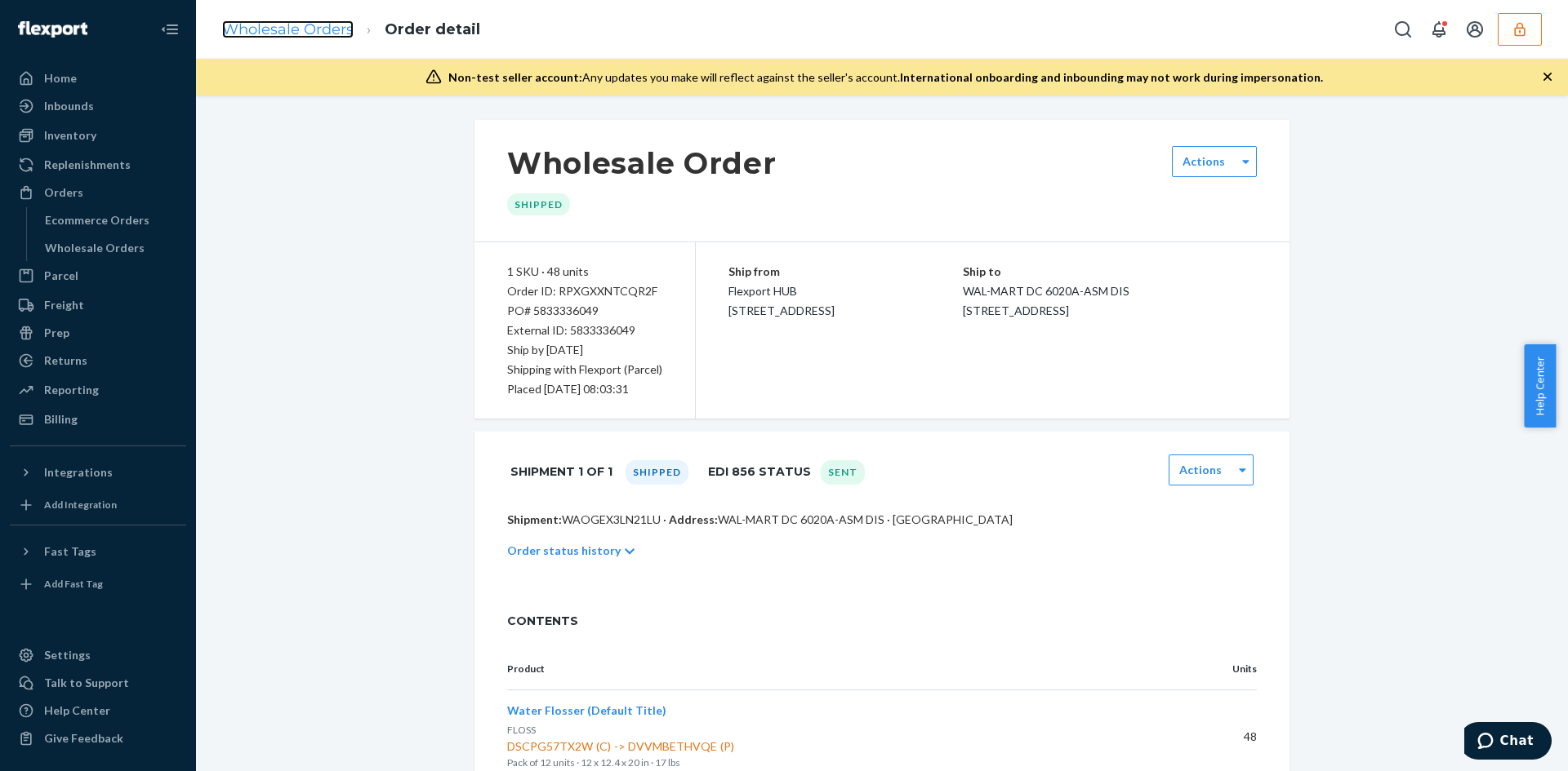
click at [282, 35] on link "Wholesale Orders" at bounding box center [287, 29] width 131 height 18
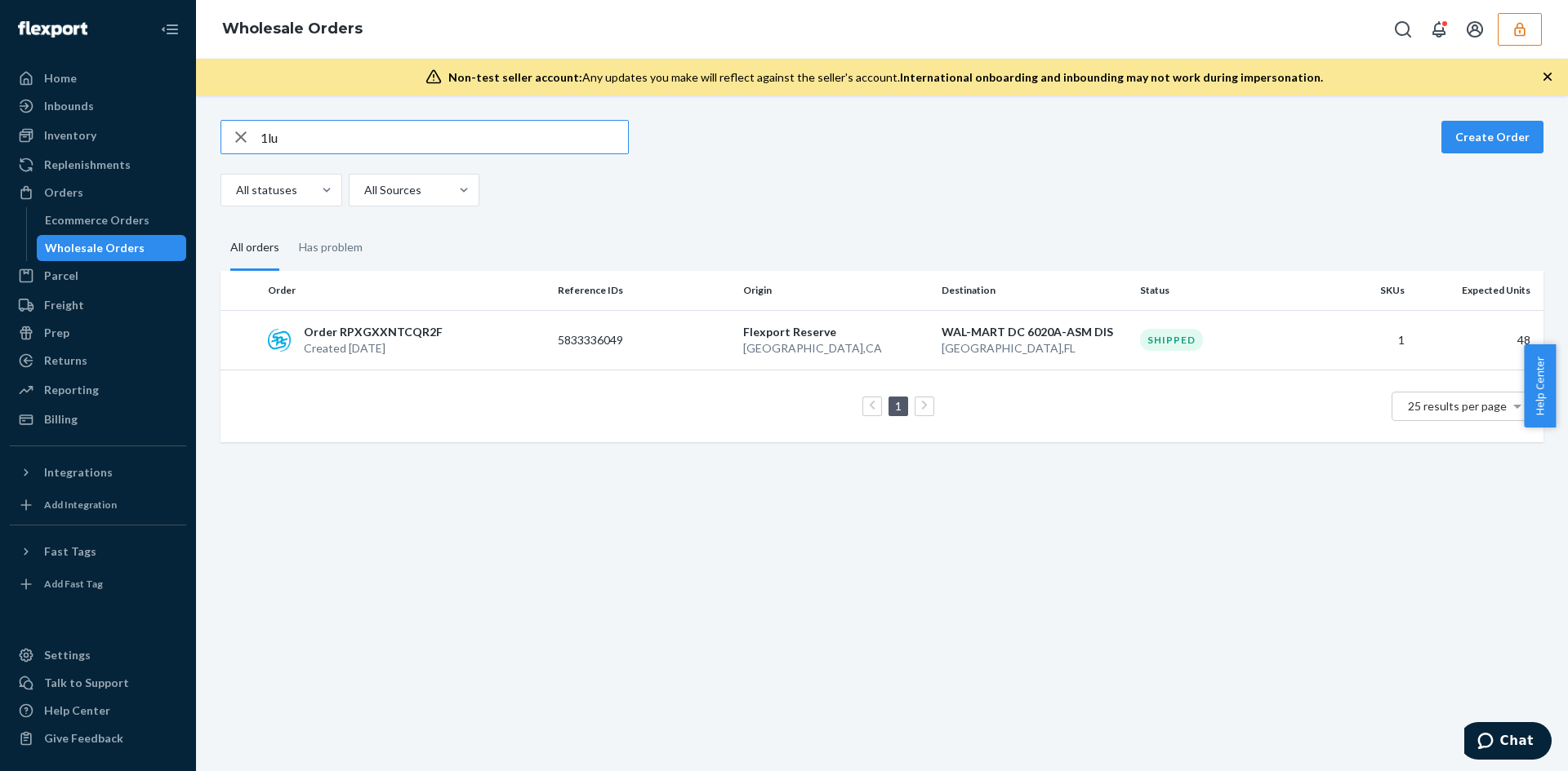
click at [298, 132] on input "1lu" at bounding box center [444, 137] width 367 height 33
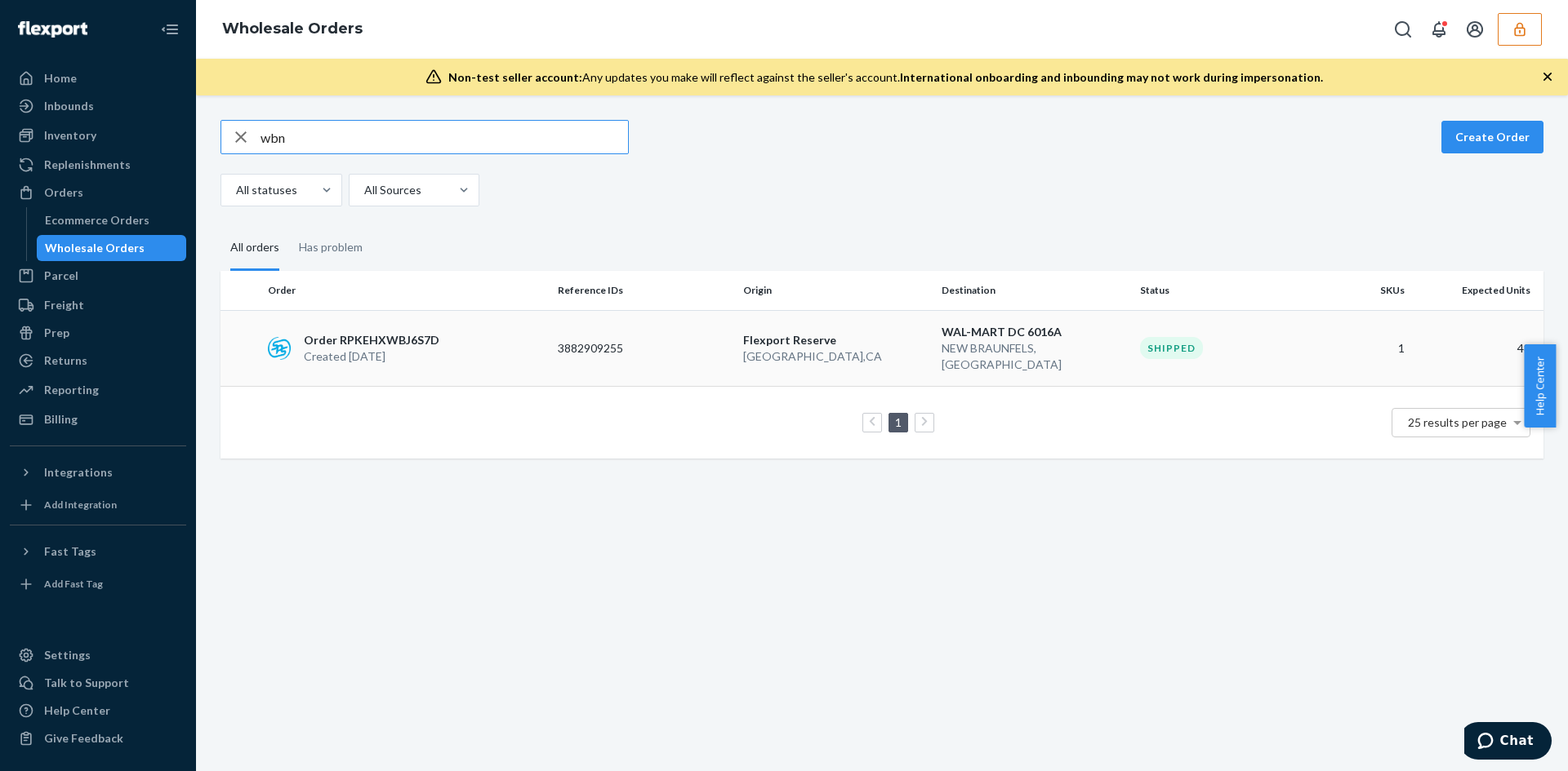
type input "wbn"
click at [677, 341] on p "3882909255" at bounding box center [623, 348] width 131 height 16
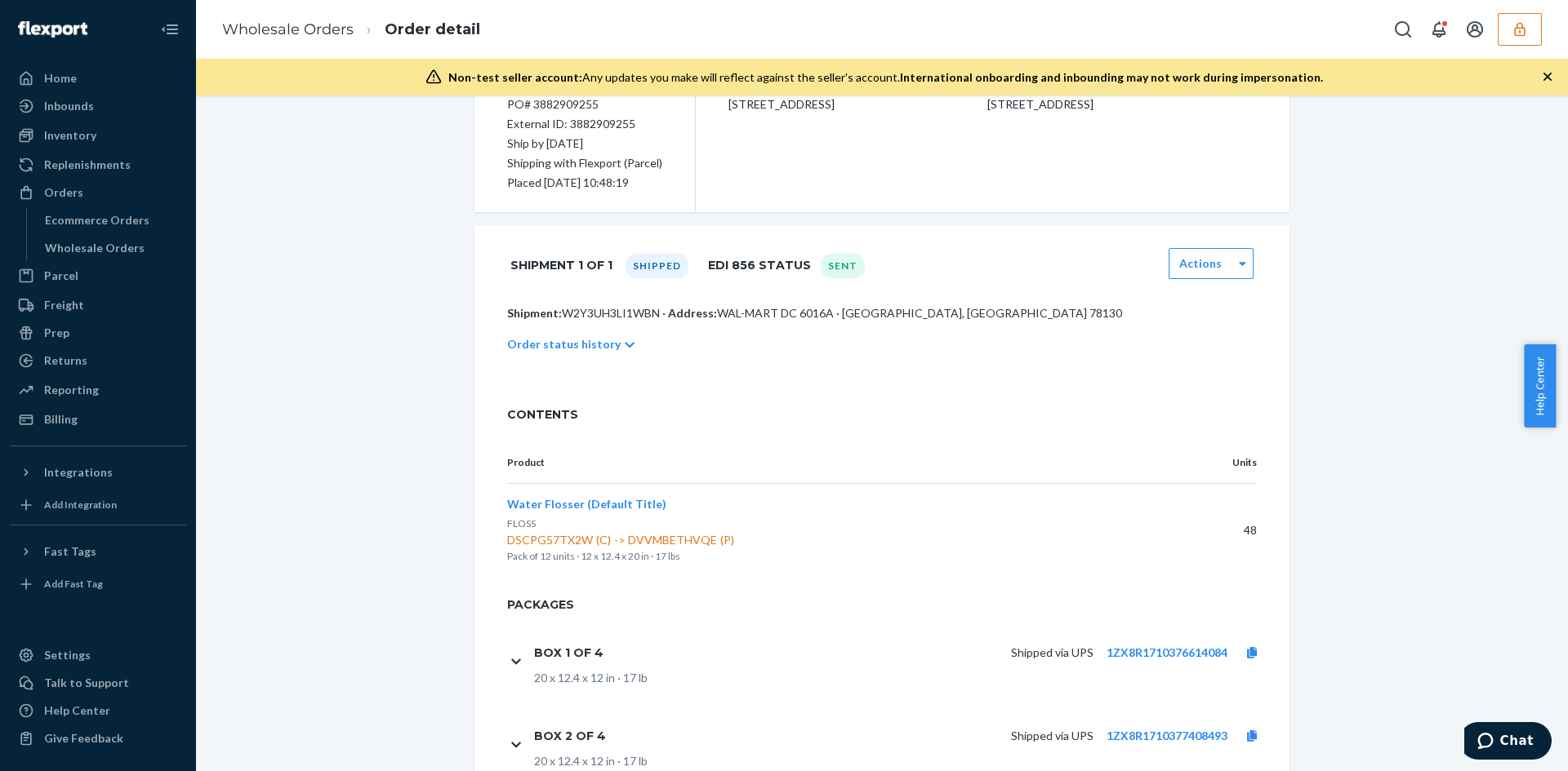
scroll to position [206, 0]
click at [1513, 37] on button "button" at bounding box center [1519, 30] width 44 height 33
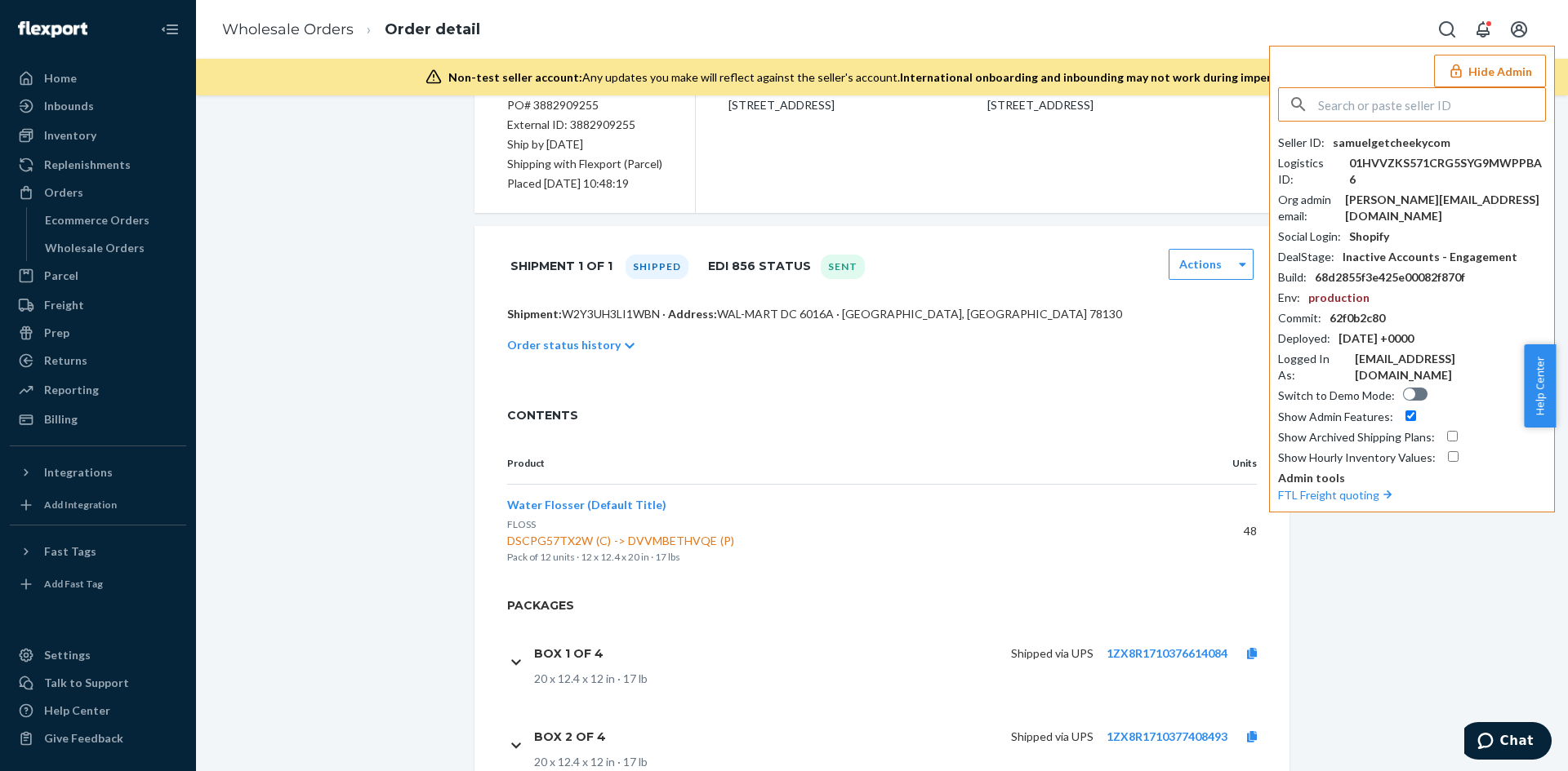
click at [1334, 106] on input "text" at bounding box center [1430, 104] width 227 height 33
type input "logisticsuniventengineeringcom"
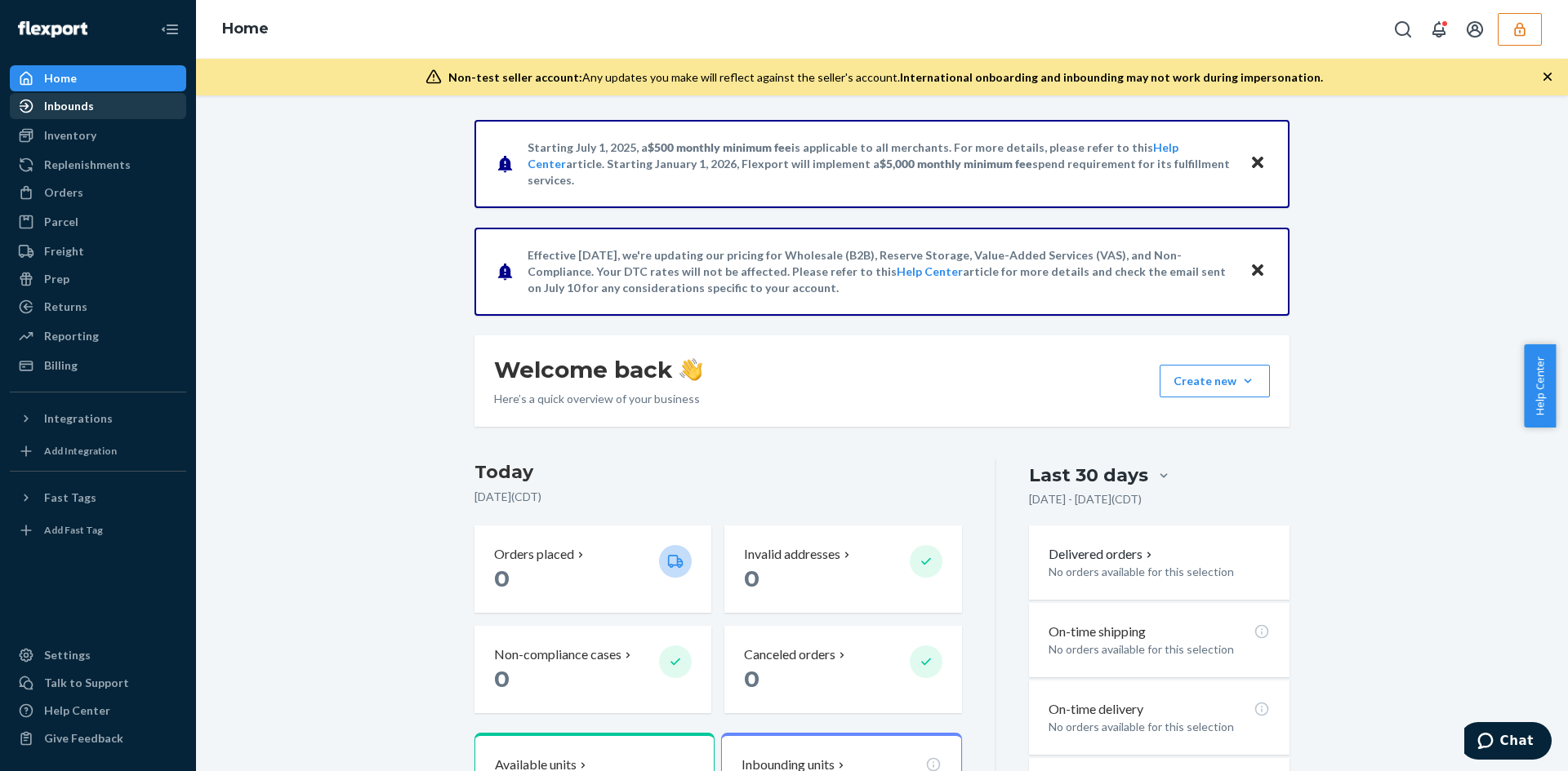
click at [52, 98] on div "Inbounds" at bounding box center [98, 106] width 173 height 23
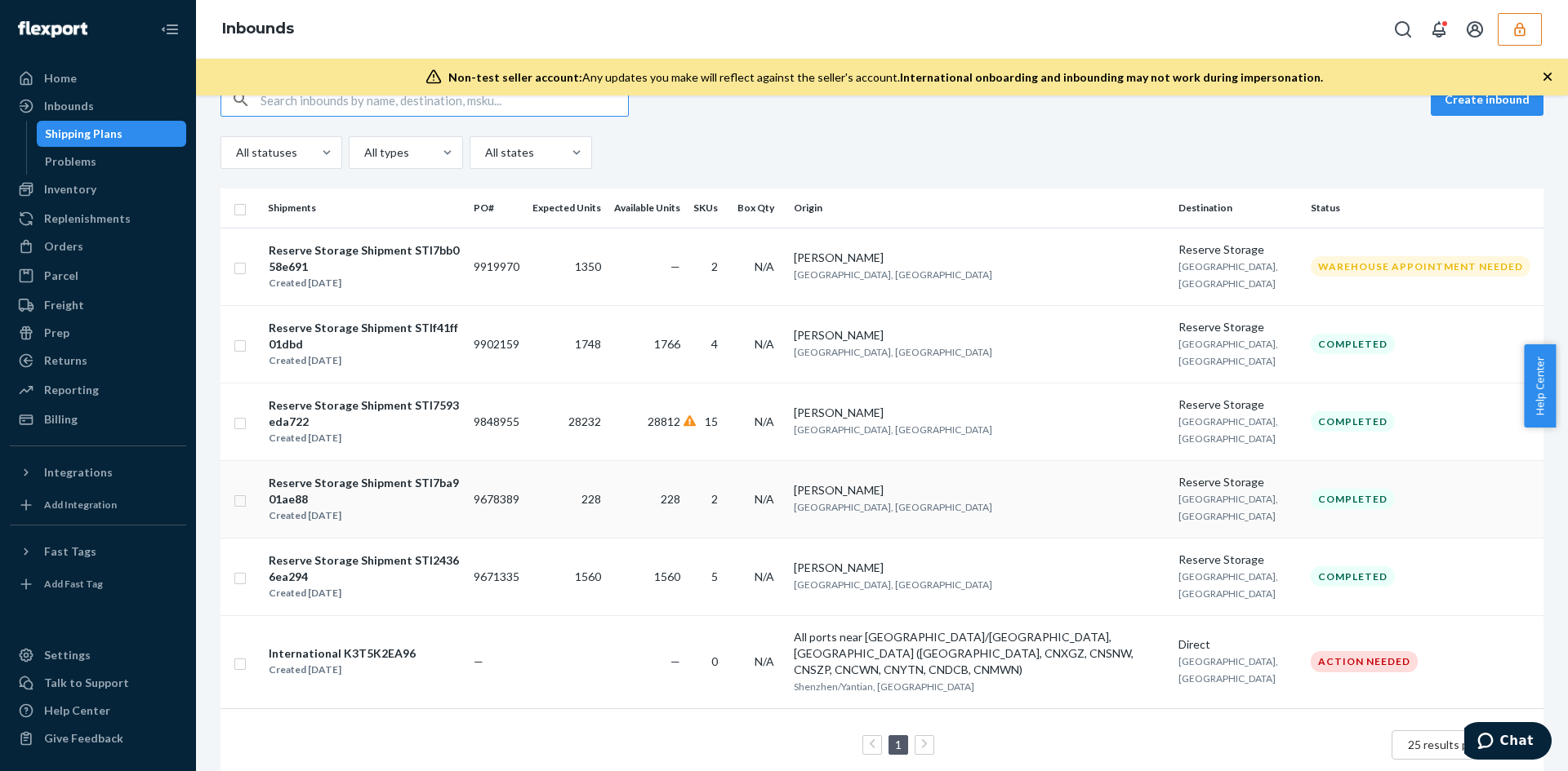
scroll to position [163, 0]
click at [948, 420] on td "[PERSON_NAME] [GEOGRAPHIC_DATA], [GEOGRAPHIC_DATA]" at bounding box center [980, 420] width 386 height 77
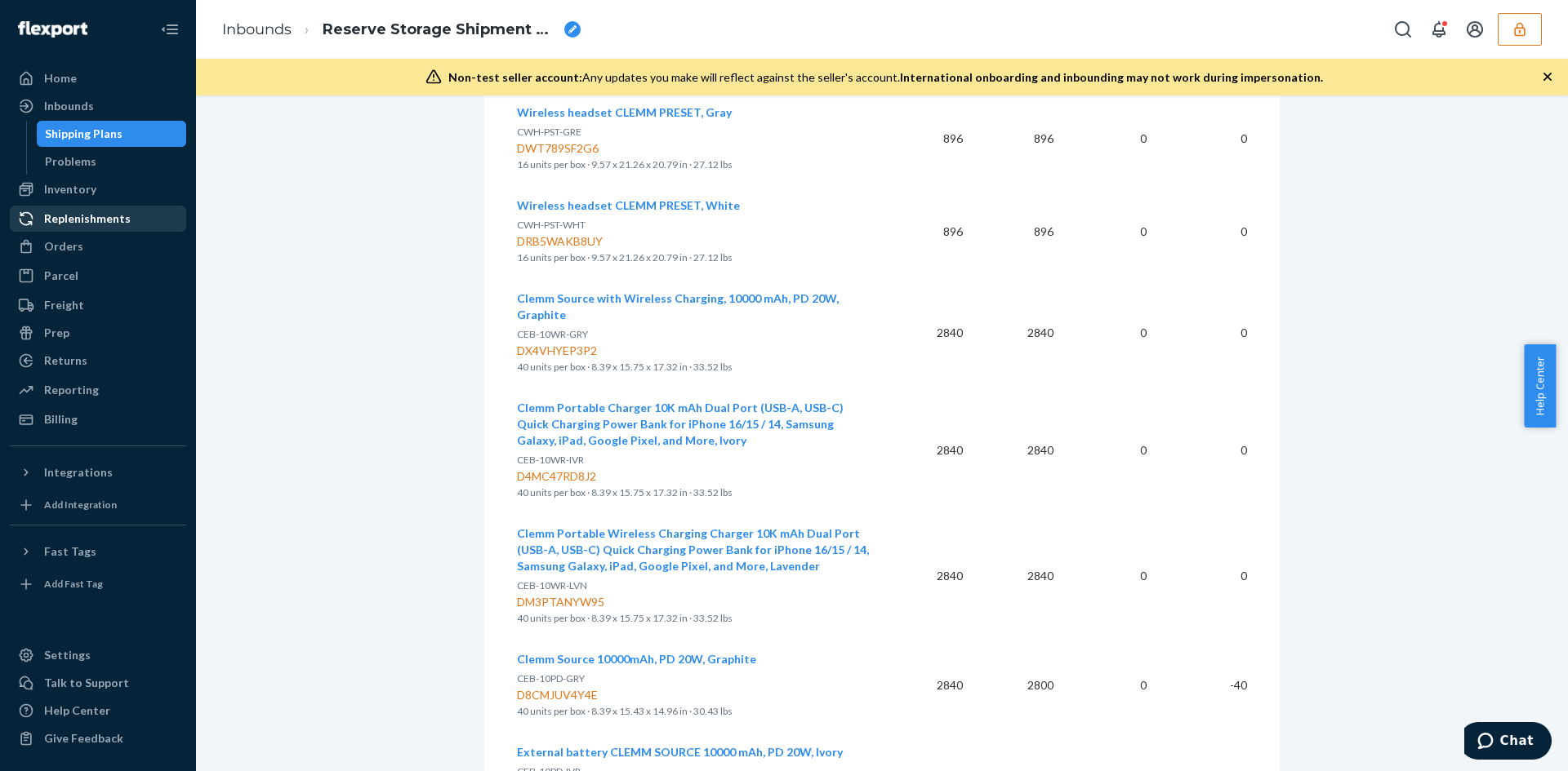
scroll to position [804, 0]
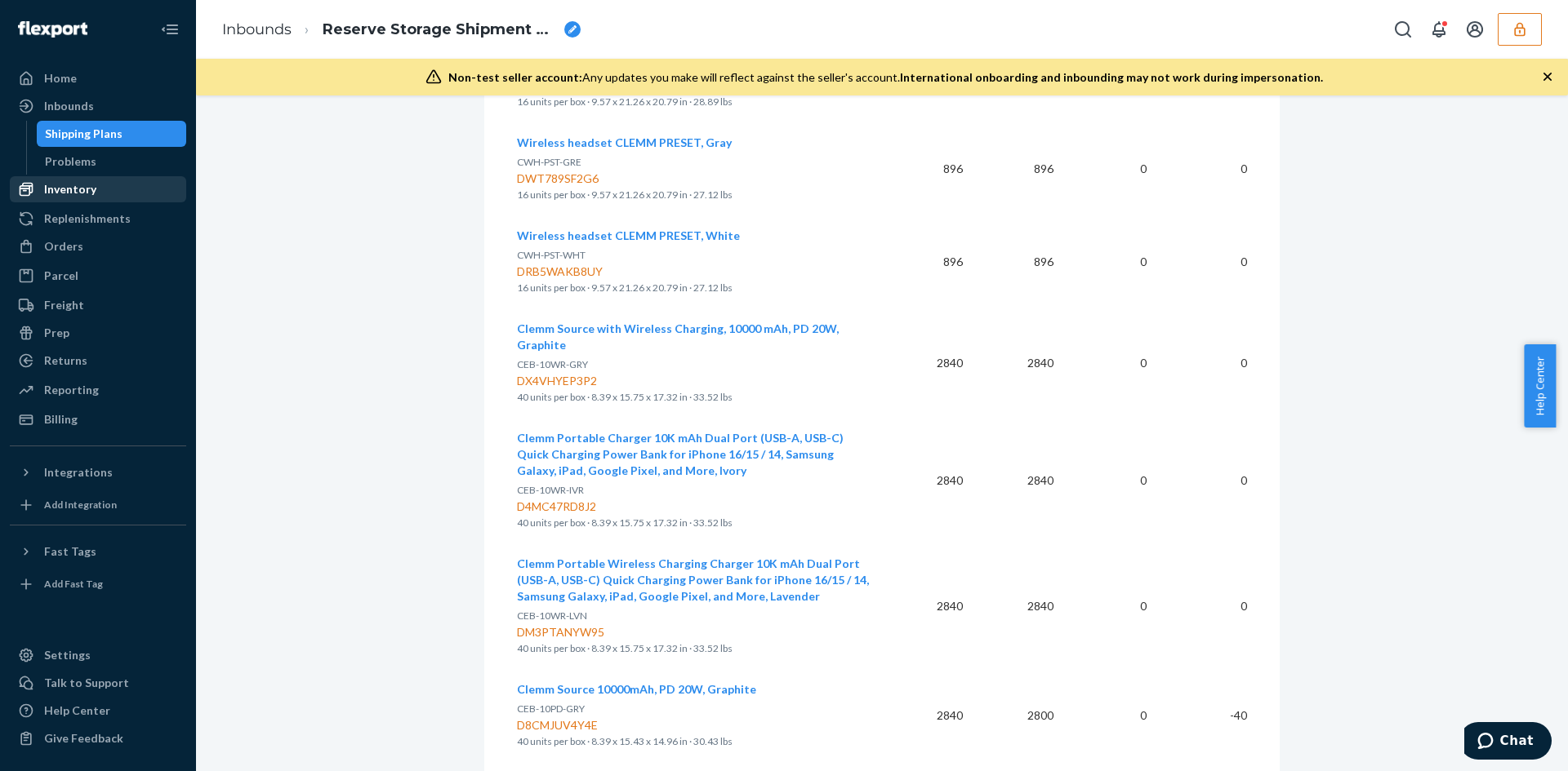
click at [101, 193] on div "Inventory" at bounding box center [98, 189] width 173 height 23
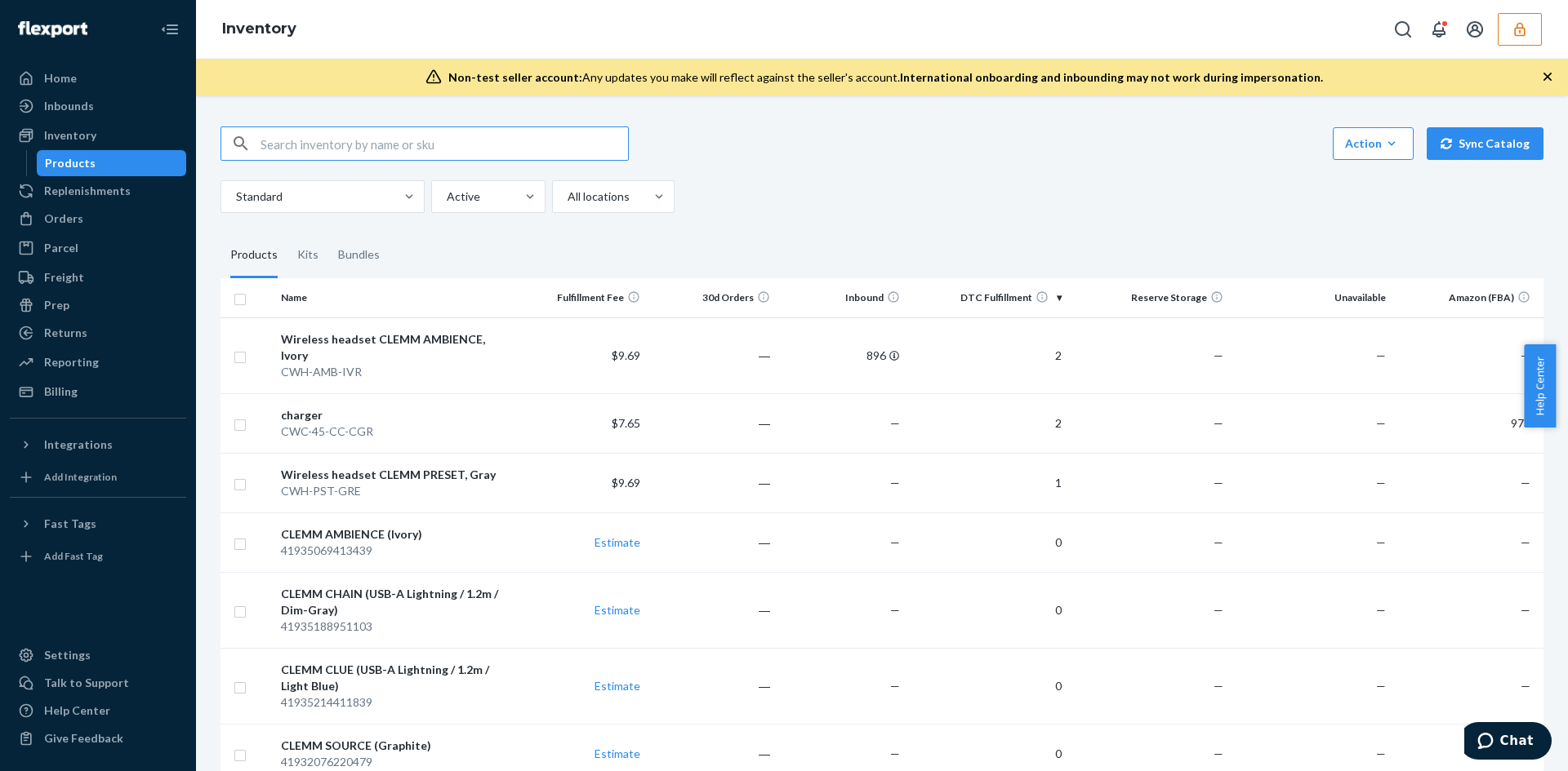
click at [371, 144] on input "text" at bounding box center [444, 143] width 367 height 33
paste input "DUT8BMSBA74"
type input "DUT8BMSBA74"
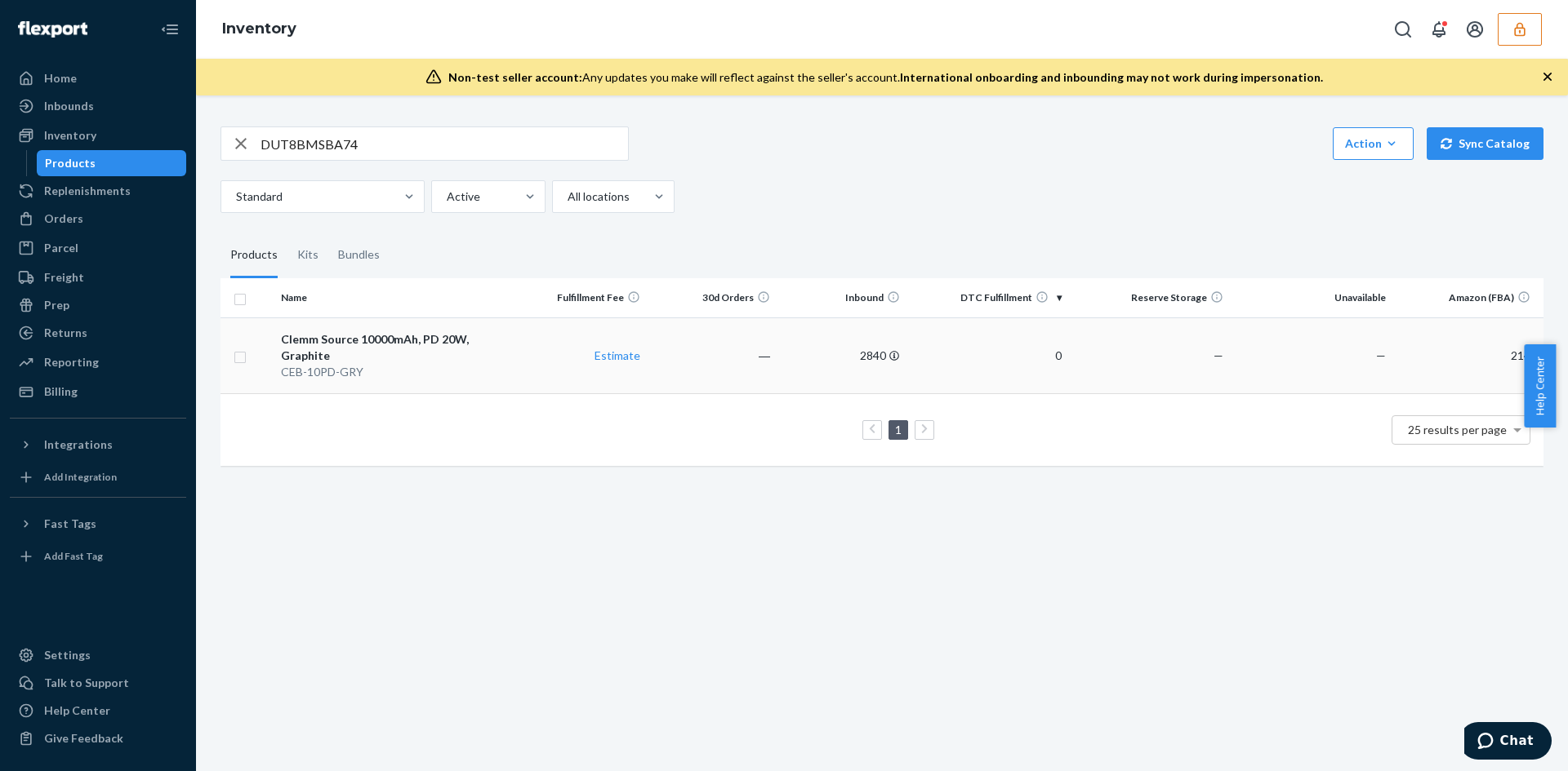
click at [947, 366] on td "0" at bounding box center [986, 355] width 162 height 76
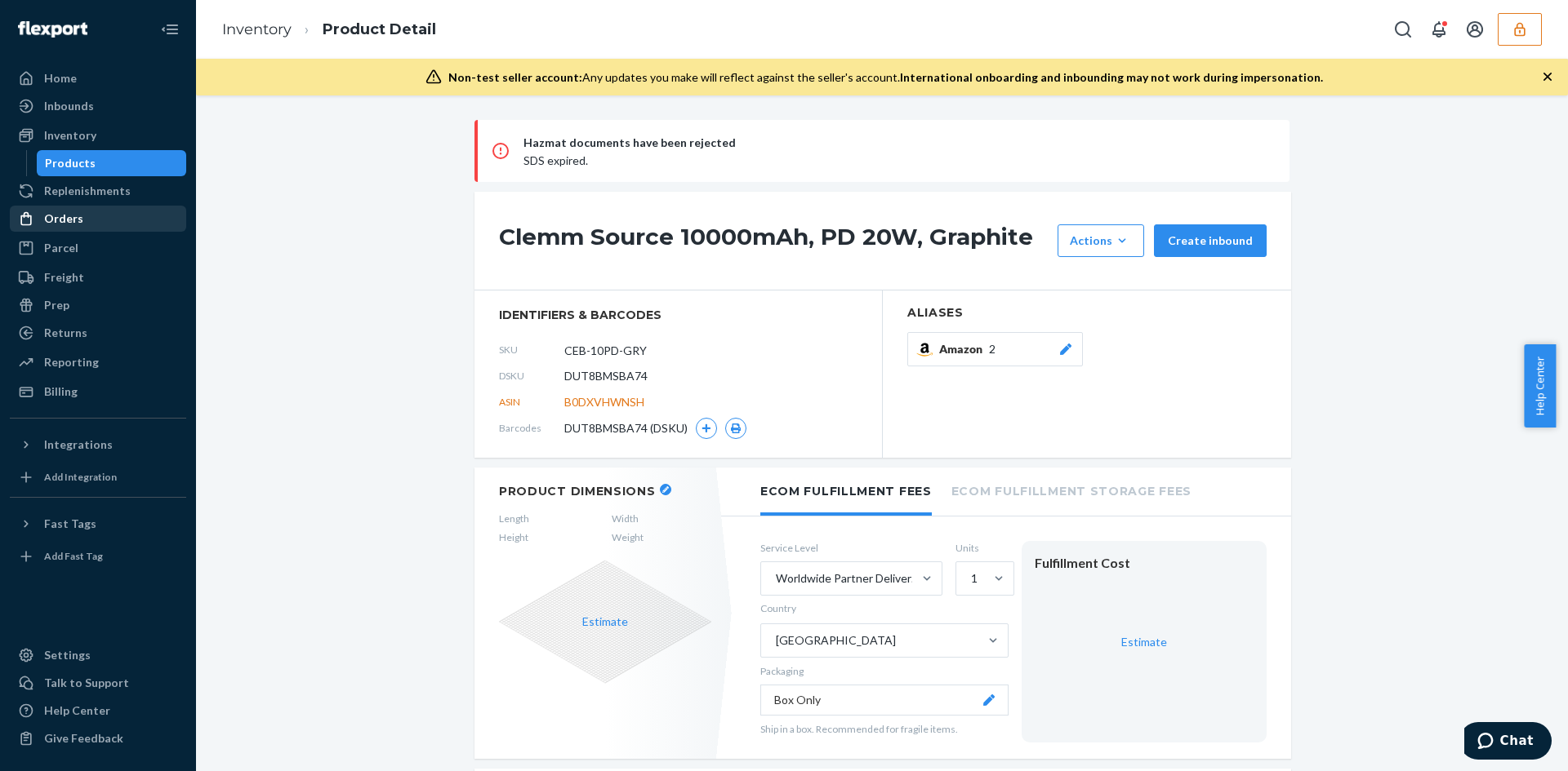
click at [80, 225] on div "Orders" at bounding box center [98, 219] width 173 height 23
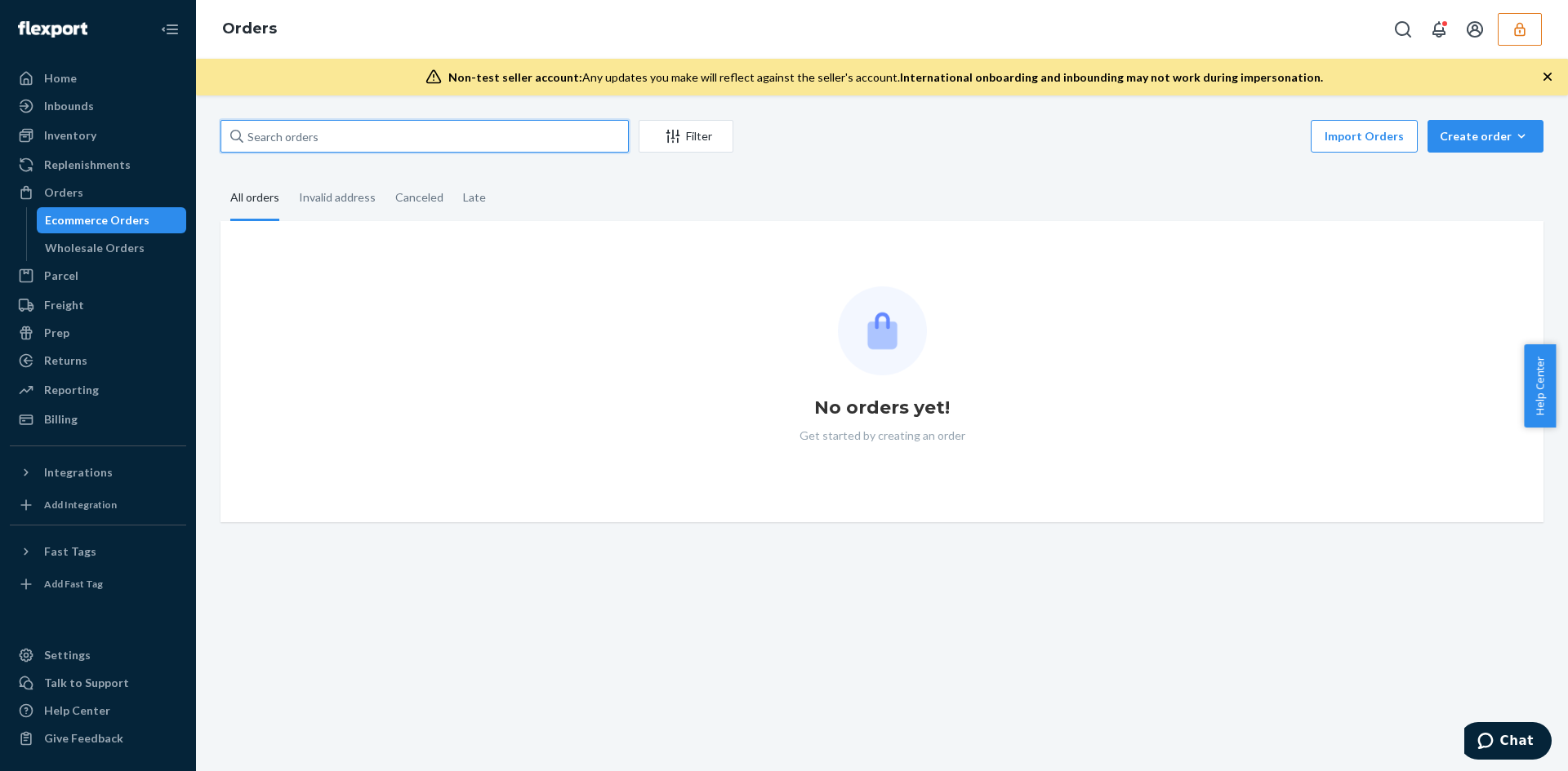
click at [366, 135] on input "text" at bounding box center [424, 136] width 409 height 33
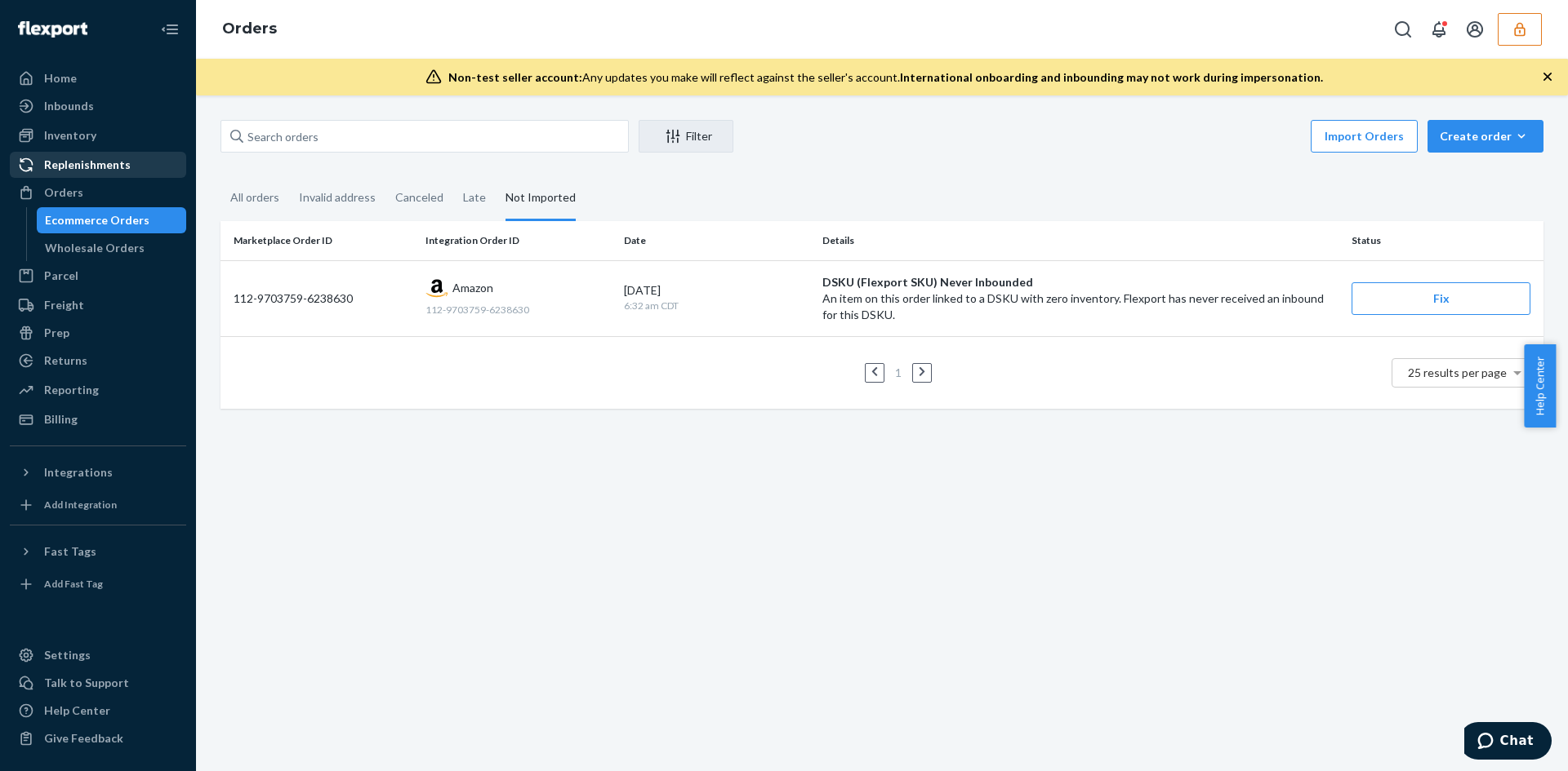
click at [111, 168] on div "Replenishments" at bounding box center [87, 165] width 86 height 16
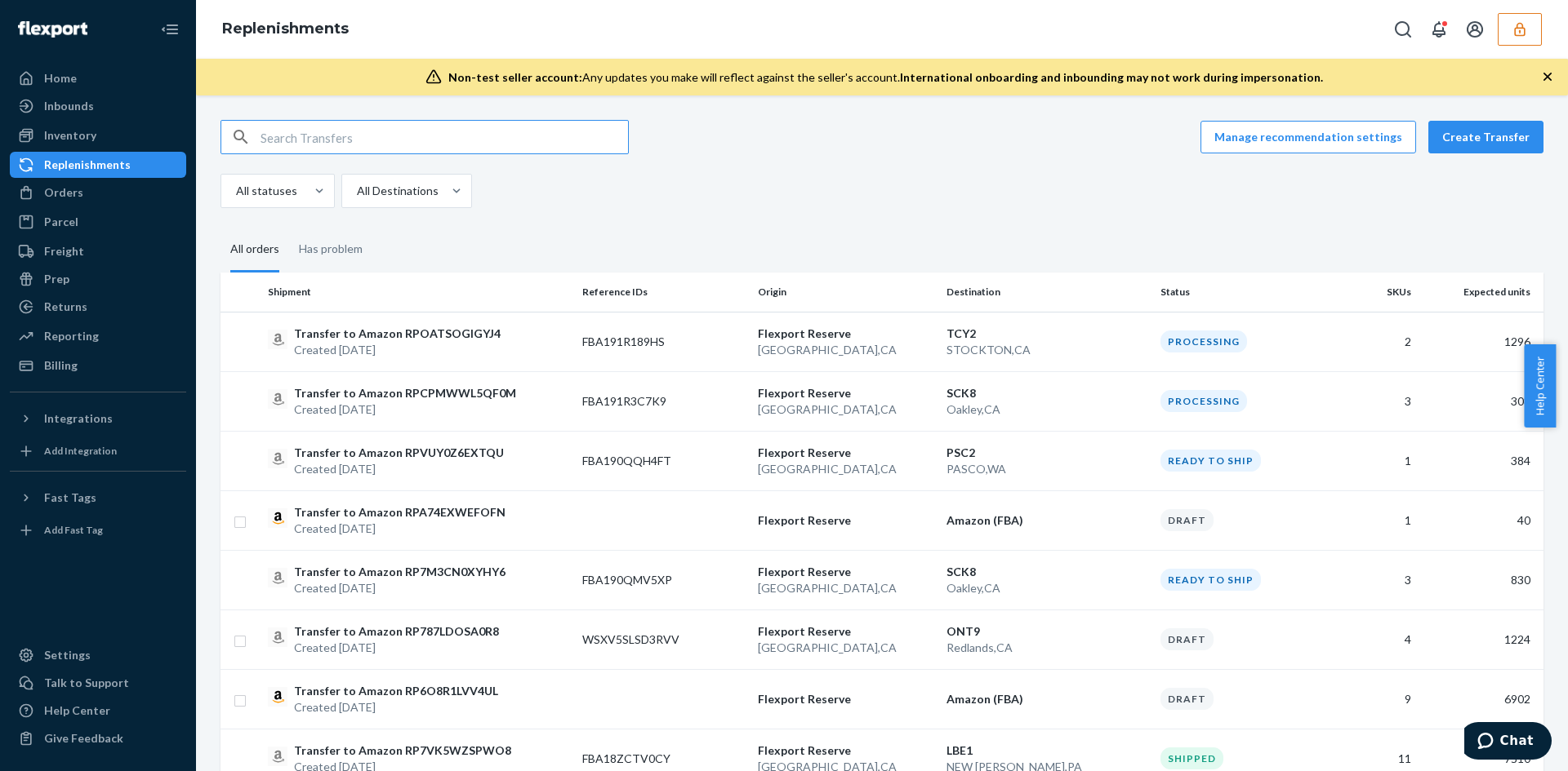
click at [354, 132] on input "text" at bounding box center [444, 137] width 367 height 33
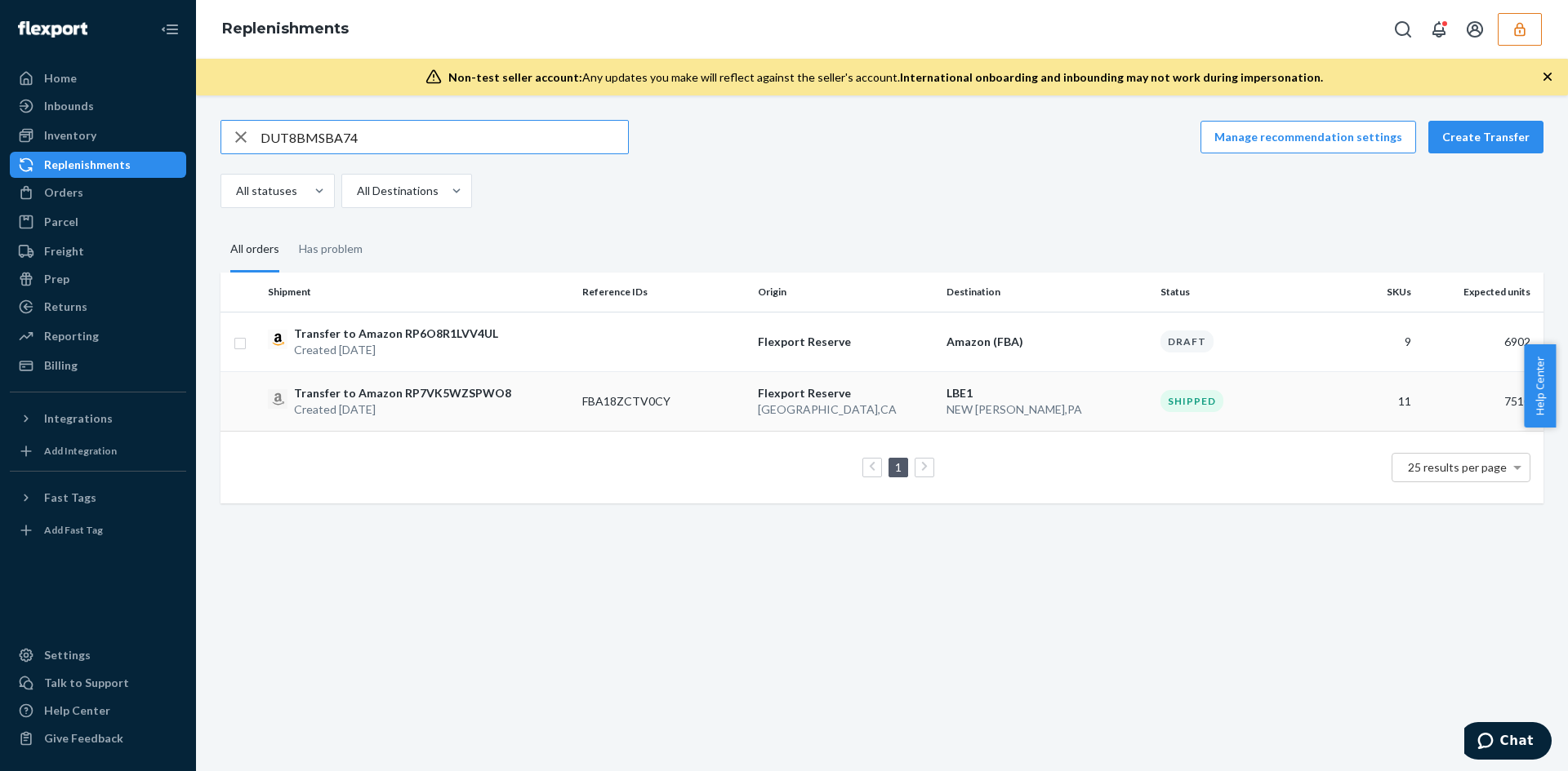
type input "DUT8BMSBA74"
click at [705, 384] on td "FBA18ZCTV0CY" at bounding box center [663, 401] width 175 height 59
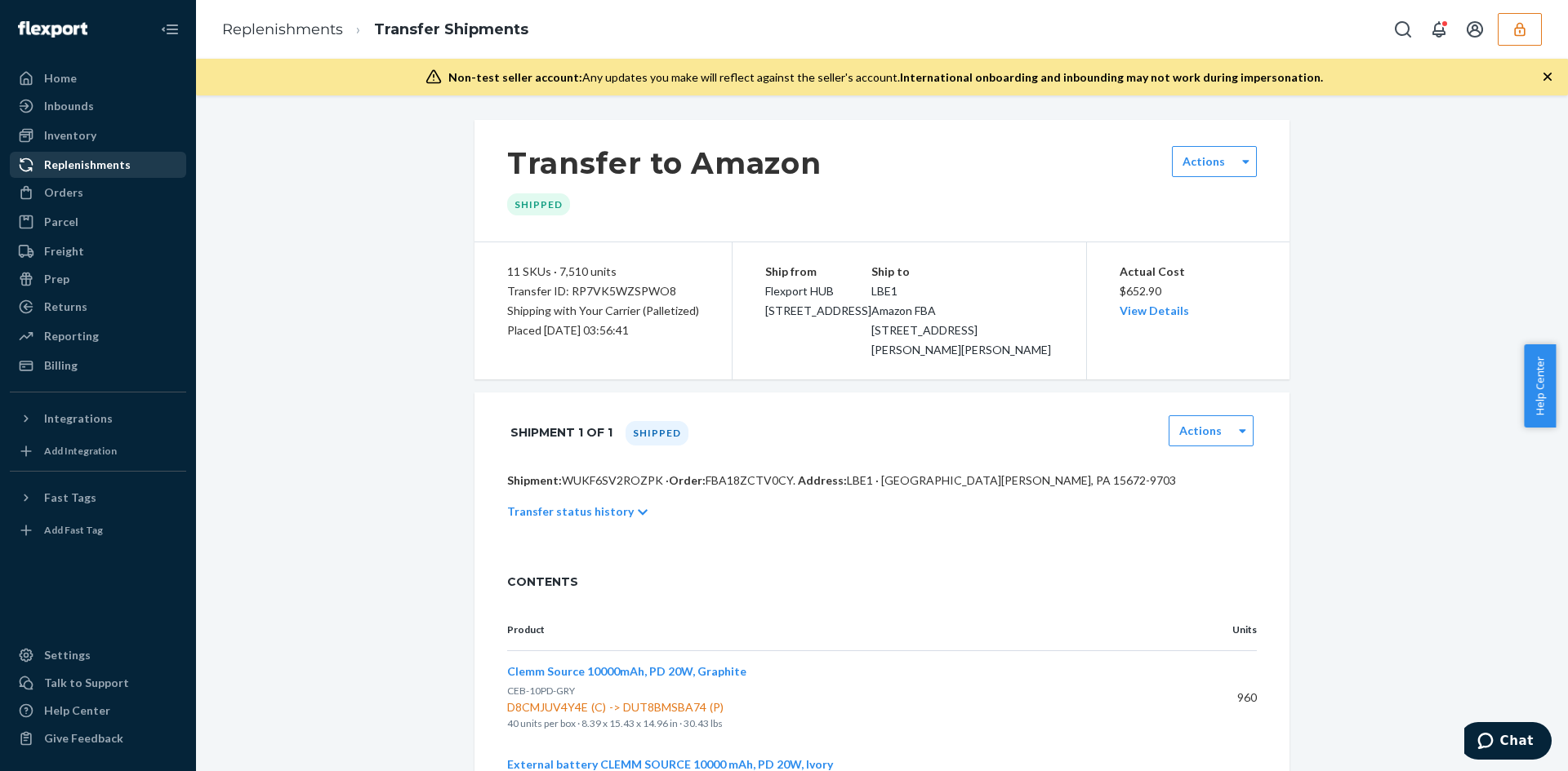
click at [82, 170] on div "Replenishments" at bounding box center [87, 165] width 86 height 16
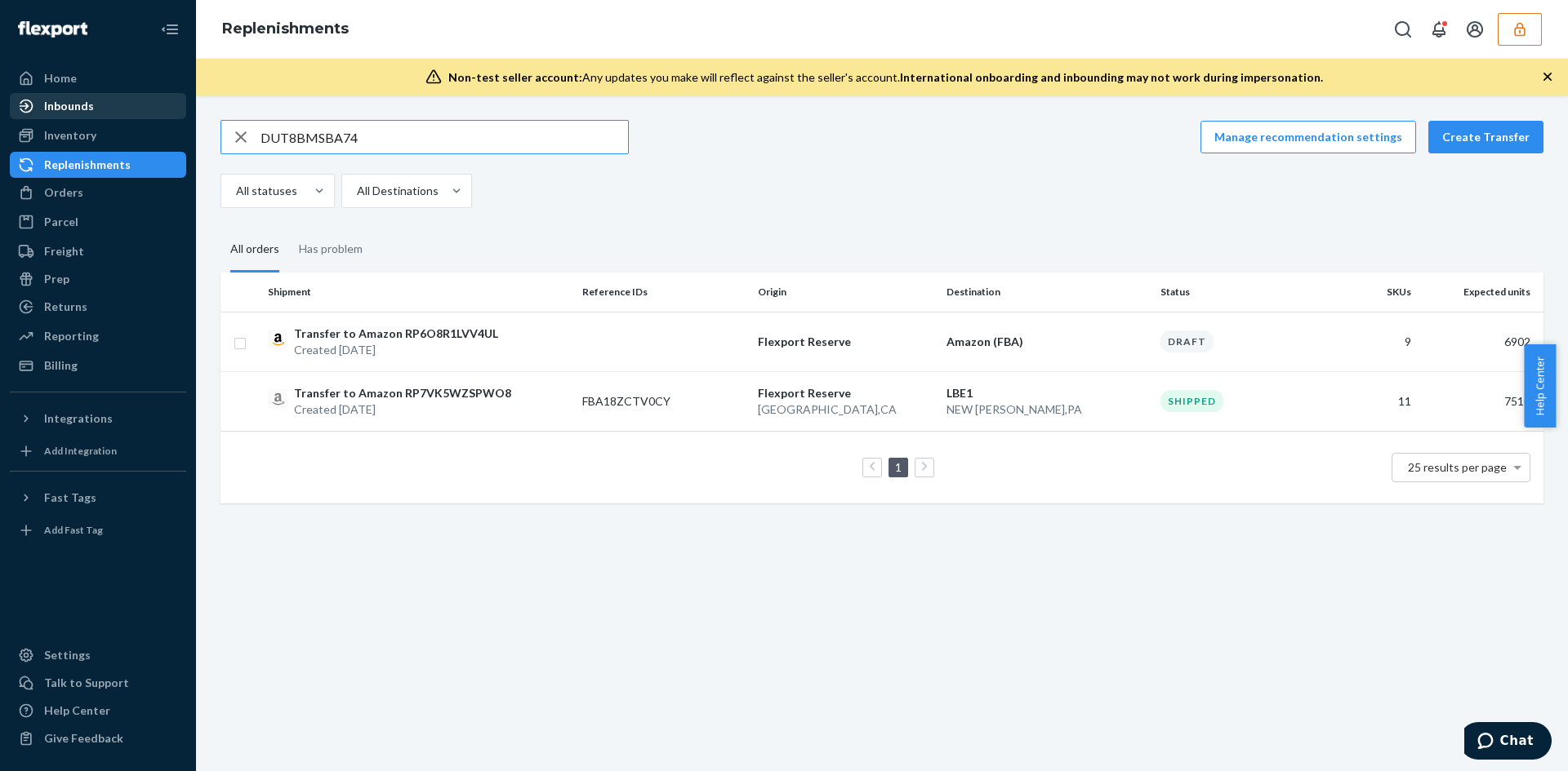
drag, startPoint x: 371, startPoint y: 138, endPoint x: 144, endPoint y: 114, distance: 228.3
click at [148, 114] on div "Home Inbounds Shipping Plans Problems Inventory Products Replenishments Orders …" at bounding box center [784, 386] width 1568 height 771
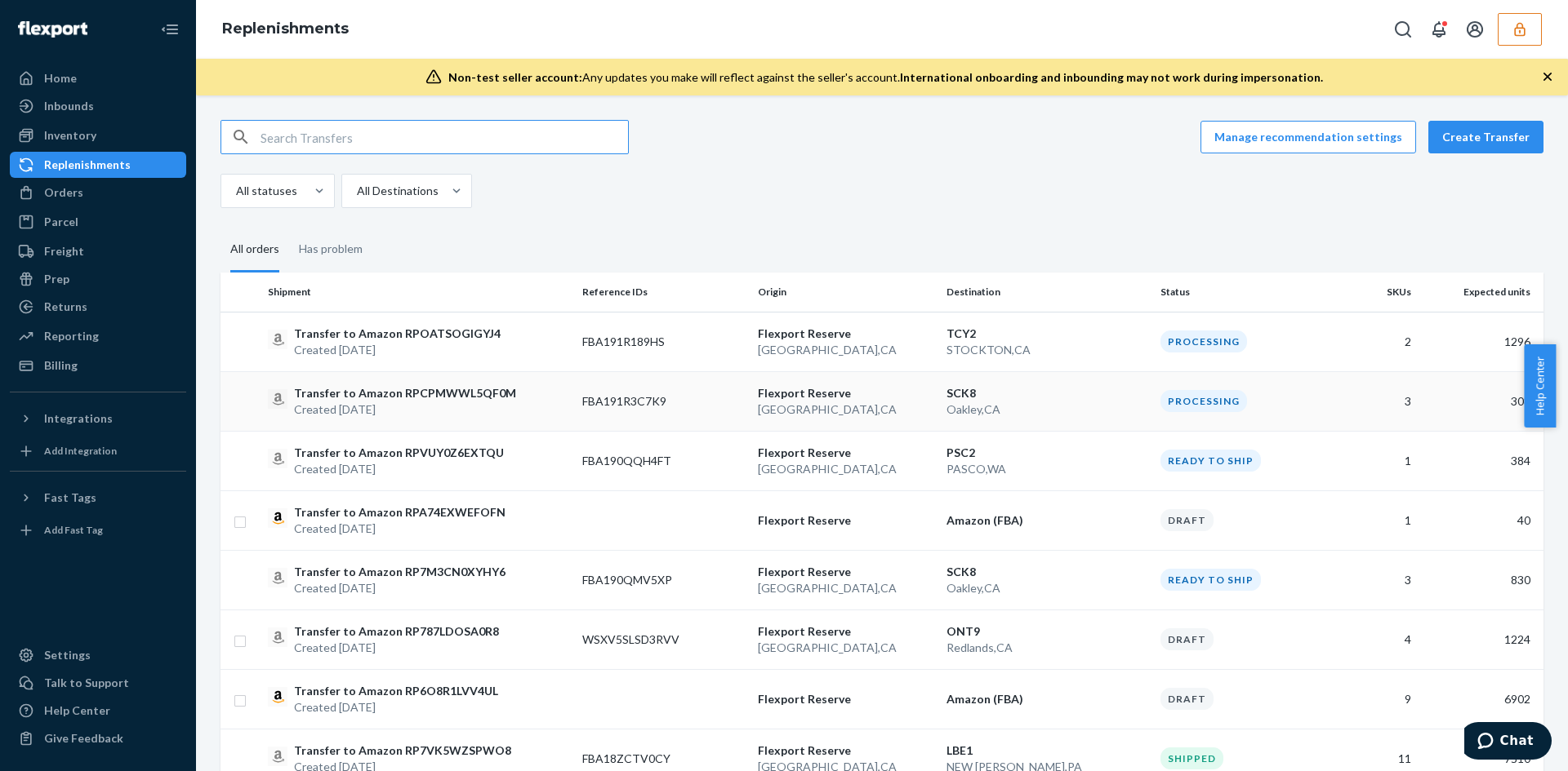
click at [507, 410] on div "Transfer to Amazon RPCPMWWL5QF0M Created [DATE]" at bounding box center [418, 402] width 301 height 33
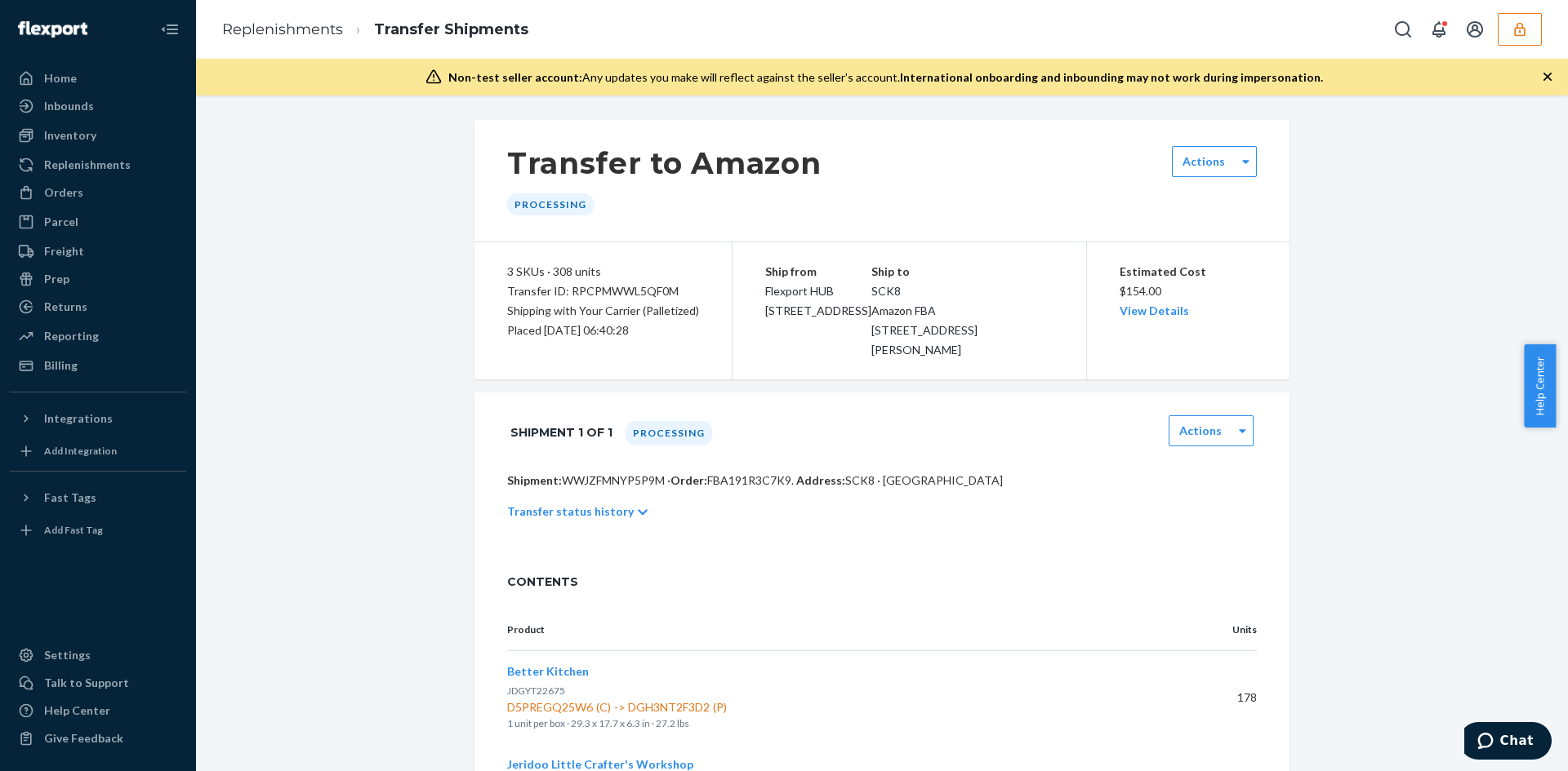
click at [1513, 28] on icon "button" at bounding box center [1519, 29] width 16 height 16
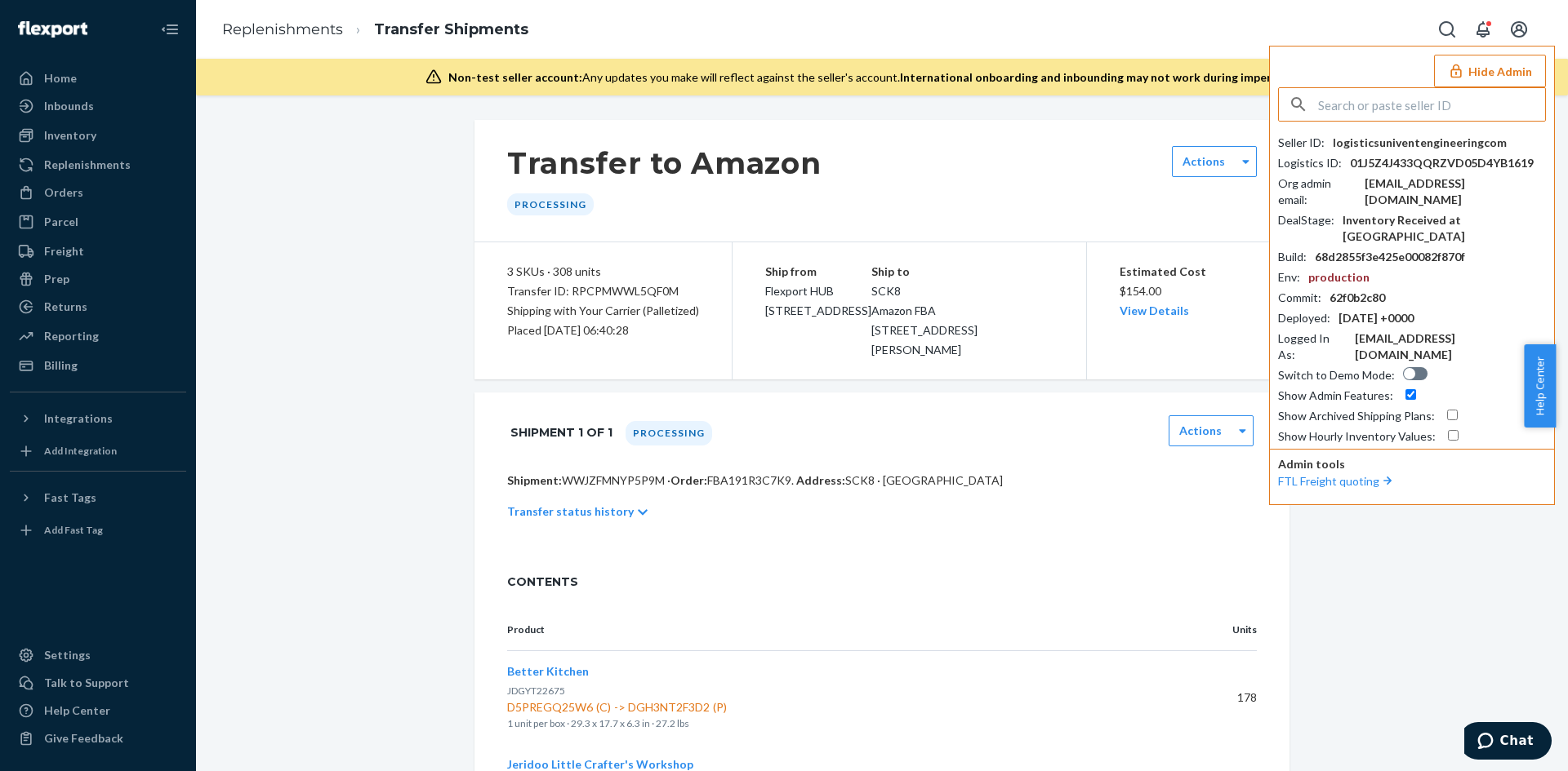
click at [937, 540] on div "Shipment: WWJZFMNYP5P9M · Order: FBA191R3C7K9 . Address: SCK8 · [GEOGRAPHIC_DAT…" at bounding box center [882, 513] width 815 height 81
click at [255, 21] on link "Replenishments" at bounding box center [282, 29] width 121 height 18
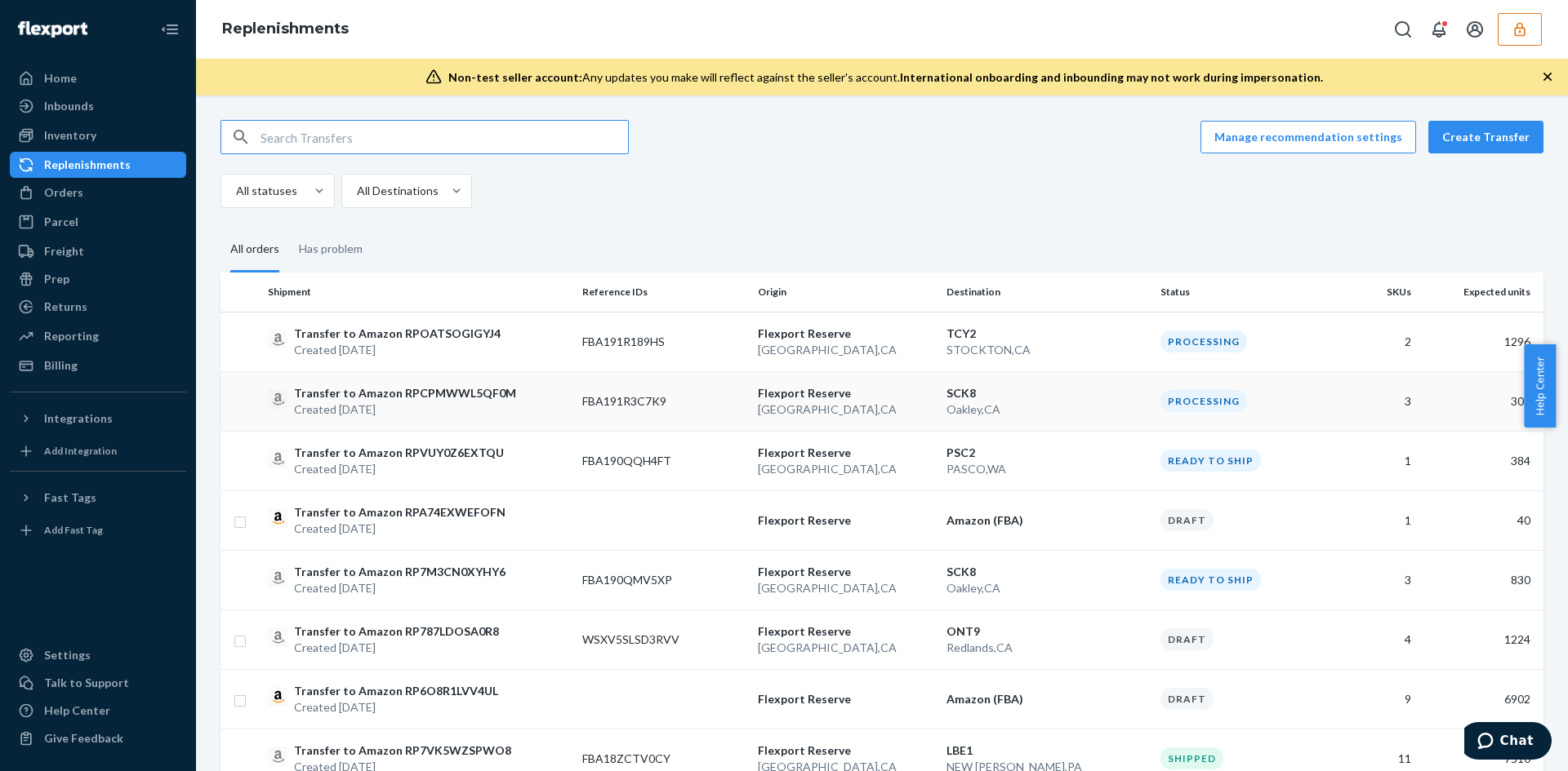
click at [893, 399] on p "Flexport Reserve" at bounding box center [845, 393] width 175 height 16
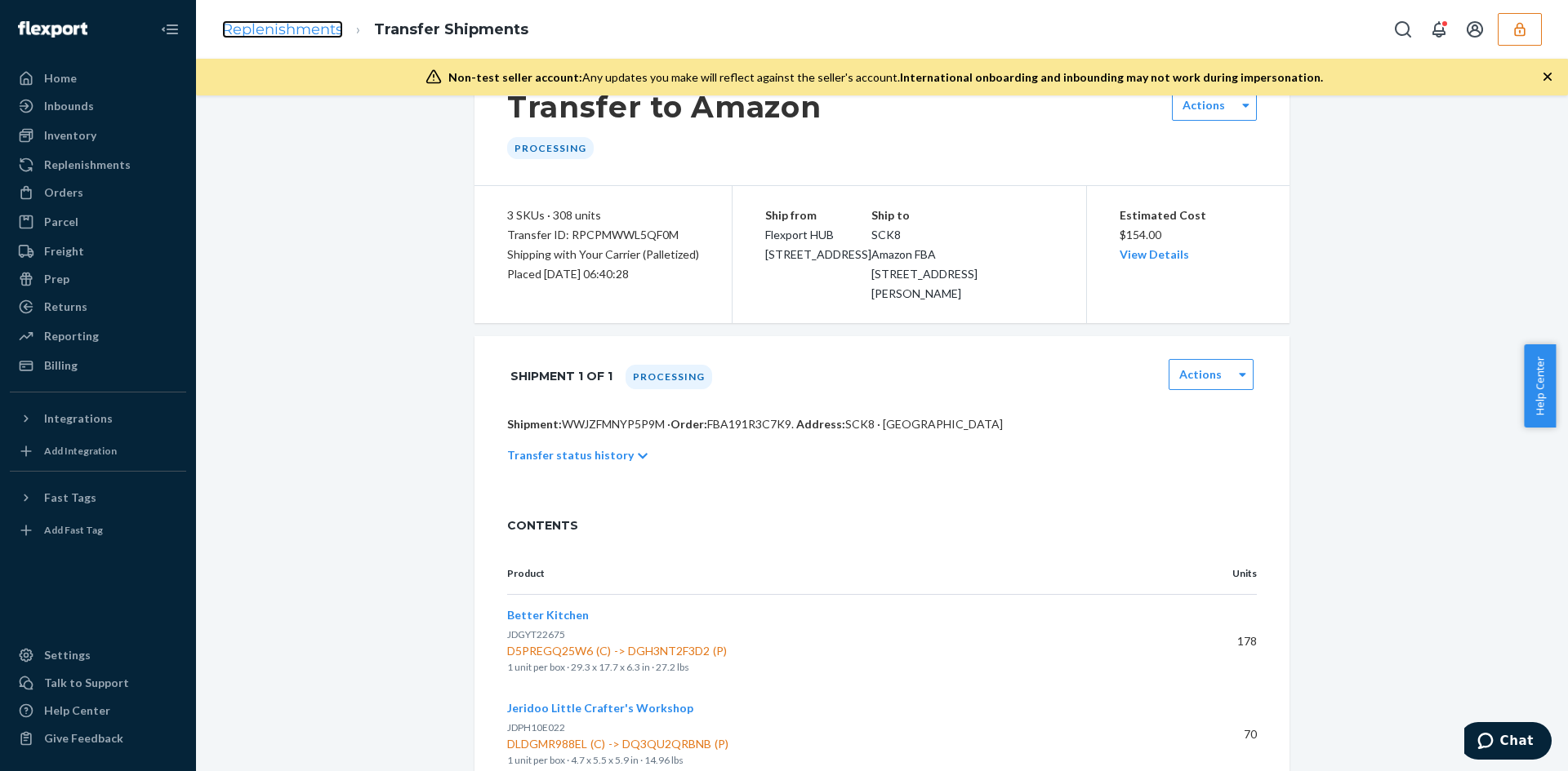
scroll to position [55, 0]
click at [259, 36] on link "Replenishments" at bounding box center [282, 29] width 121 height 18
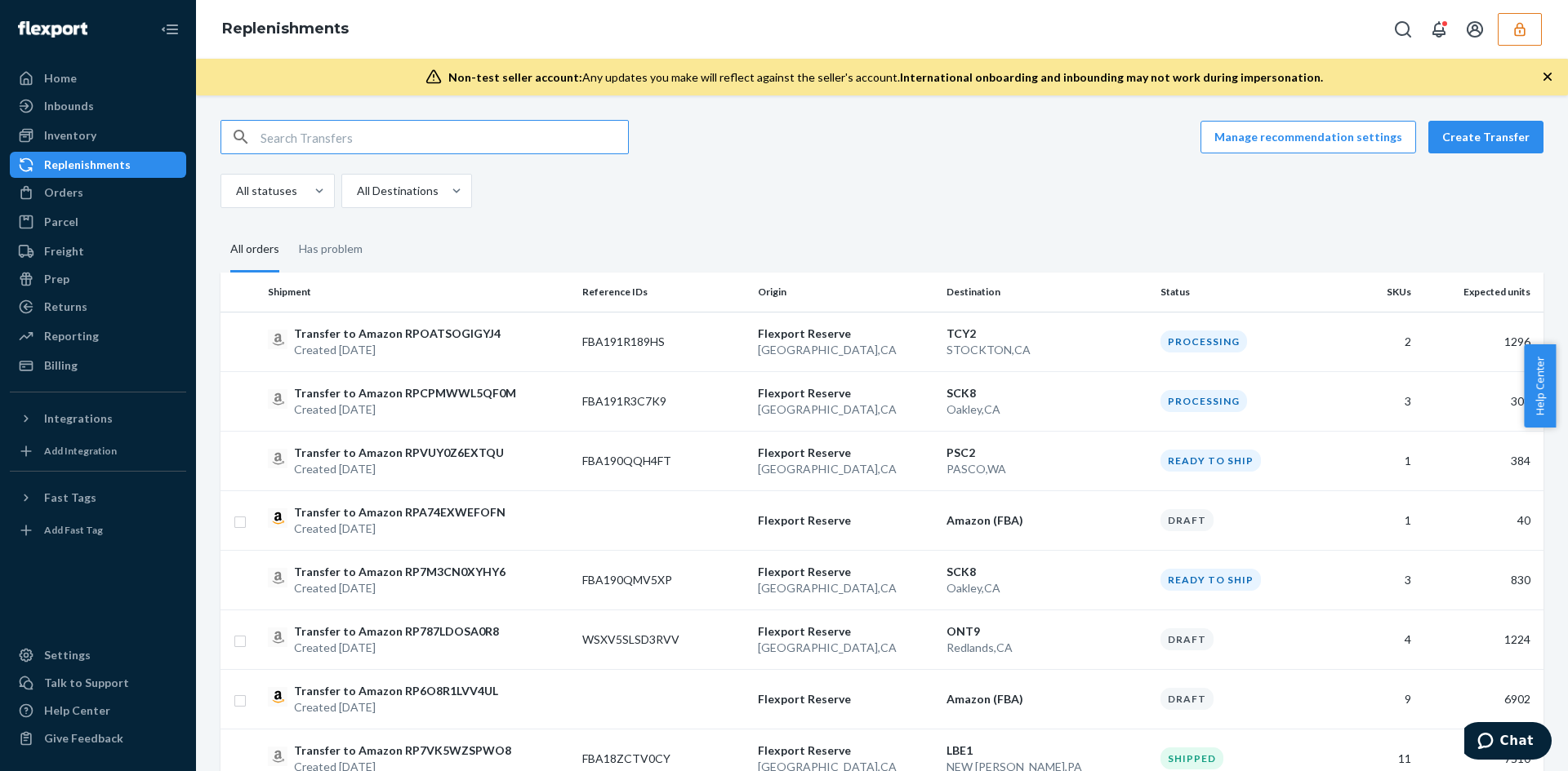
click at [1524, 41] on button "button" at bounding box center [1519, 30] width 44 height 33
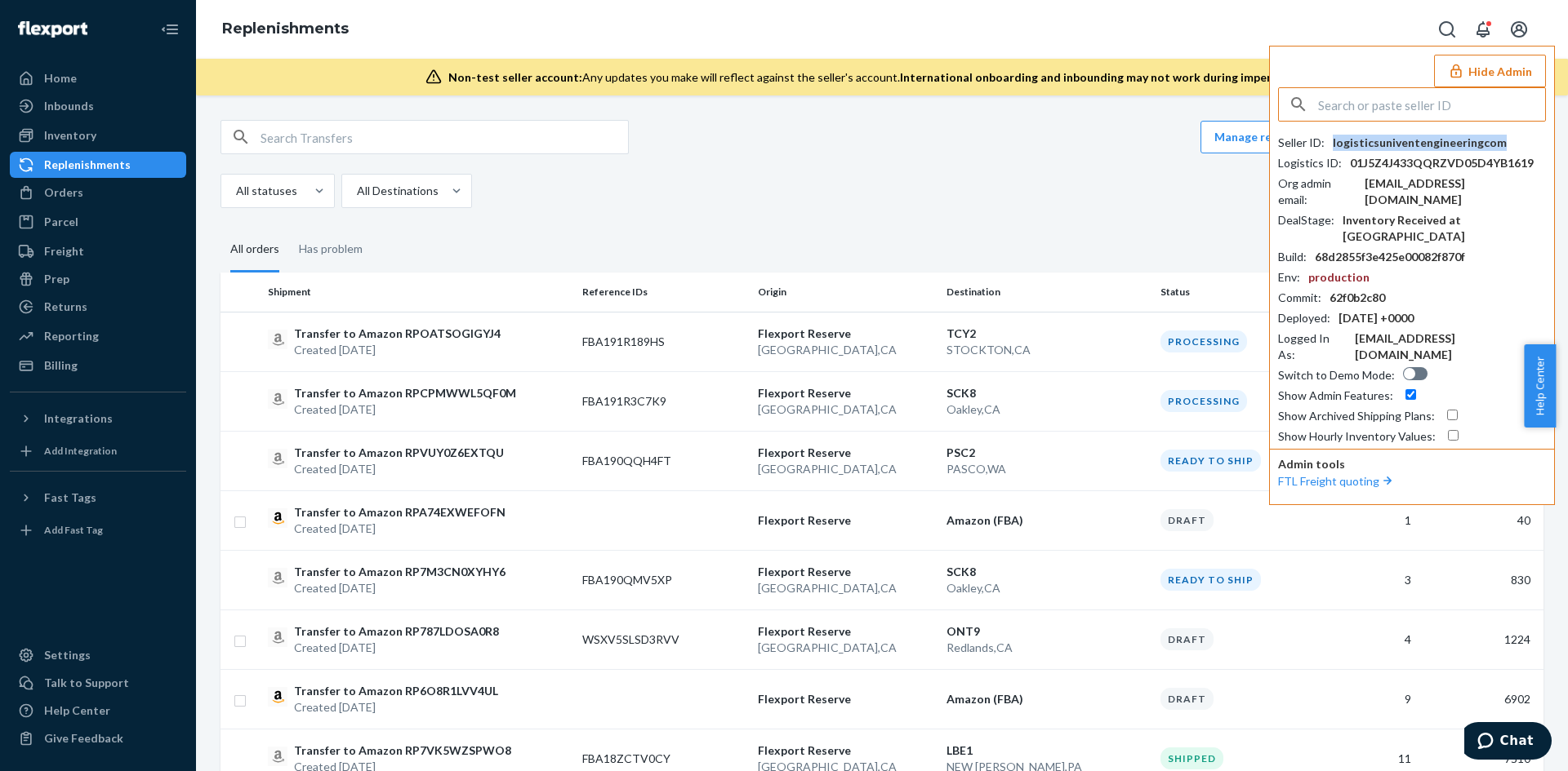
click at [1429, 145] on div "logisticsuniventengineeringcom" at bounding box center [1420, 143] width 174 height 16
drag, startPoint x: 66, startPoint y: 143, endPoint x: 147, endPoint y: 140, distance: 81.1
click at [66, 143] on div "Inventory" at bounding box center [98, 136] width 173 height 23
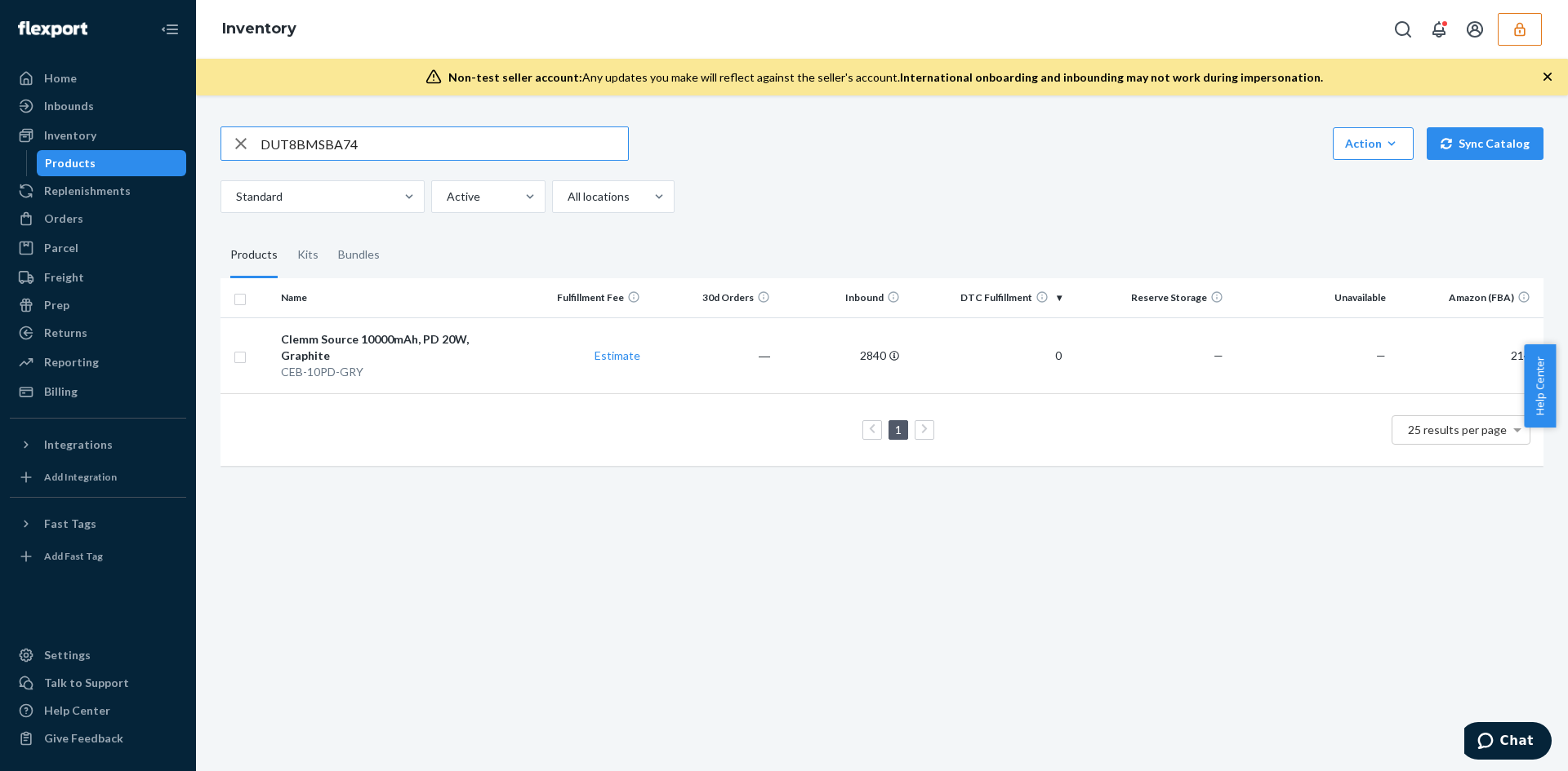
click at [383, 155] on input "DUT8BMSBA74" at bounding box center [444, 143] width 367 height 33
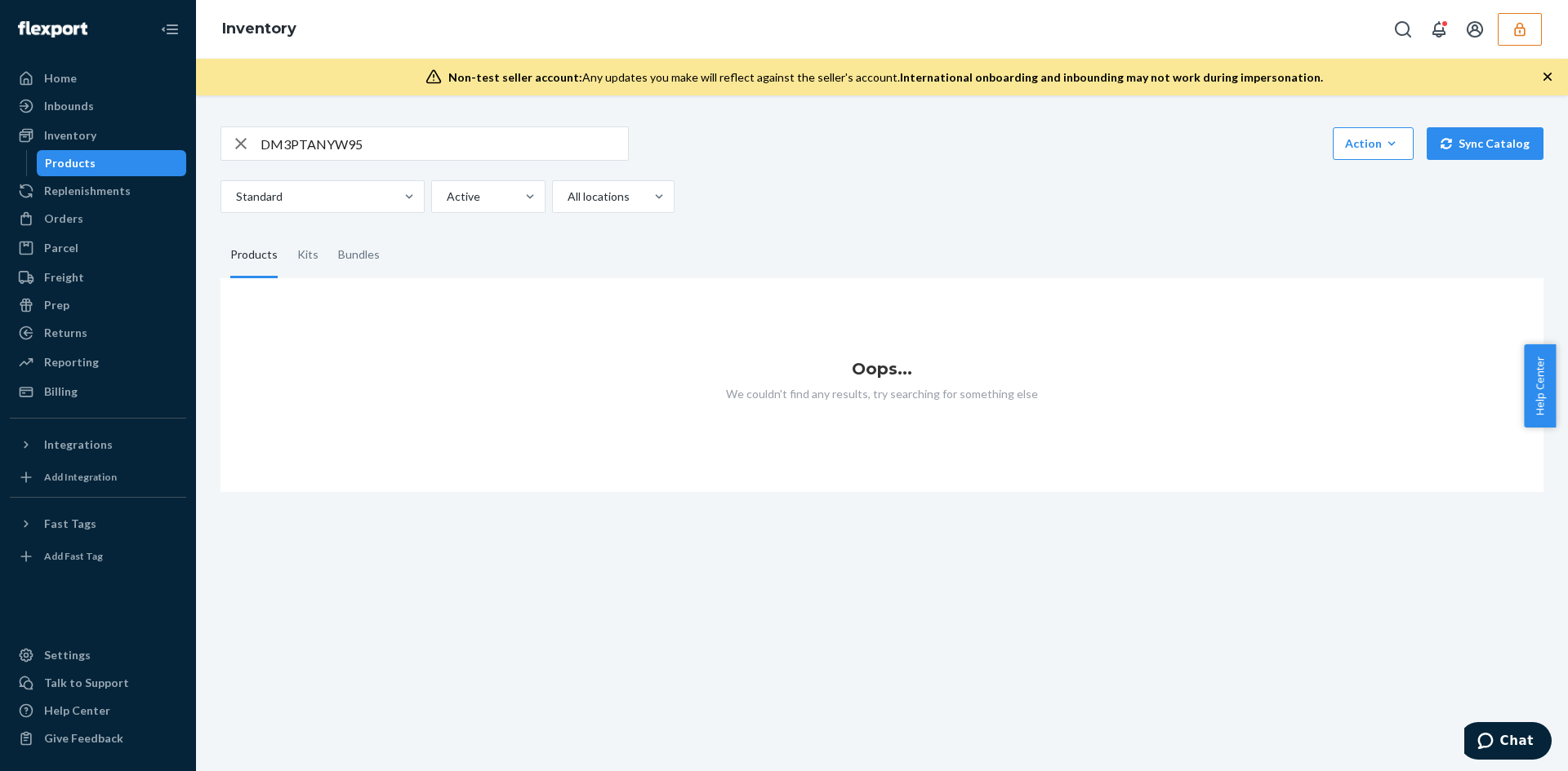
click at [368, 142] on input "DM3PTANYW95" at bounding box center [444, 143] width 367 height 33
click at [383, 145] on input "DM3PTANYW95" at bounding box center [444, 143] width 367 height 33
paste input "W96V8XLTNL"
type input "DW96V8XLTNL"
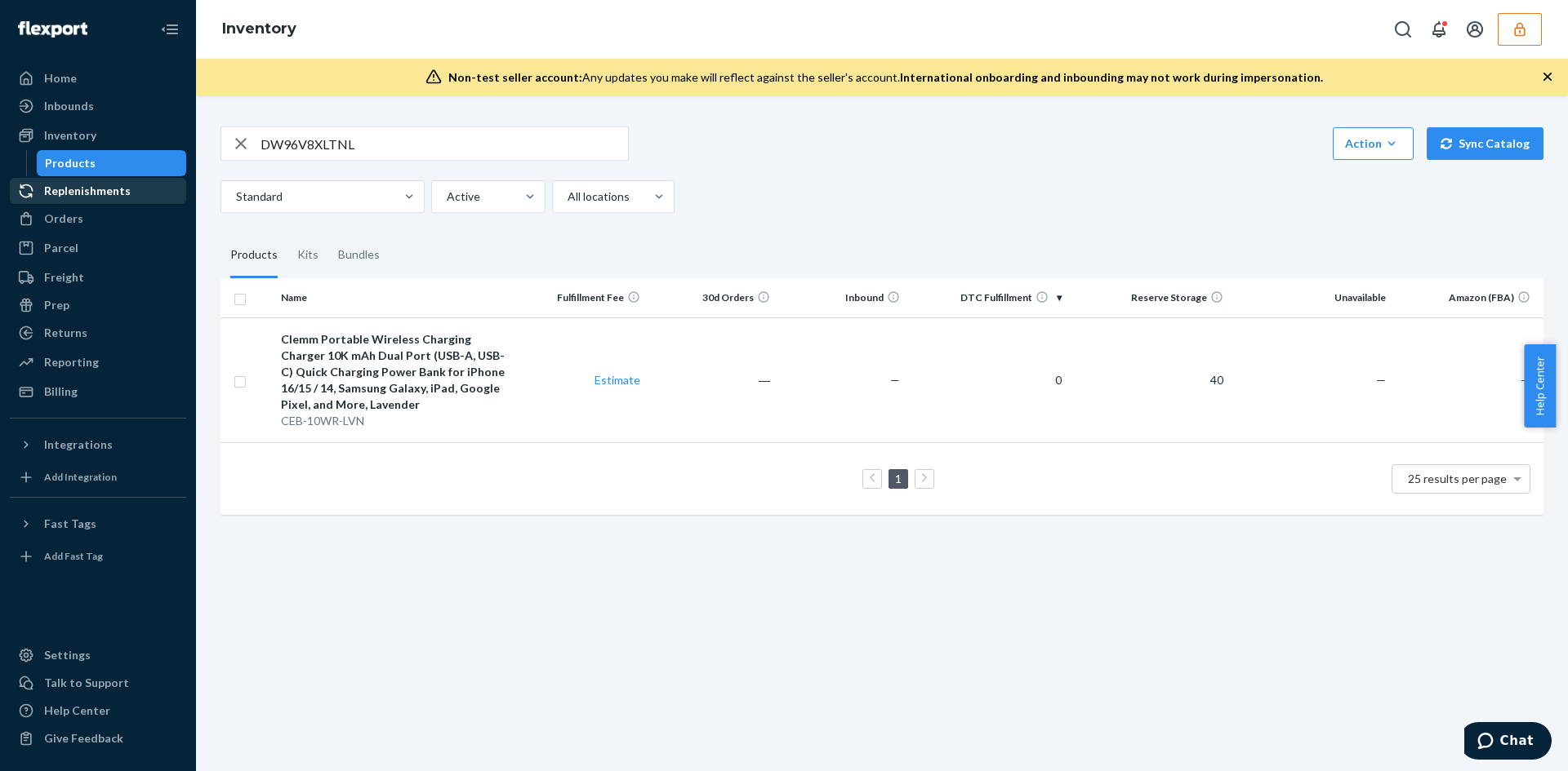
drag, startPoint x: 98, startPoint y: 184, endPoint x: 124, endPoint y: 184, distance: 26.0
click at [98, 184] on div "Replenishments" at bounding box center [87, 190] width 86 height 16
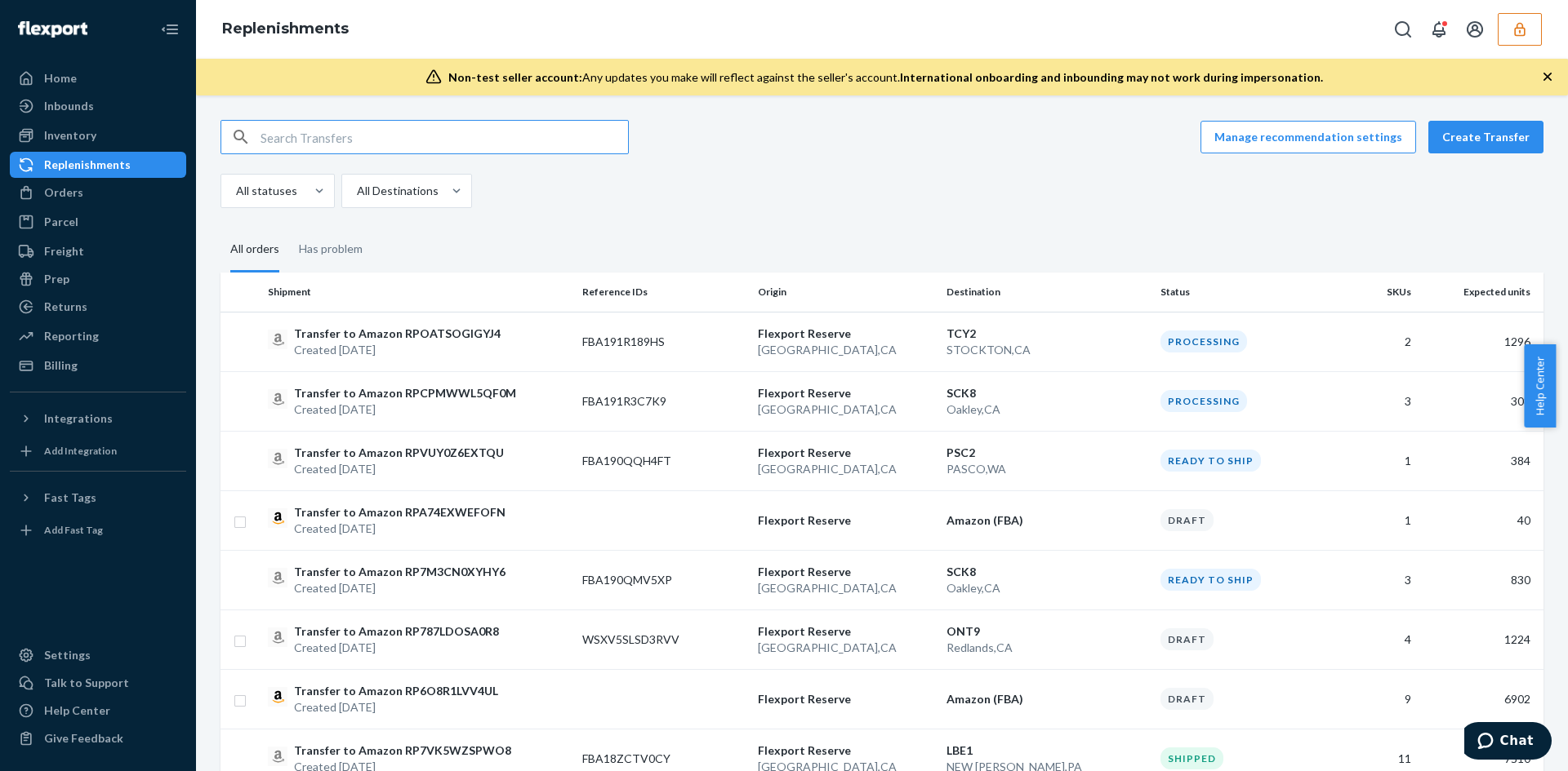
click at [380, 138] on input "text" at bounding box center [444, 137] width 367 height 33
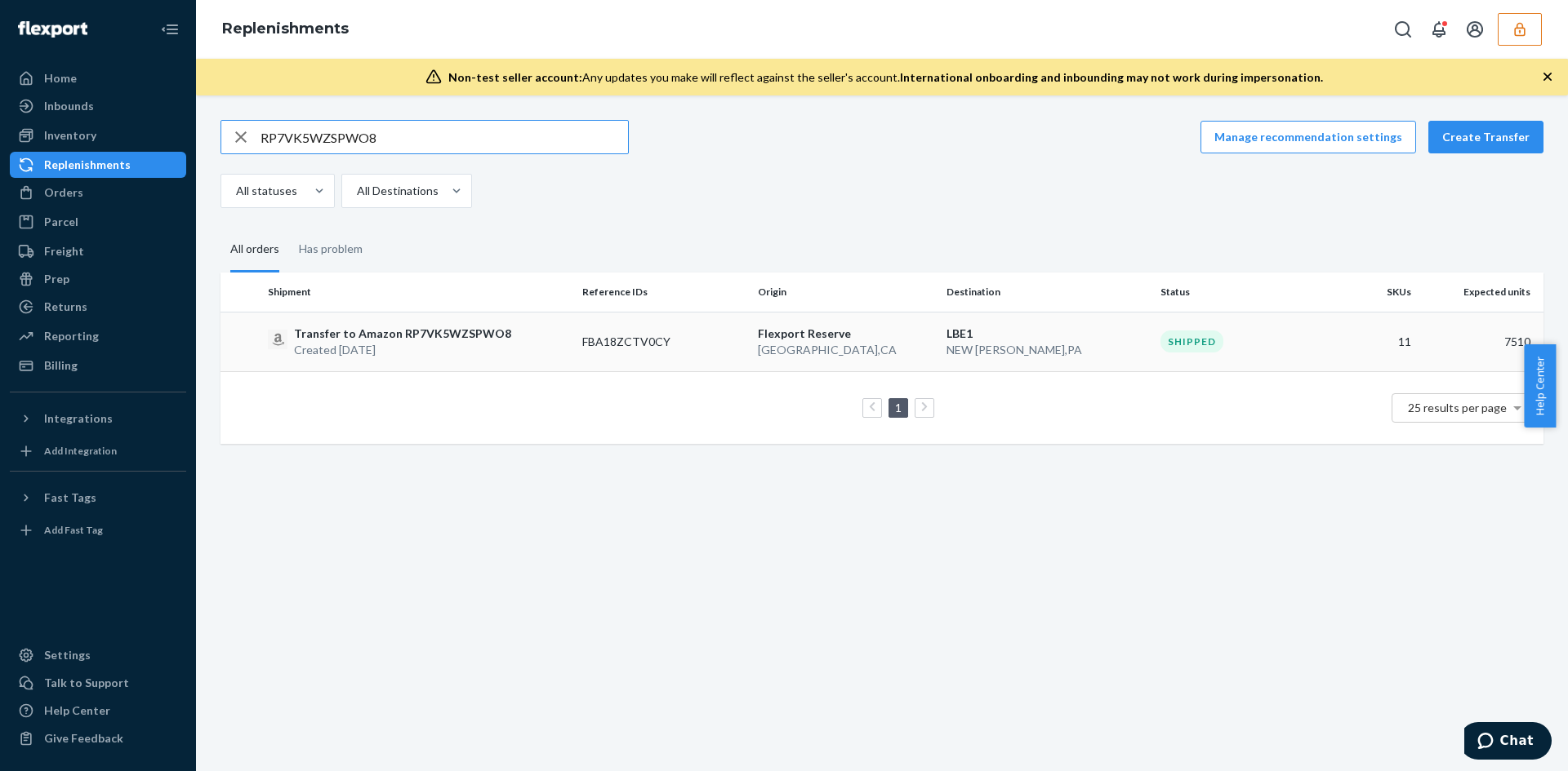
type input "RP7VK5WZSPWO8"
click at [533, 337] on div "Transfer to Amazon RP7VK5WZSPWO8 Created [DATE]" at bounding box center [418, 342] width 301 height 33
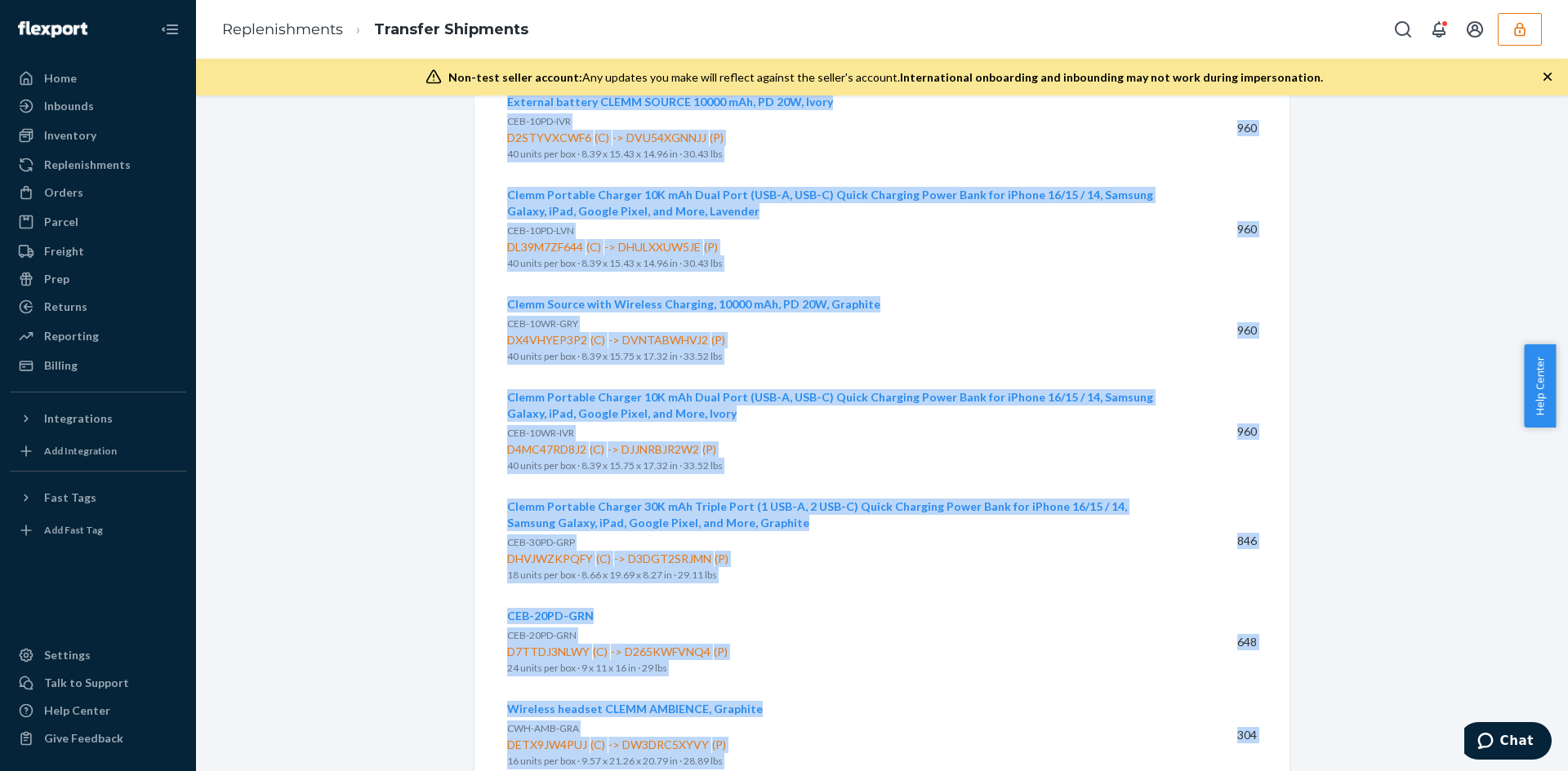
scroll to position [1030, 0]
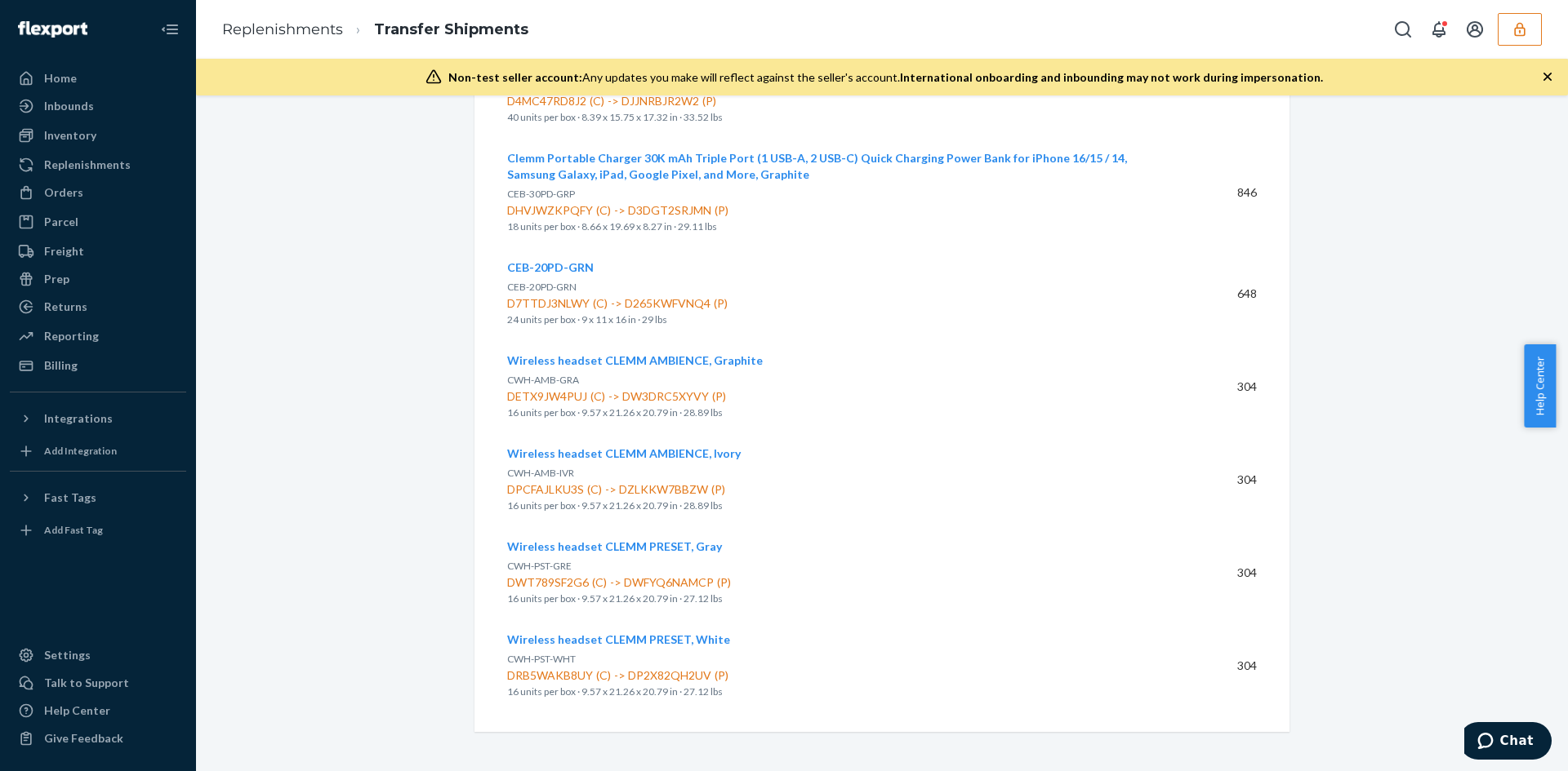
drag, startPoint x: 500, startPoint y: 321, endPoint x: 1198, endPoint y: 804, distance: 848.8
click at [1198, 771] on html "Home Inbounds Shipping Plans Problems Inventory Products Replenishments Orders …" at bounding box center [784, 386] width 1568 height 771
click at [1187, 628] on td "304" at bounding box center [1215, 666] width 81 height 93
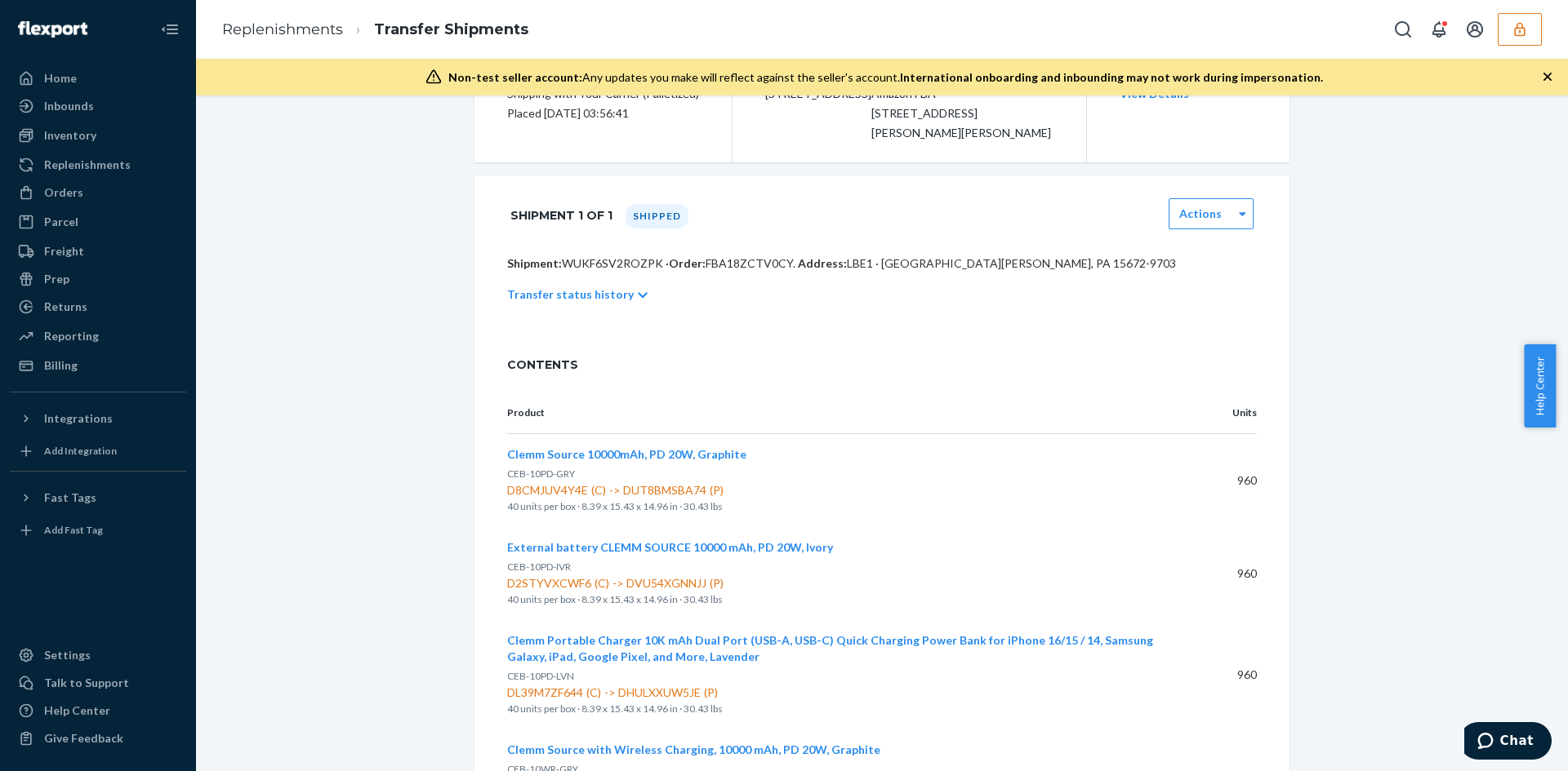
scroll to position [215, 0]
click at [1112, 165] on div "Actual Cost $652.90 View Details" at bounding box center [1187, 95] width 204 height 137
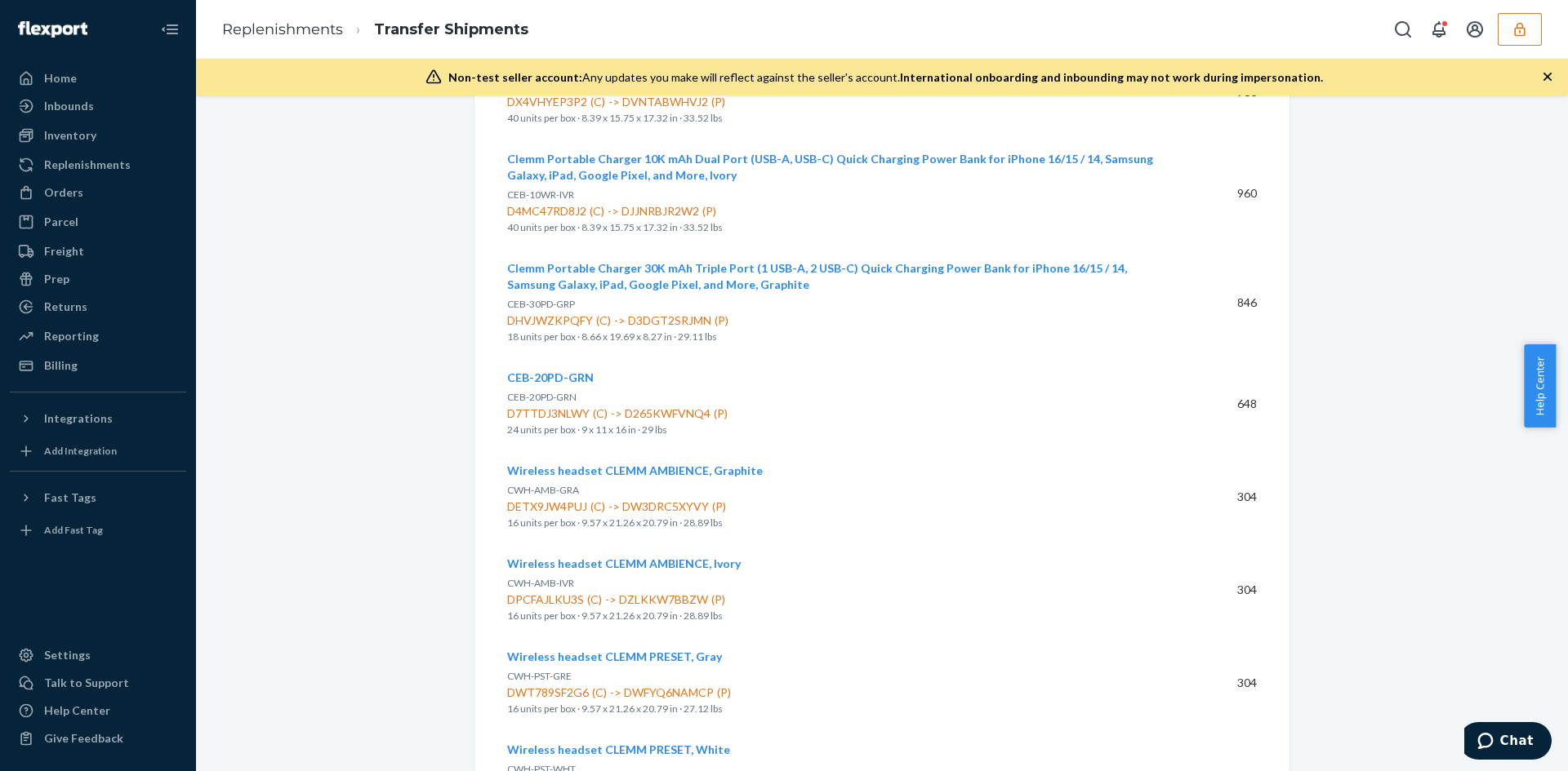
scroll to position [1030, 0]
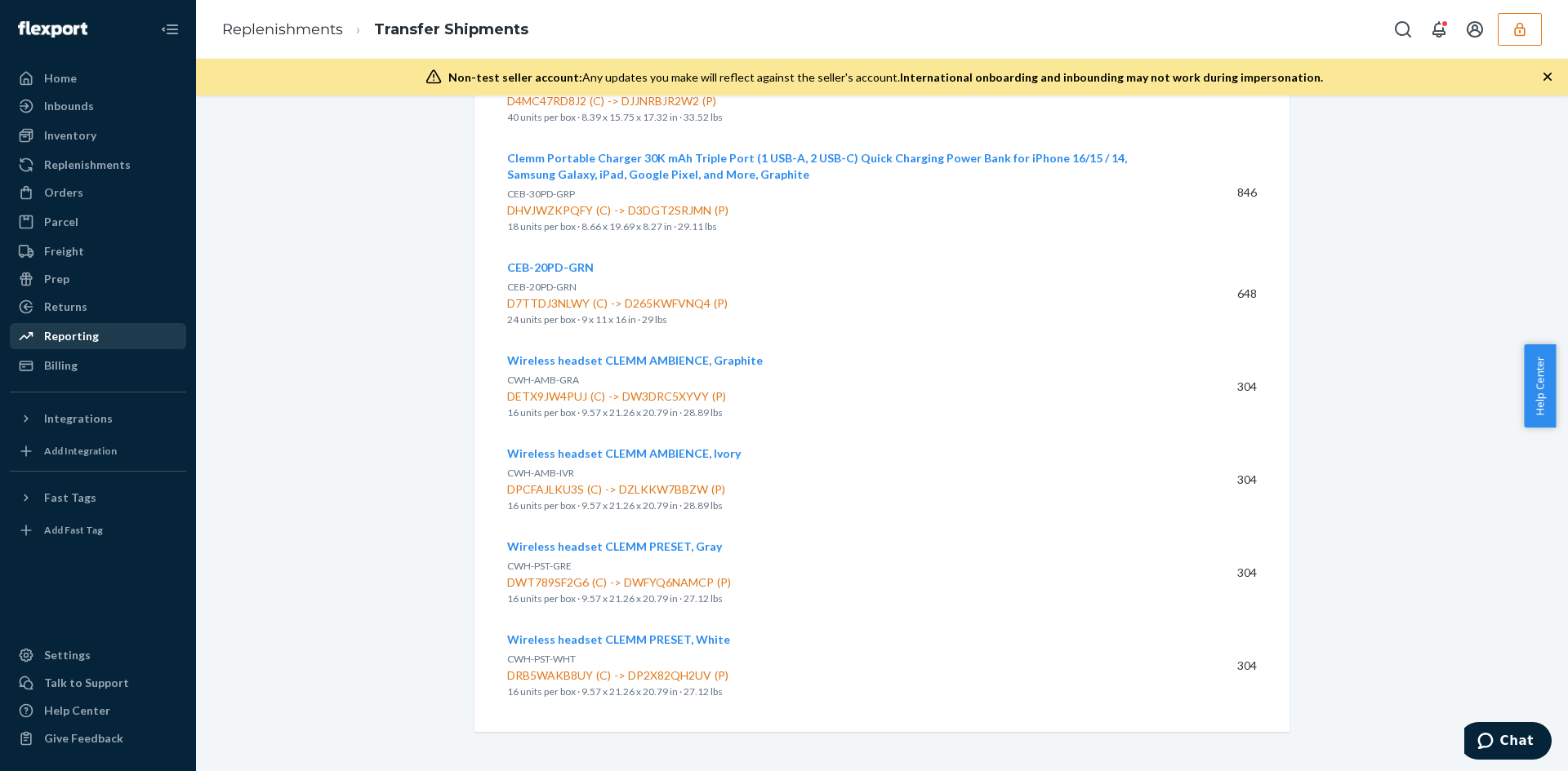
click at [80, 343] on div "Reporting" at bounding box center [71, 336] width 55 height 16
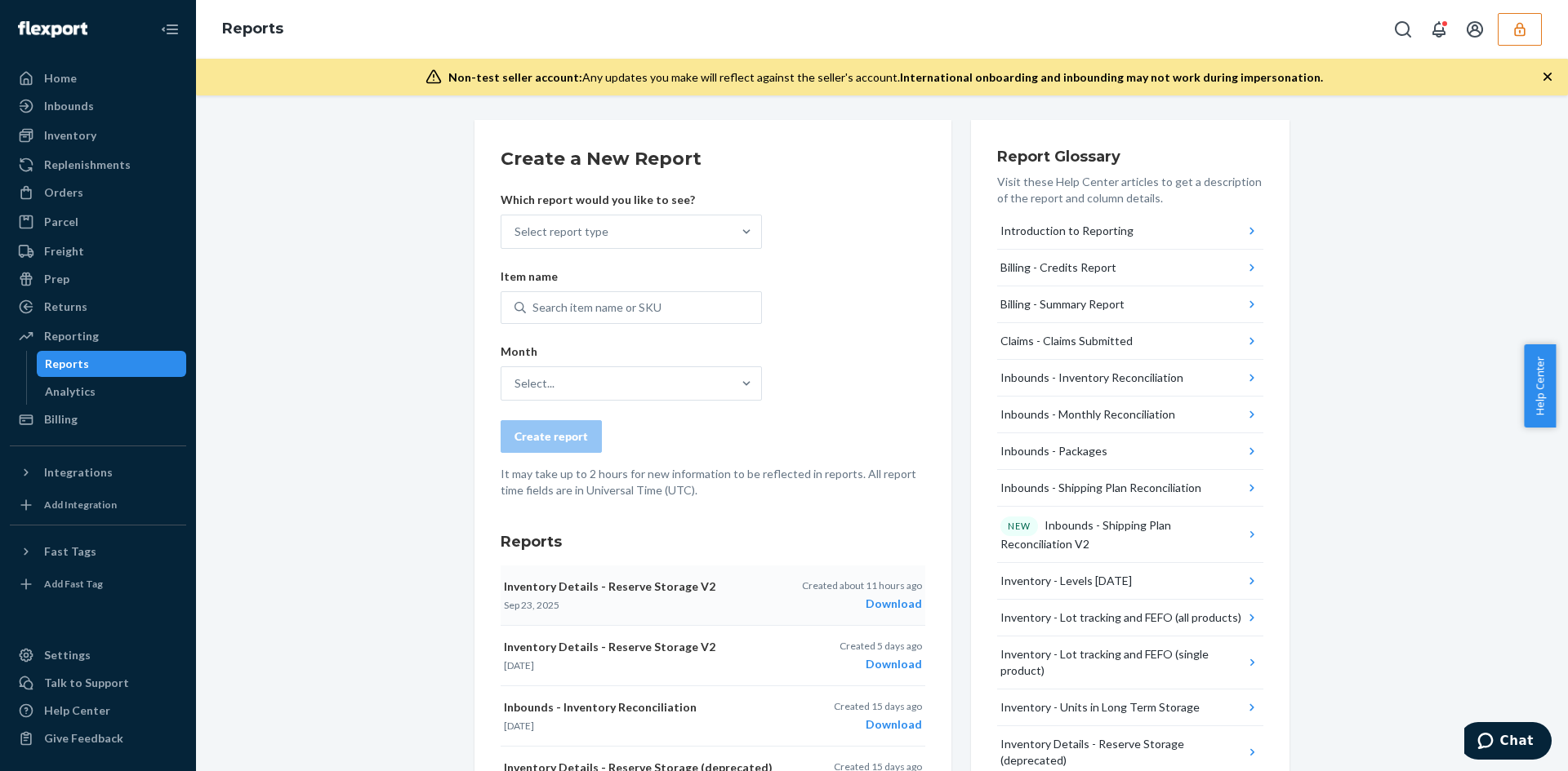
click at [895, 607] on div "Download" at bounding box center [861, 604] width 120 height 16
click at [94, 165] on div "Replenishments" at bounding box center [87, 165] width 86 height 16
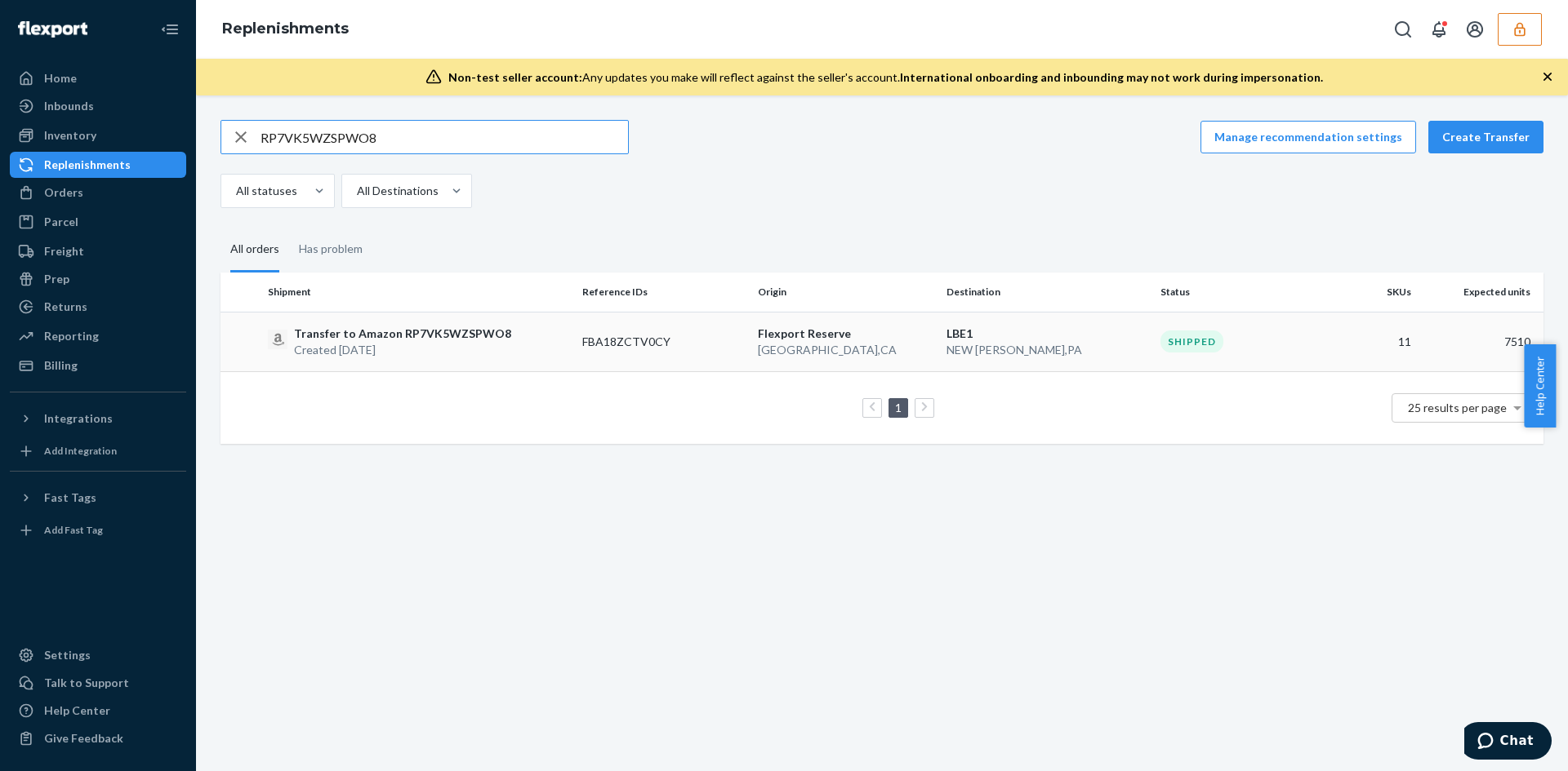
click at [528, 329] on div "Transfer to Amazon RP7VK5WZSPWO8 Created [DATE]" at bounding box center [418, 342] width 301 height 33
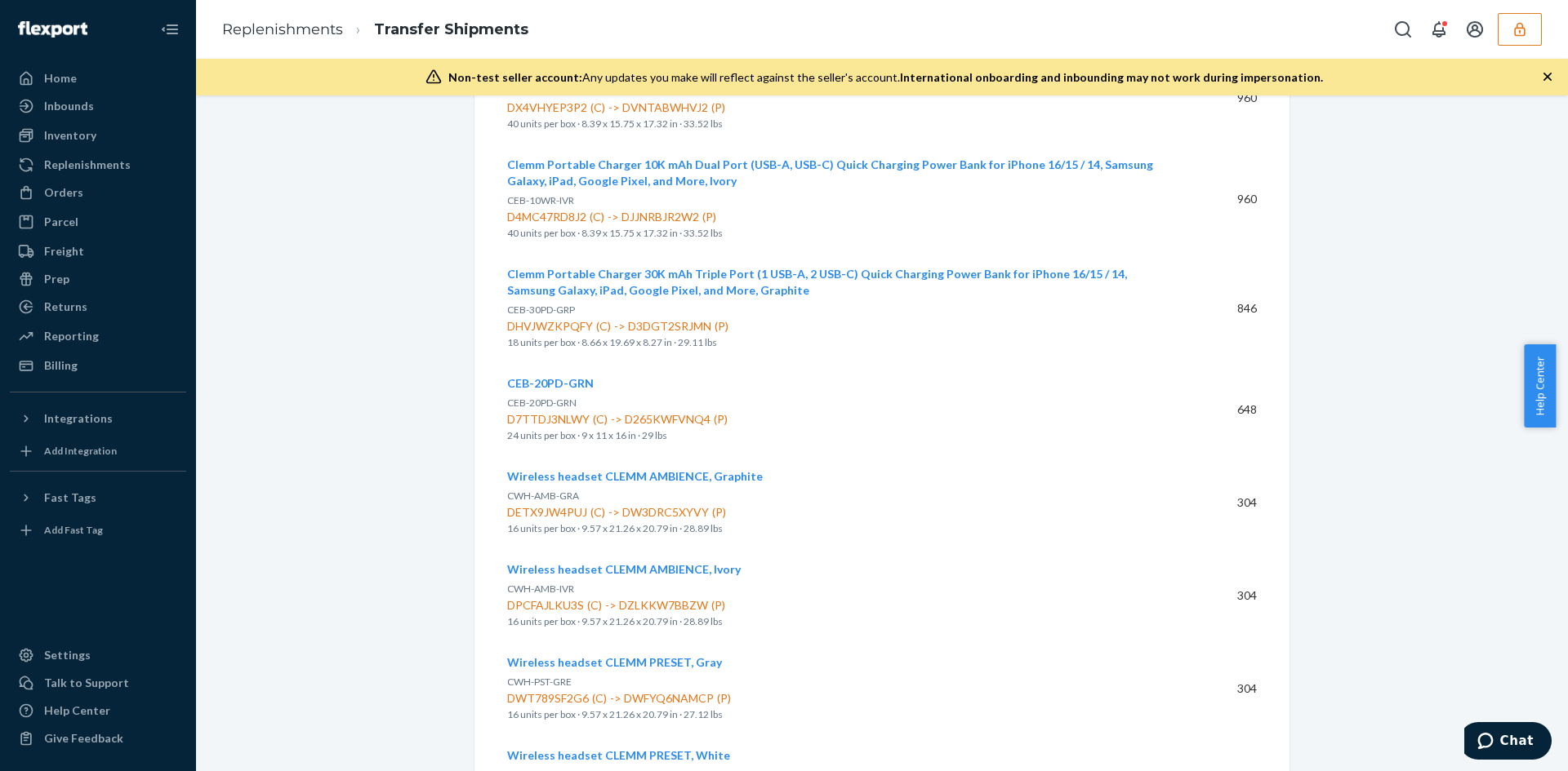
scroll to position [896, 0]
click at [1508, 36] on button "button" at bounding box center [1519, 30] width 44 height 33
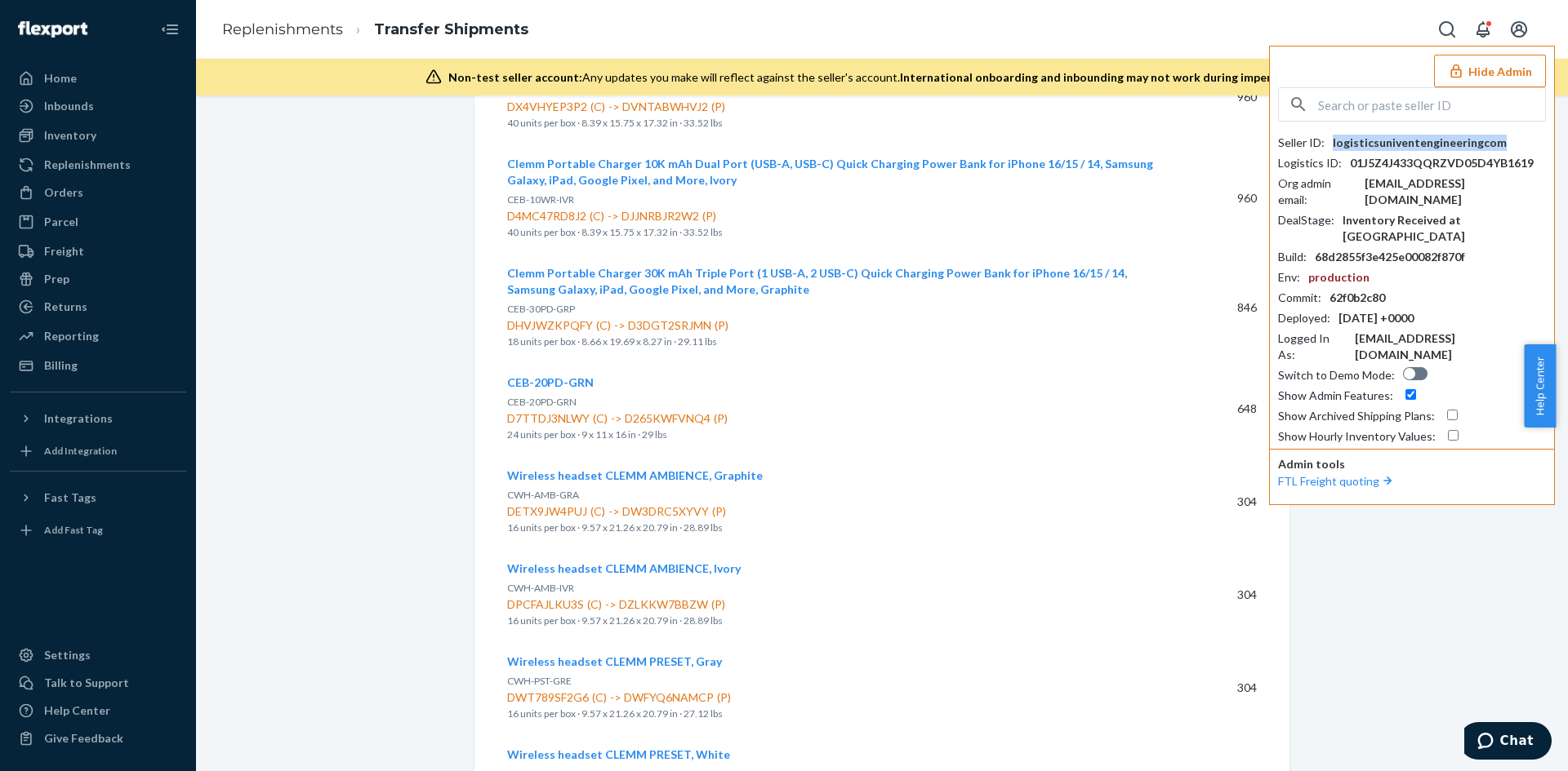
click at [1402, 140] on div "logisticsuniventengineeringcom" at bounding box center [1420, 143] width 174 height 16
